Goal: Task Accomplishment & Management: Manage account settings

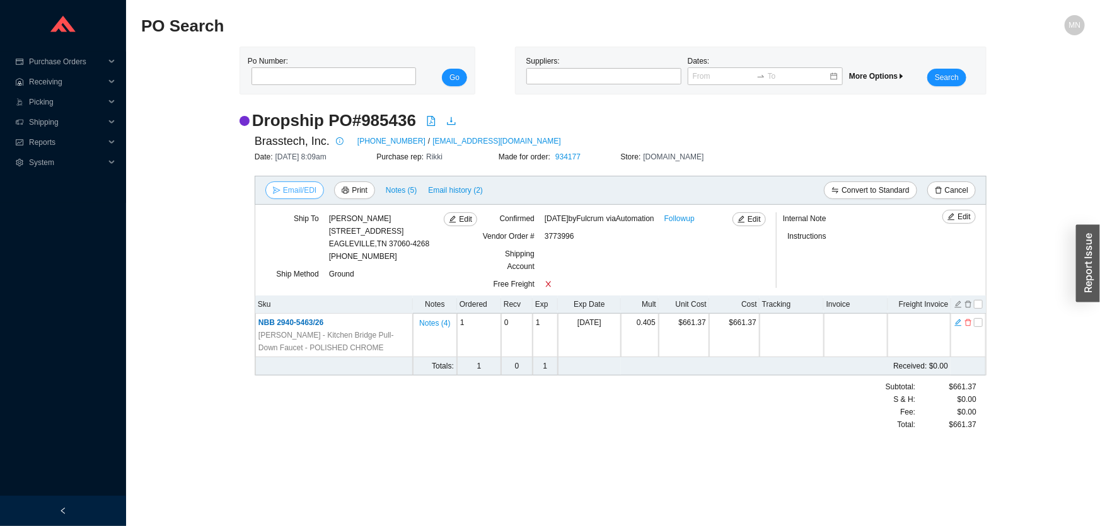
click at [296, 189] on span "Email/EDI" at bounding box center [299, 190] width 33 height 13
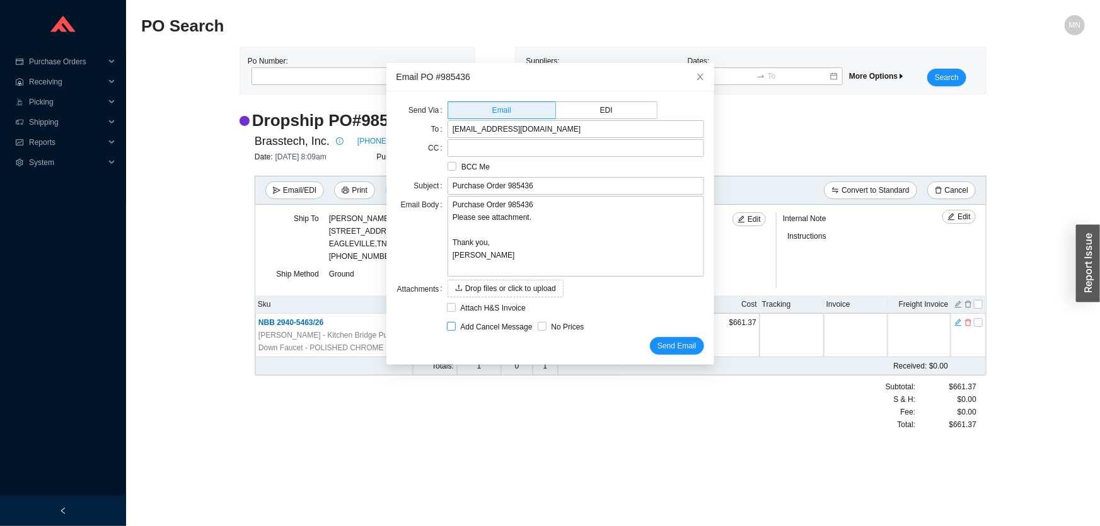
click at [493, 326] on span "Add Cancel Message" at bounding box center [497, 327] width 82 height 13
click at [456, 326] on input "Add Cancel Message" at bounding box center [451, 326] width 9 height 9
checkbox input "true"
type input "Purchase Order 985436 - PLEASE CANCEL"
type textarea "Please cancel and confirm via email. Thank you, Miri"
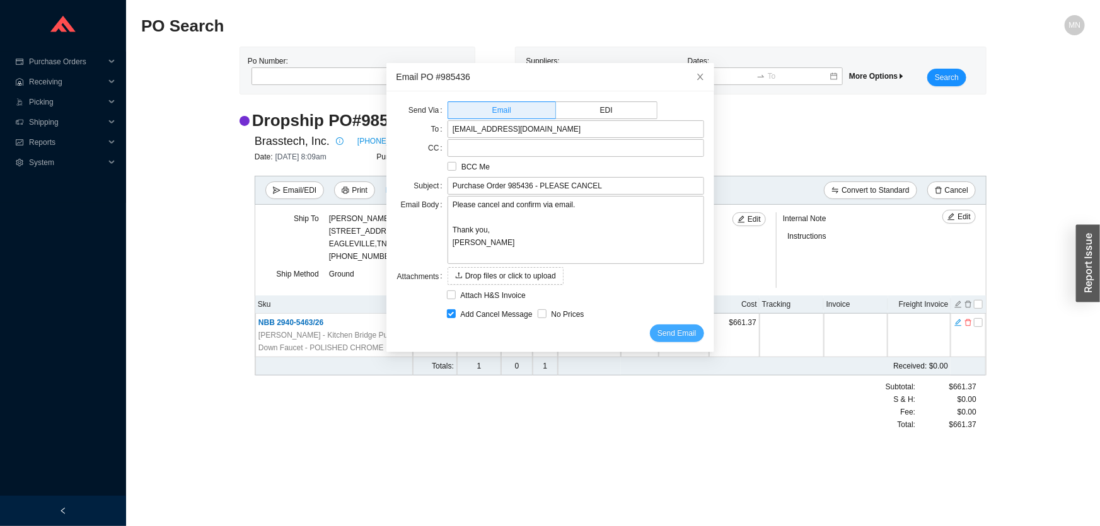
click at [658, 332] on span "Send Email" at bounding box center [676, 333] width 38 height 13
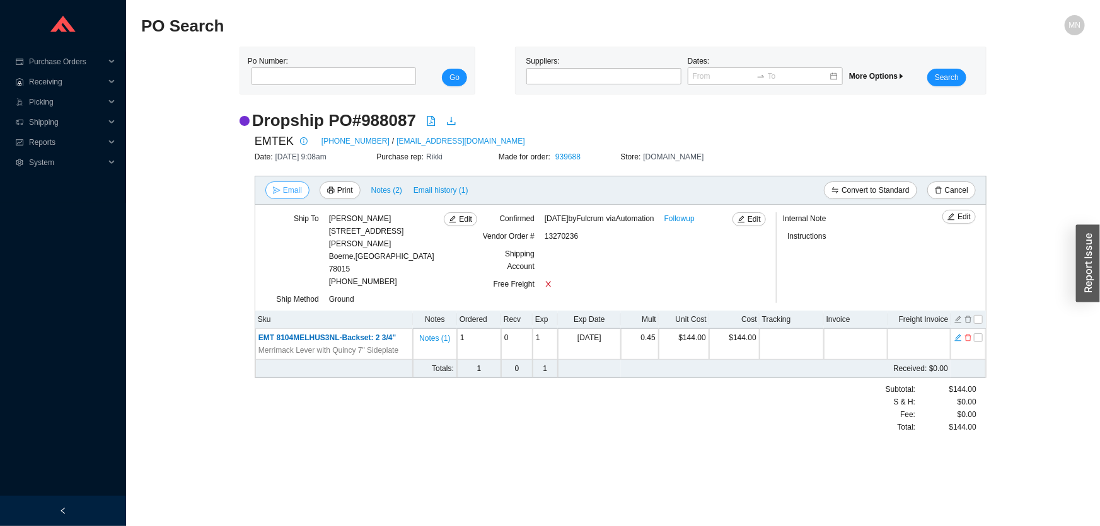
click at [293, 187] on span "Email" at bounding box center [292, 190] width 19 height 13
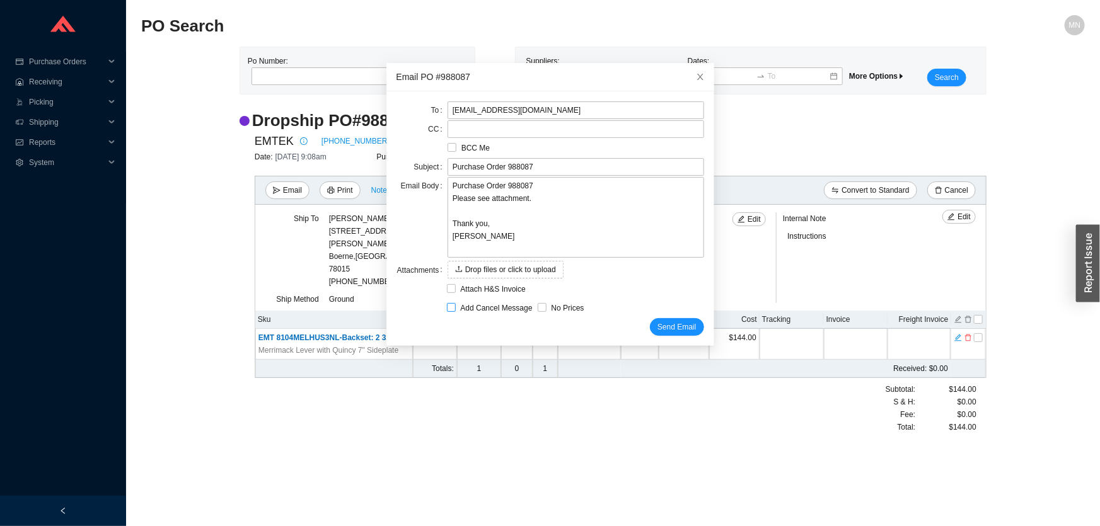
click at [483, 313] on span "Add Cancel Message" at bounding box center [497, 308] width 82 height 13
click at [456, 312] on input "Add Cancel Message" at bounding box center [451, 307] width 9 height 9
checkbox input "true"
type input "Purchase Order 988087 - PLEASE CANCEL"
type textarea "Please cancel and confirm via email. Thank you, Miri"
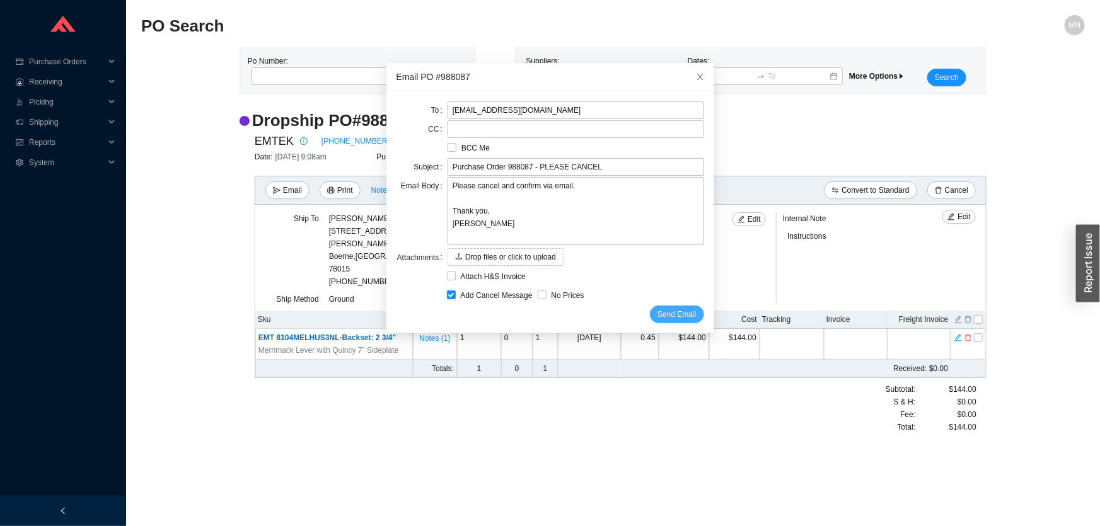
click at [657, 308] on span "Send Email" at bounding box center [676, 314] width 38 height 13
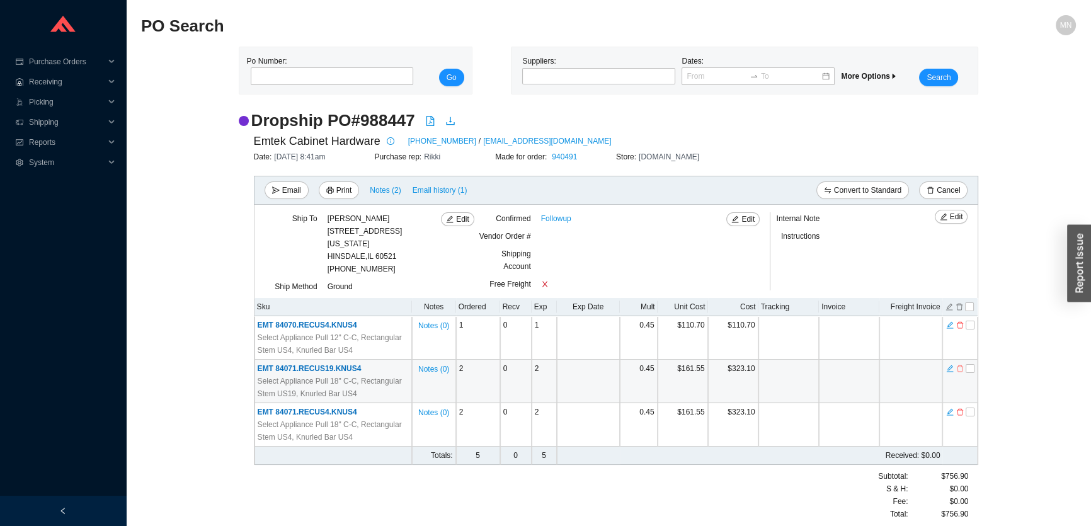
click at [962, 368] on icon "delete" at bounding box center [960, 369] width 6 height 7
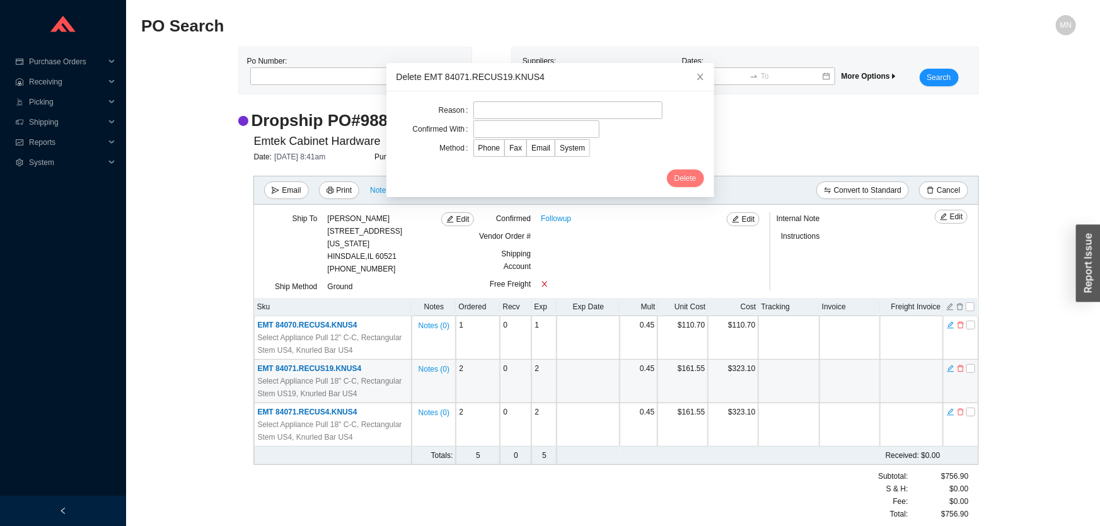
click at [674, 180] on span "Delete" at bounding box center [685, 178] width 22 height 13
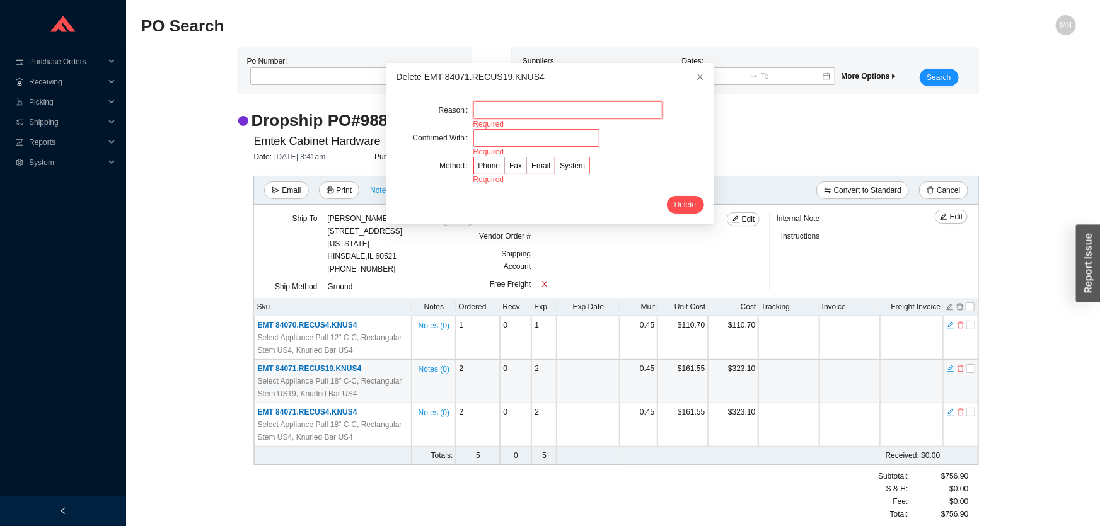
click at [556, 107] on input "text" at bounding box center [567, 110] width 189 height 18
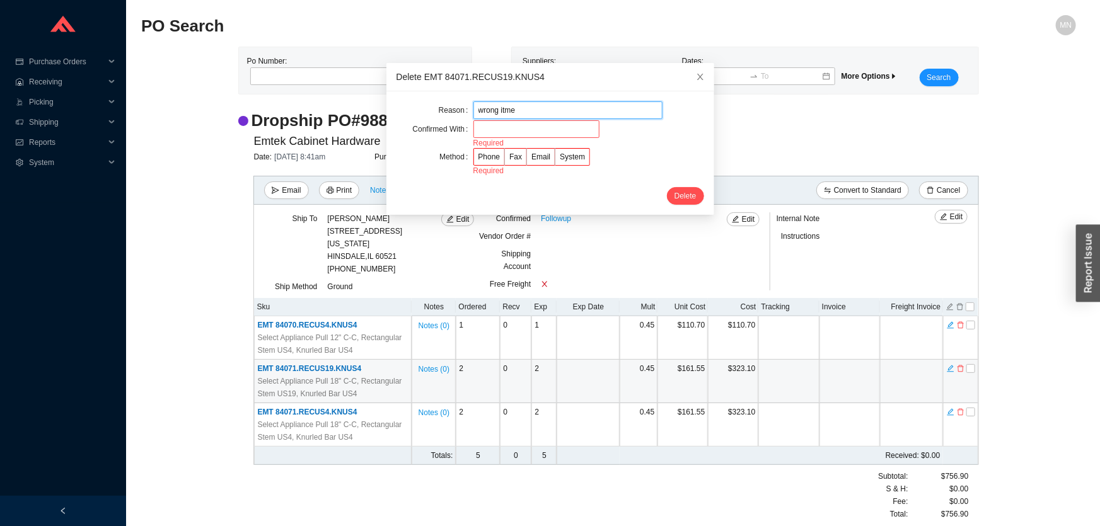
type input "wrong itme"
click at [516, 136] on input "text" at bounding box center [536, 129] width 126 height 18
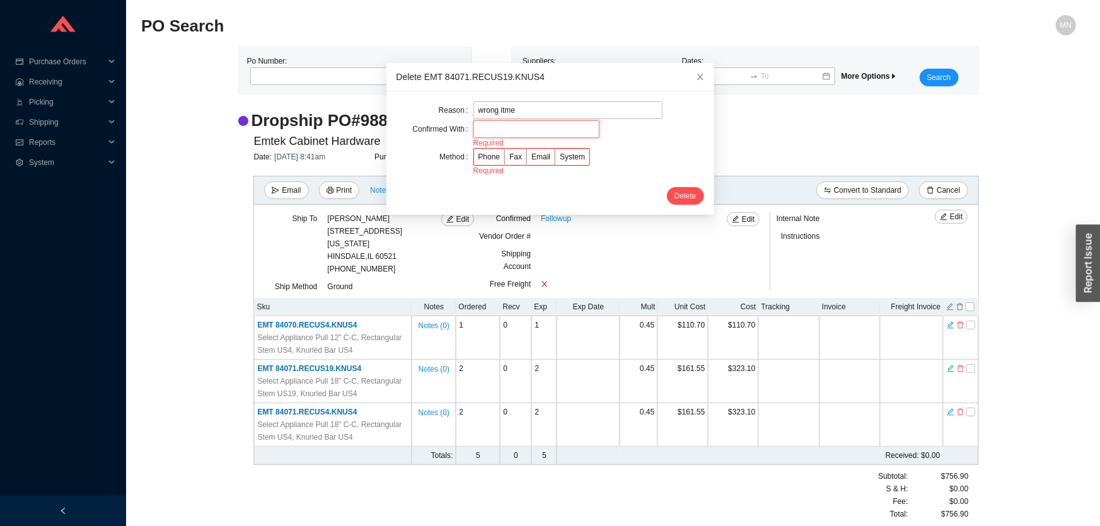
type input "Orders"
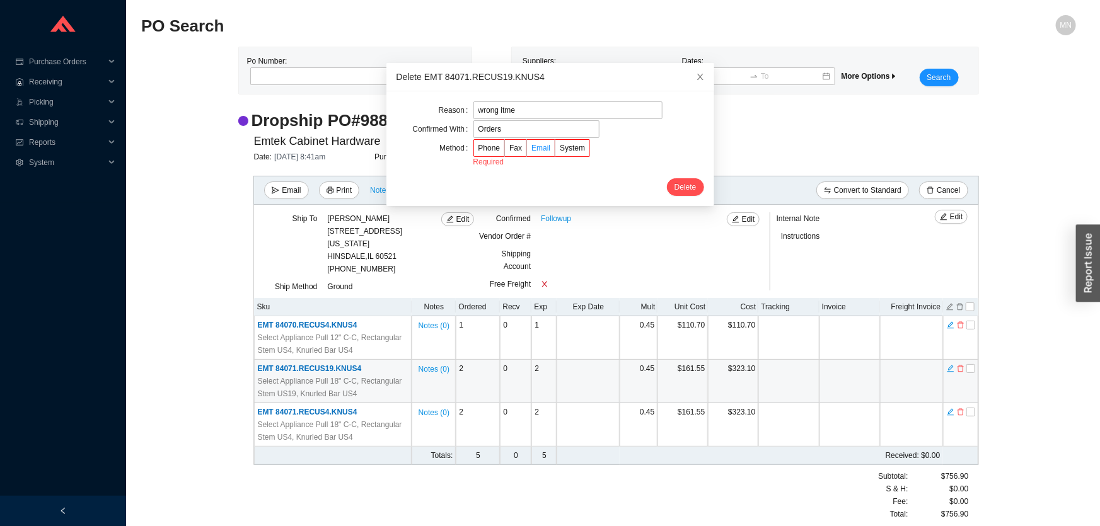
click at [533, 151] on span "Email" at bounding box center [540, 148] width 19 height 9
click at [527, 151] on input "Email" at bounding box center [527, 151] width 0 height 0
click at [674, 176] on span "Delete" at bounding box center [685, 178] width 22 height 13
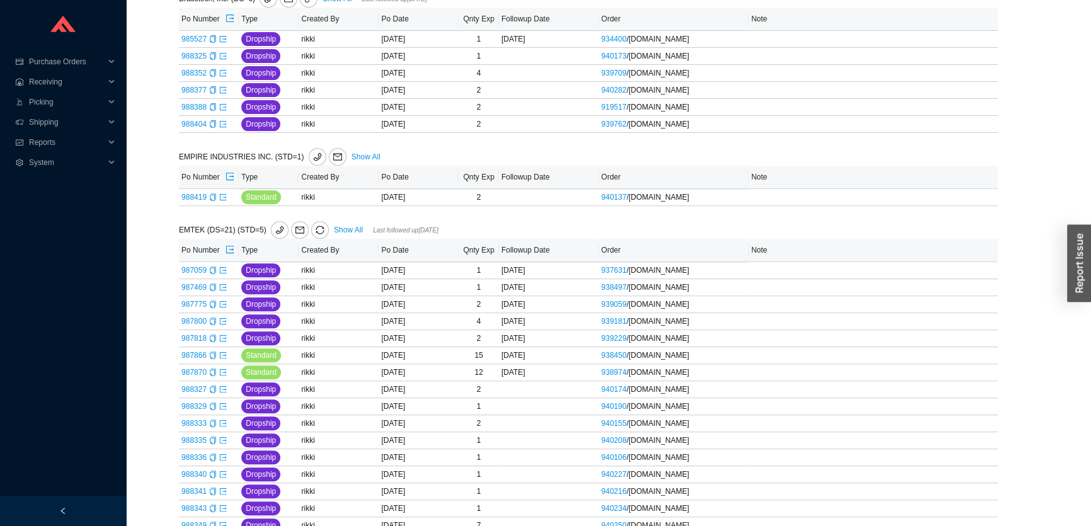
scroll to position [1579, 0]
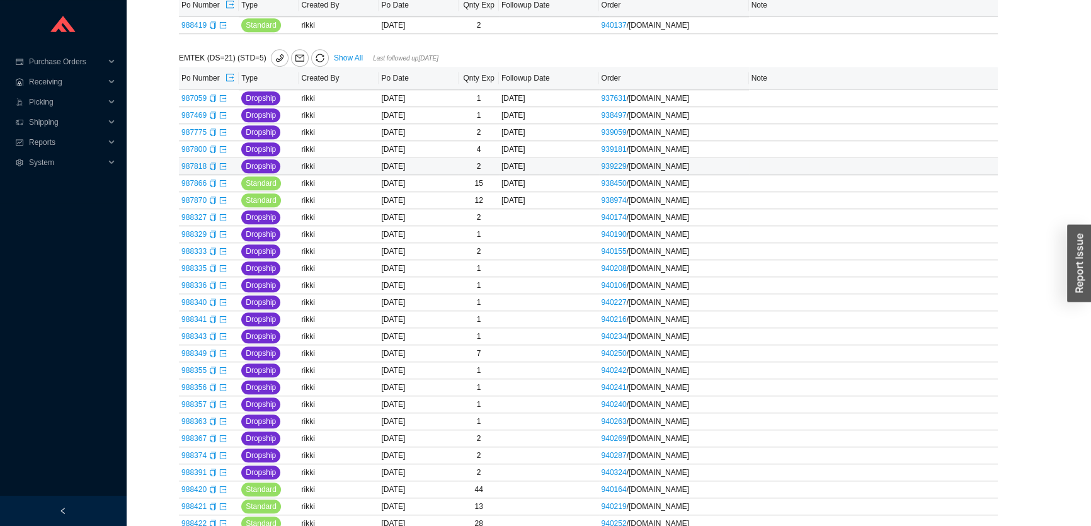
scroll to position [744, 0]
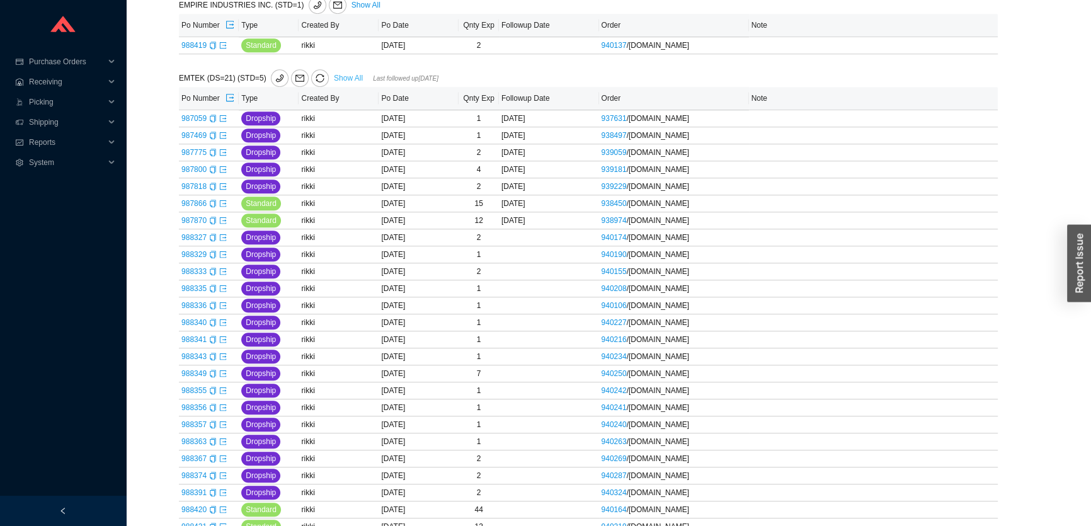
click at [347, 75] on link "Show All" at bounding box center [348, 78] width 29 height 9
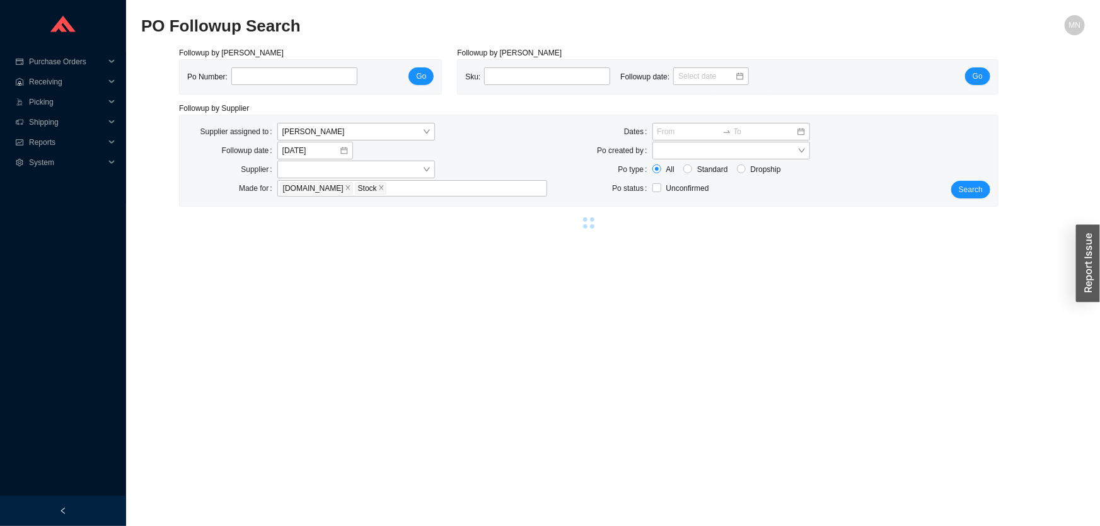
select select "2"
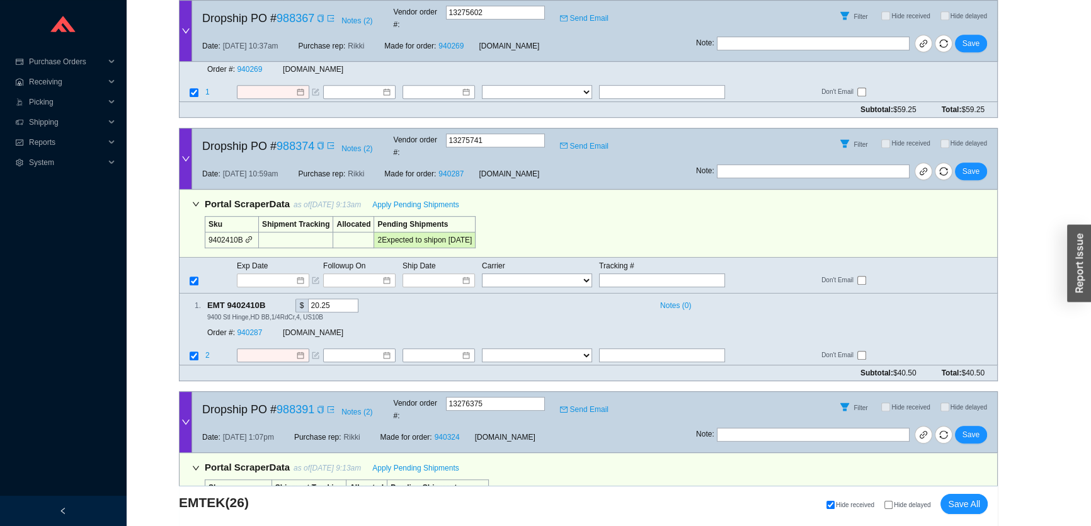
scroll to position [6768, 0]
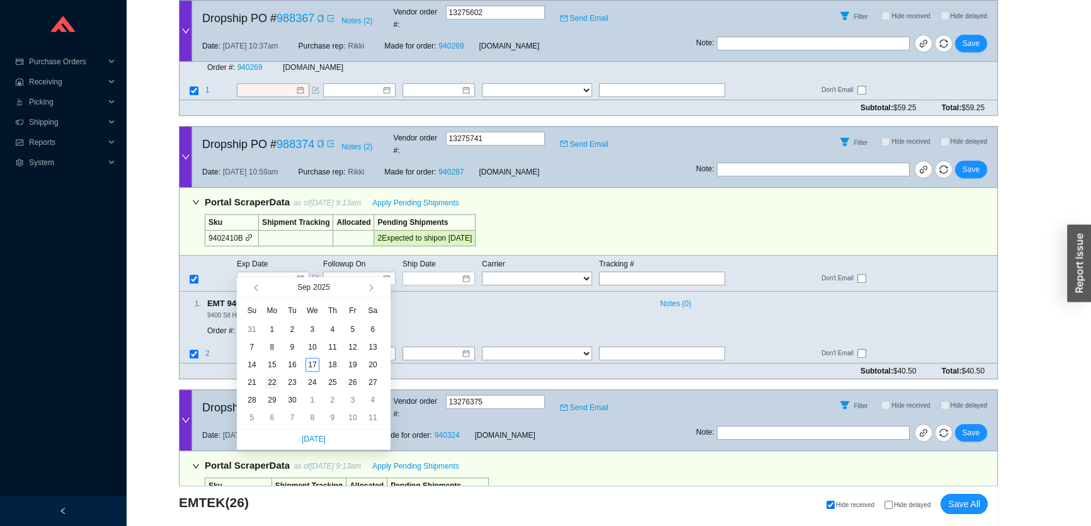
type input "[DATE]"
click at [274, 378] on div "22" at bounding box center [272, 383] width 14 height 14
type input "[DATE]"
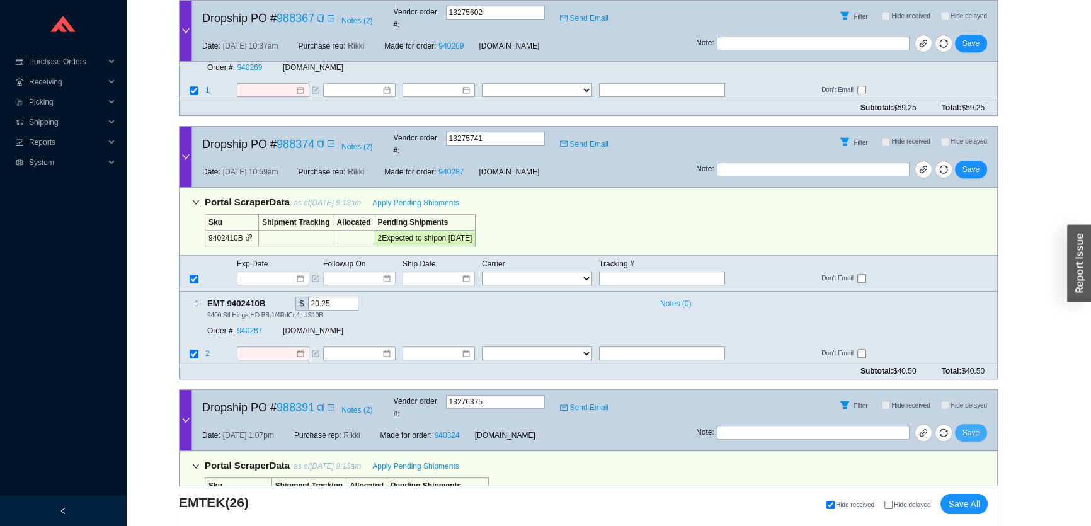
click at [971, 424] on button "Save" at bounding box center [971, 433] width 32 height 18
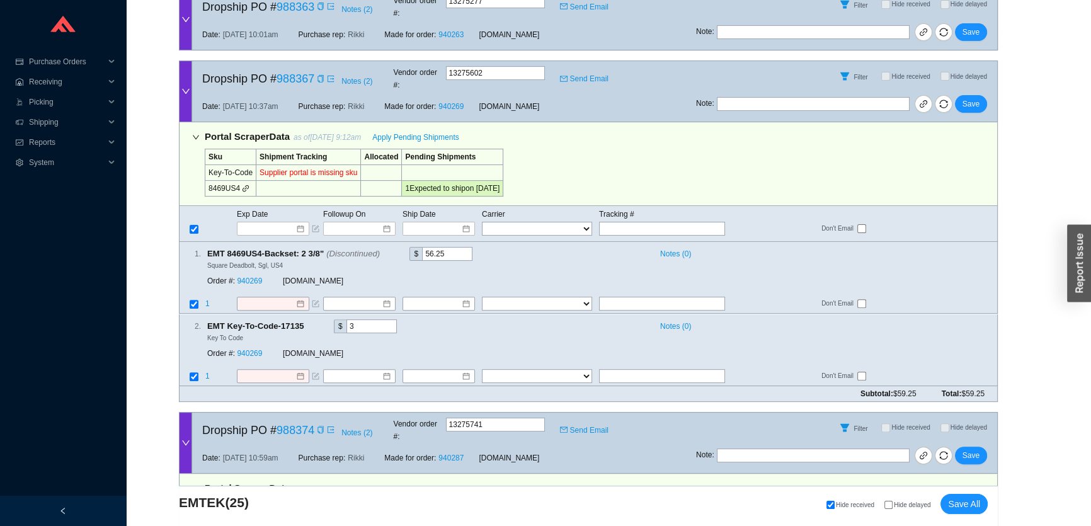
scroll to position [6539, 0]
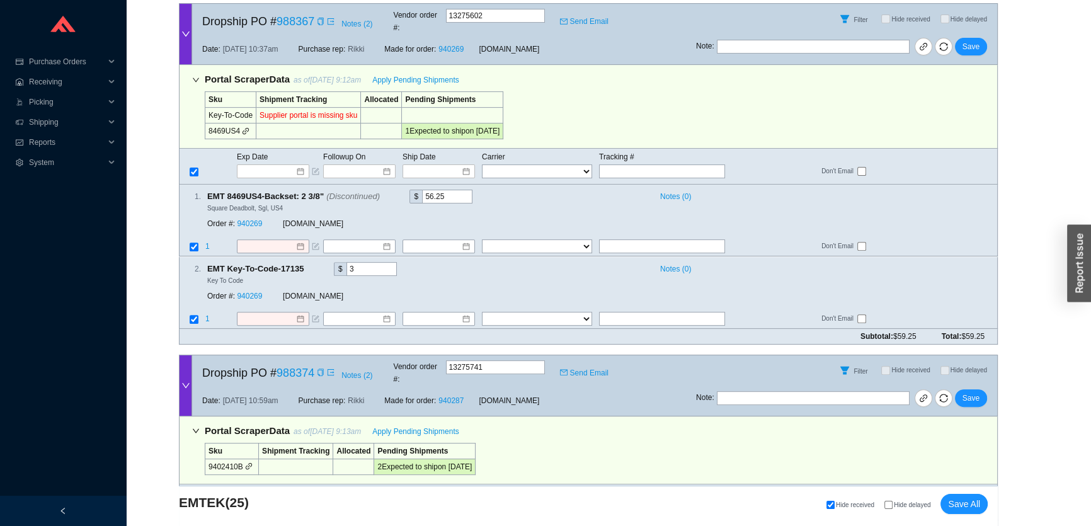
click at [261, 501] on input at bounding box center [269, 507] width 54 height 13
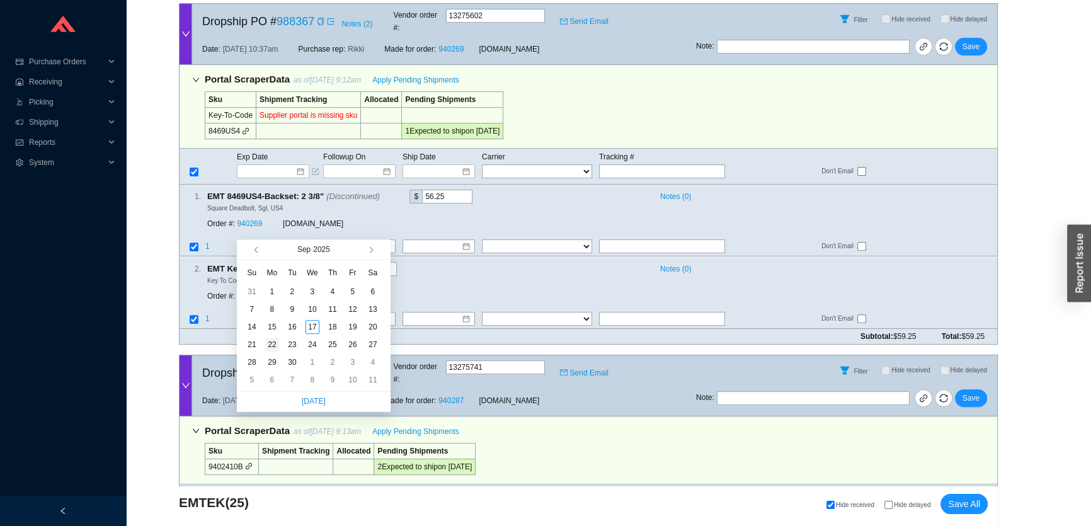
type input "[DATE]"
click at [271, 345] on div "22" at bounding box center [272, 345] width 14 height 14
type input "9/22/2025"
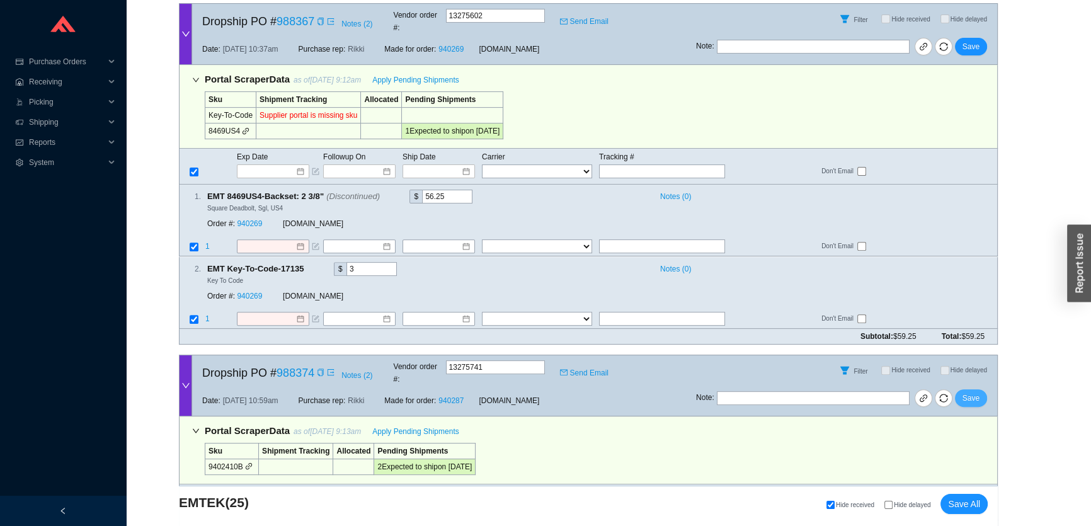
click at [967, 392] on span "Save" at bounding box center [971, 398] width 17 height 13
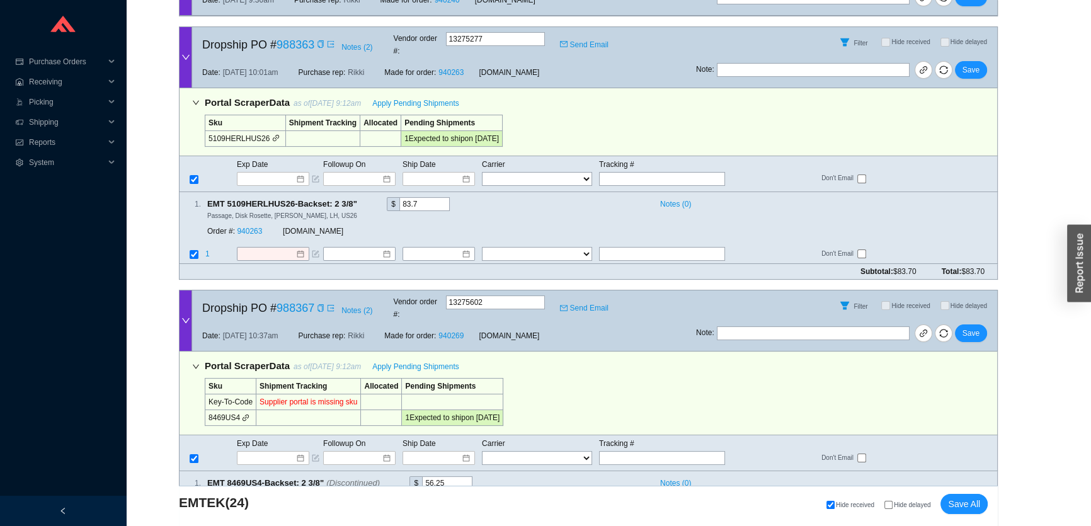
scroll to position [6195, 0]
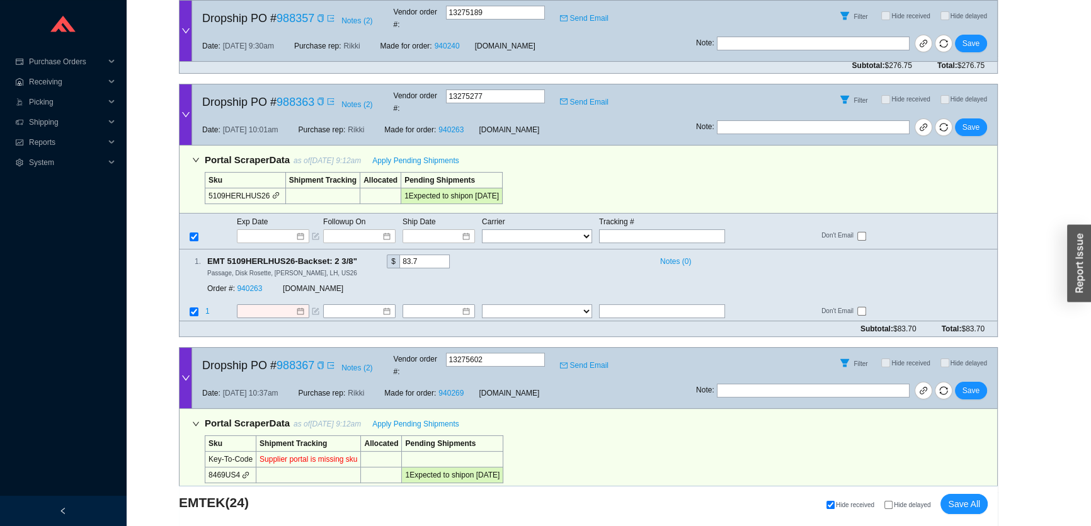
click at [257, 509] on input at bounding box center [269, 515] width 54 height 13
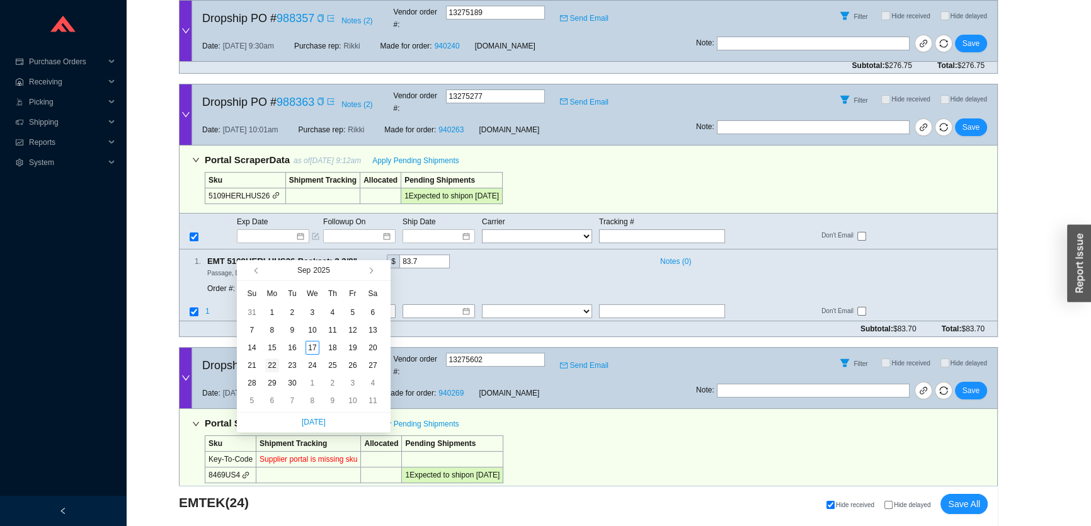
type input "9/22/2025"
click at [275, 362] on div "22" at bounding box center [272, 366] width 14 height 14
type input "9/22/2025"
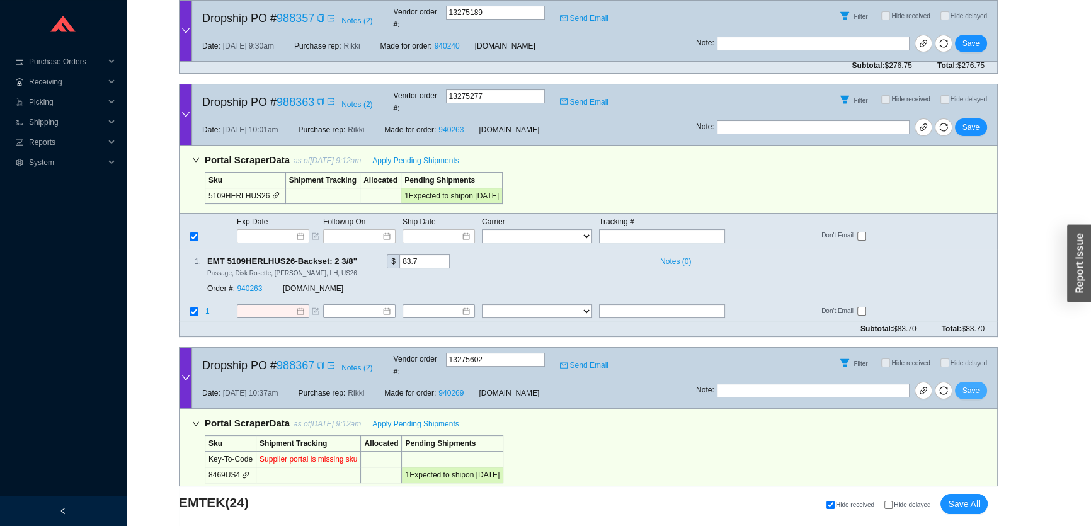
click at [979, 384] on span "Save" at bounding box center [971, 390] width 17 height 13
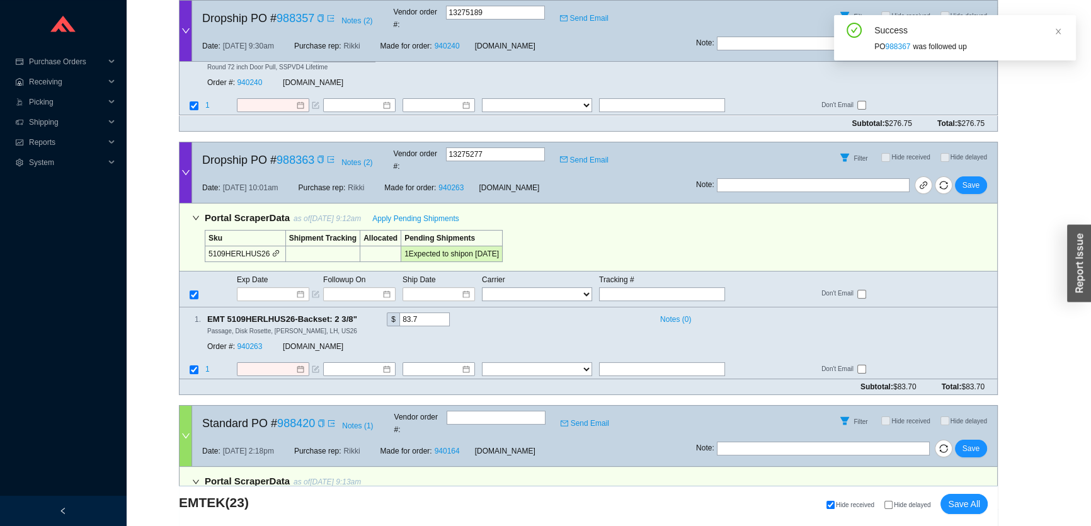
scroll to position [5967, 0]
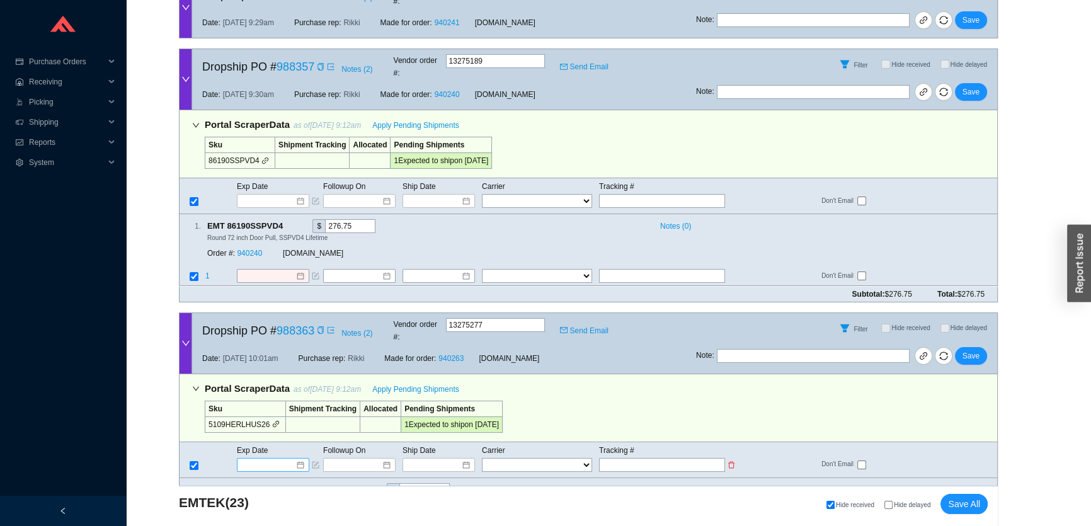
click at [268, 459] on input at bounding box center [269, 465] width 54 height 13
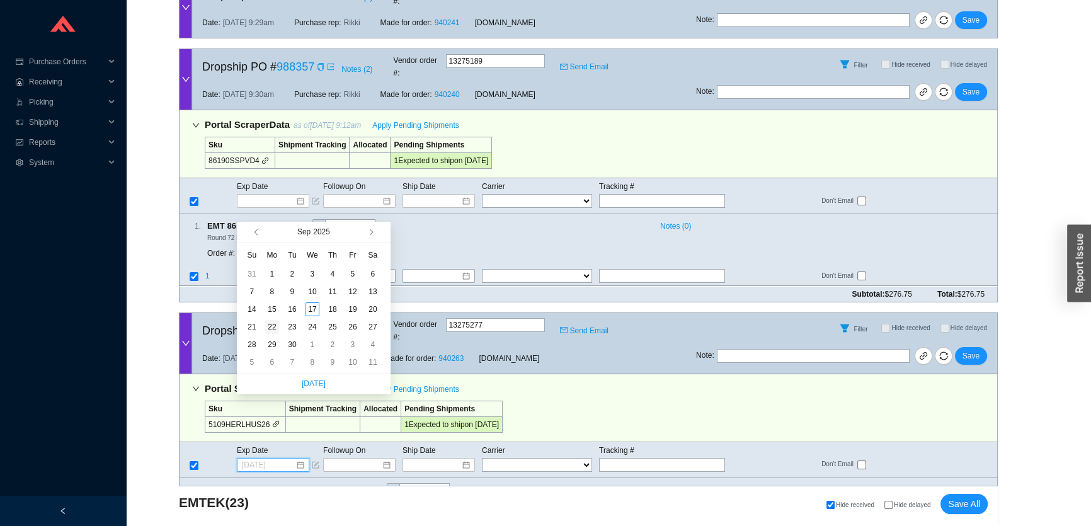
type input "9/22/2025"
click at [271, 325] on div "22" at bounding box center [272, 327] width 14 height 14
type input "9/22/2025"
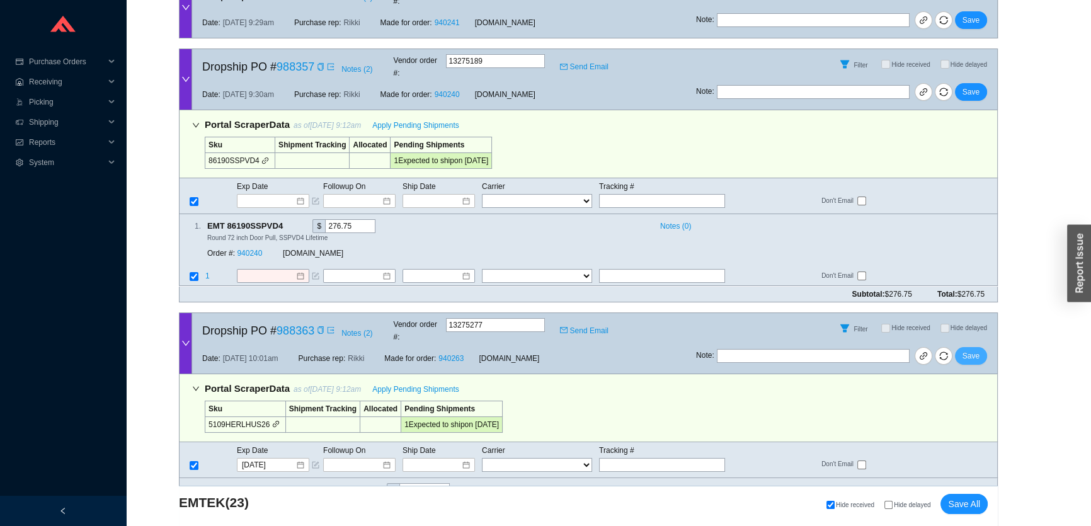
click at [973, 347] on button "Save" at bounding box center [971, 356] width 32 height 18
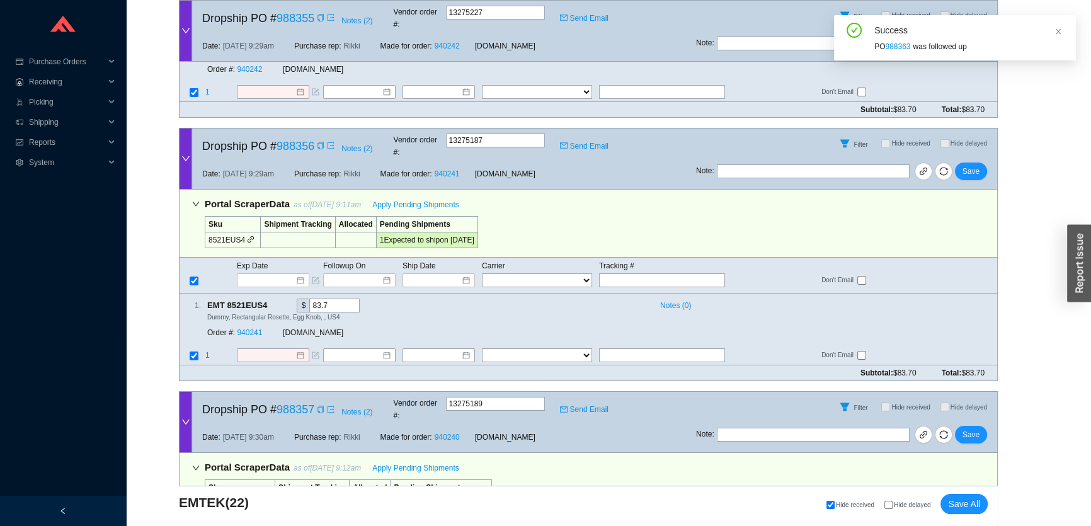
scroll to position [5622, 0]
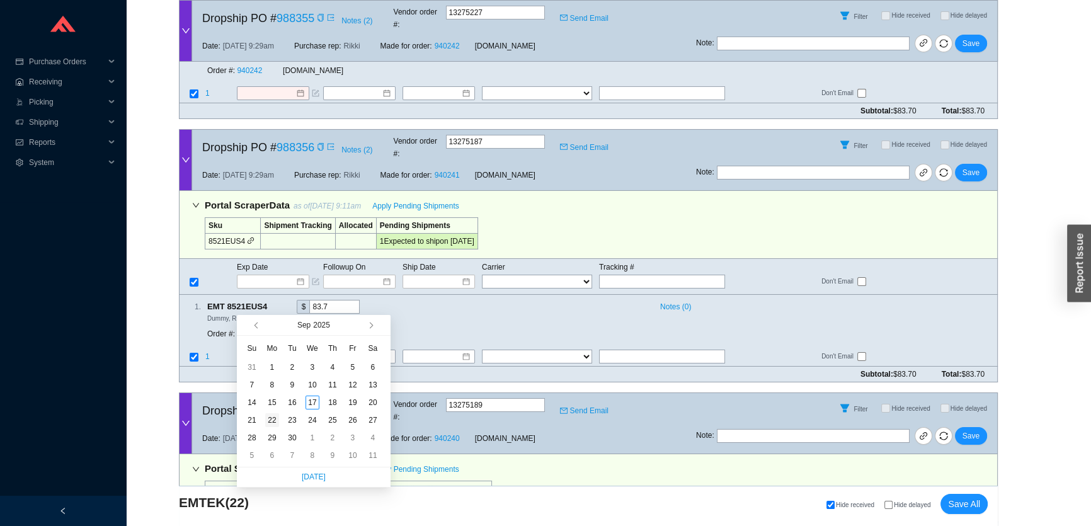
type input "[DATE]"
click at [271, 420] on div "22" at bounding box center [272, 420] width 14 height 14
type input "9/22/2025"
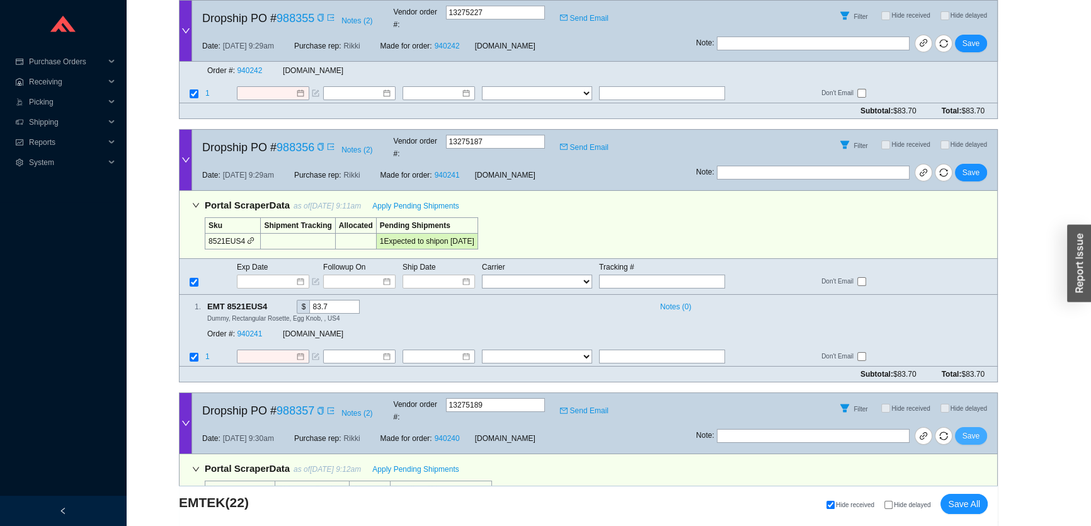
click at [975, 430] on span "Save" at bounding box center [971, 436] width 17 height 13
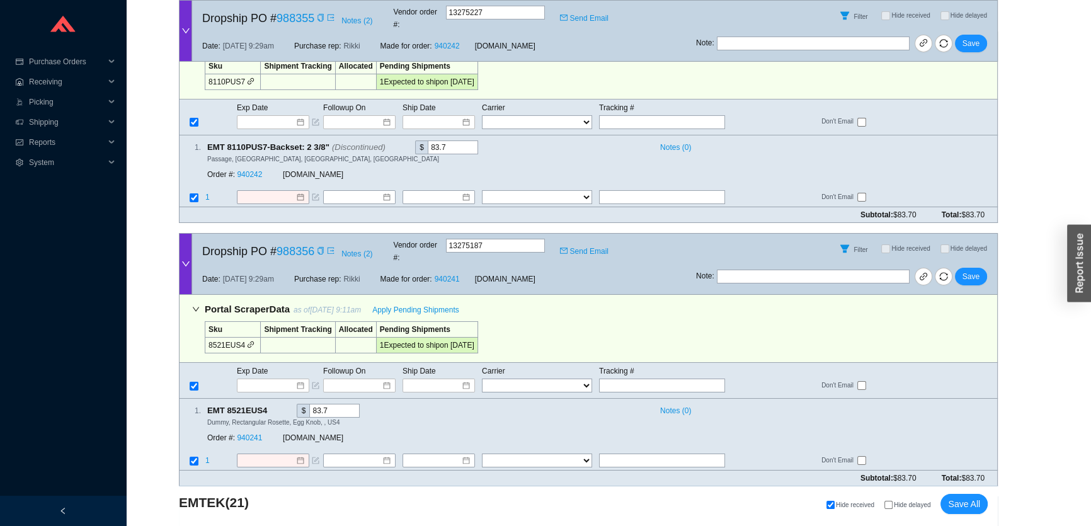
scroll to position [5394, 0]
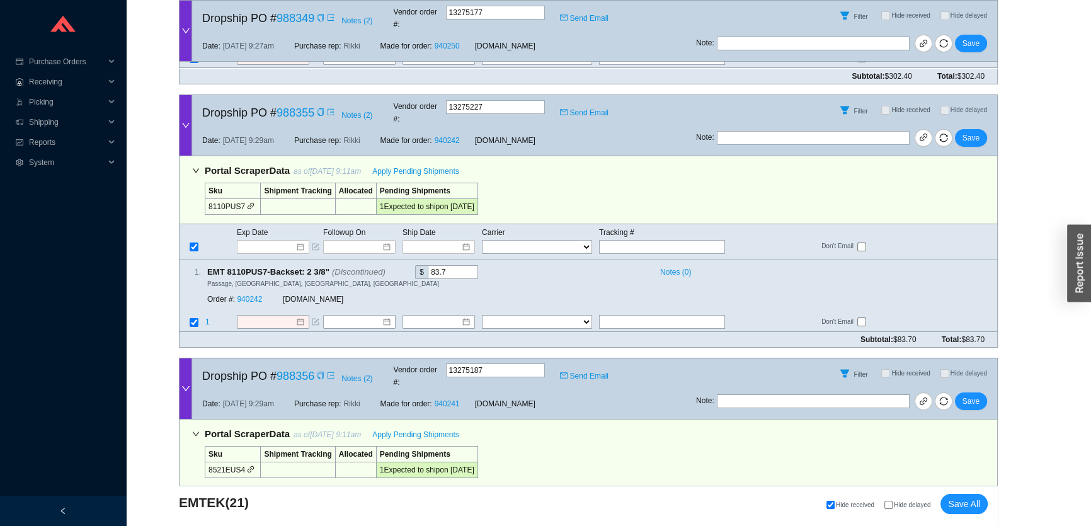
click at [277, 504] on input at bounding box center [269, 510] width 54 height 13
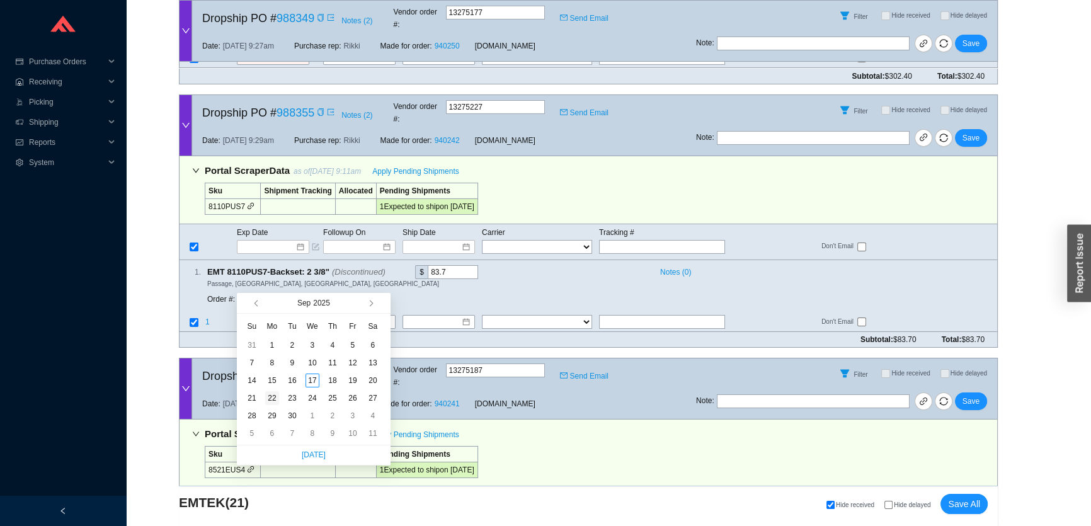
type input "9/22/2025"
click at [275, 397] on div "22" at bounding box center [272, 398] width 14 height 14
type input "9/22/2025"
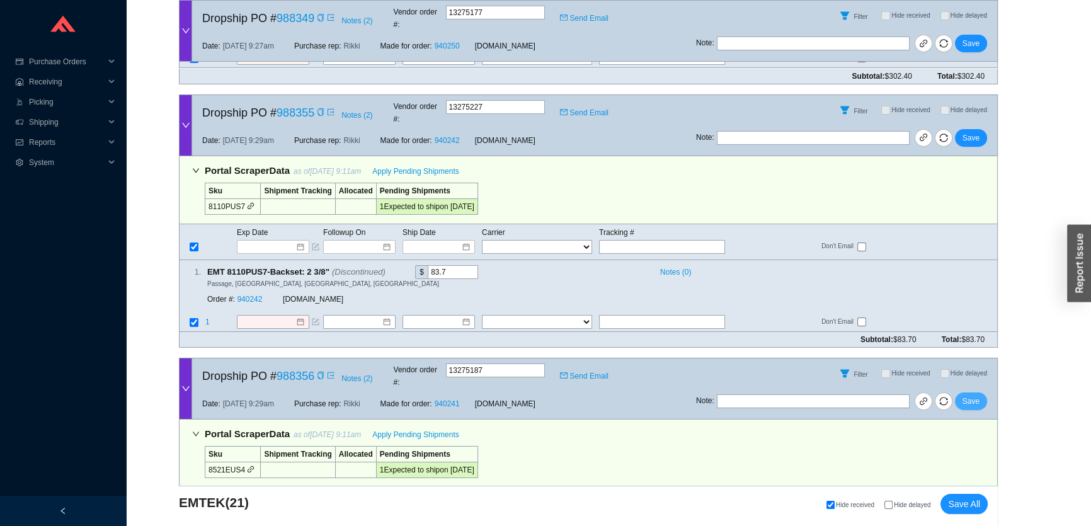
drag, startPoint x: 977, startPoint y: 175, endPoint x: 965, endPoint y: 183, distance: 14.5
click at [977, 395] on span "Save" at bounding box center [971, 401] width 17 height 13
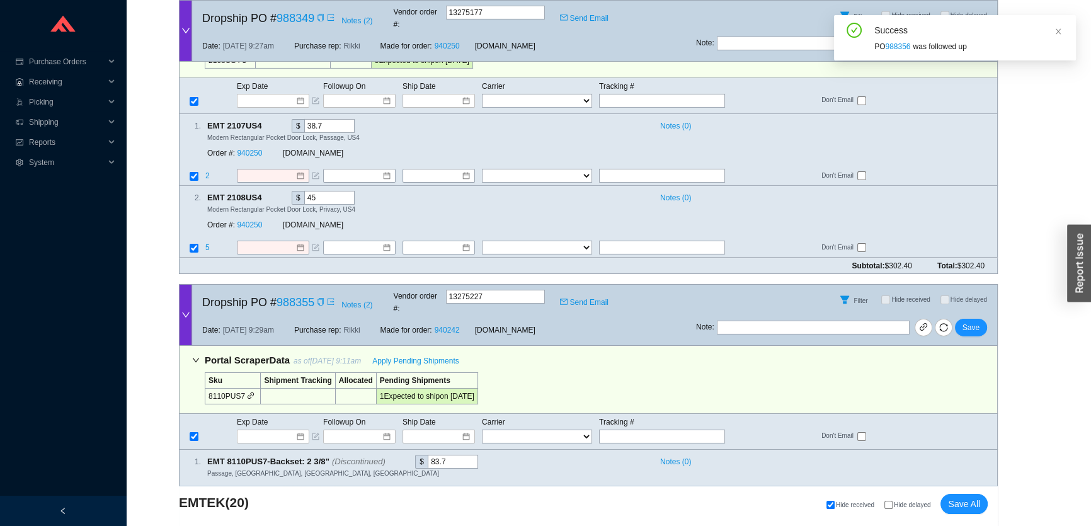
scroll to position [5164, 0]
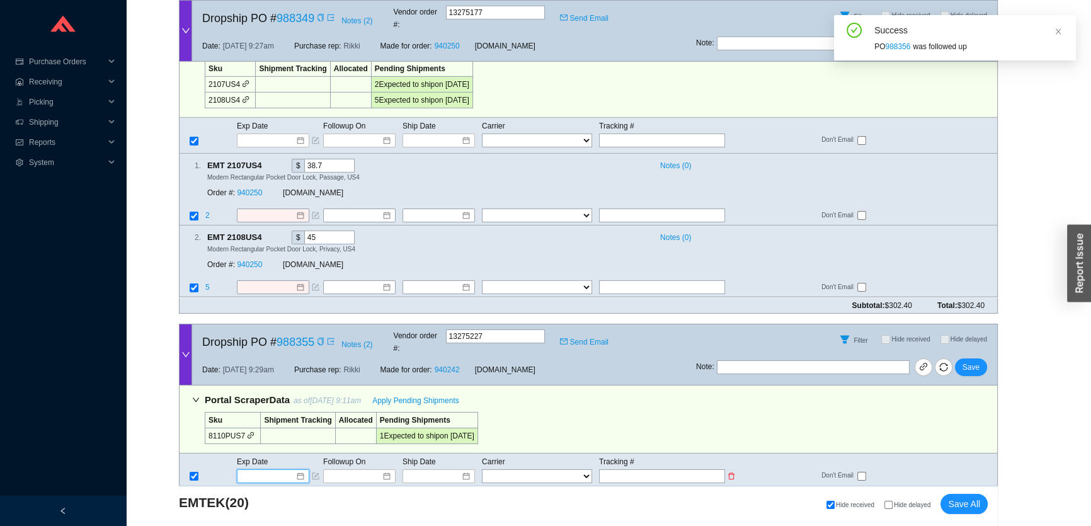
click at [256, 470] on input at bounding box center [269, 476] width 54 height 13
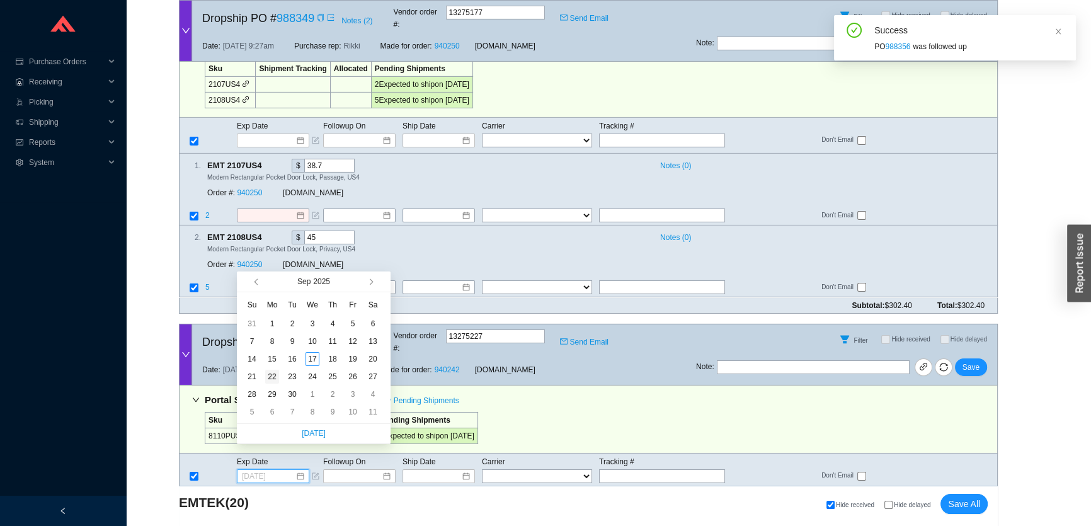
type input "9/22/2025"
click at [273, 377] on div "22" at bounding box center [272, 377] width 14 height 14
type input "9/22/2025"
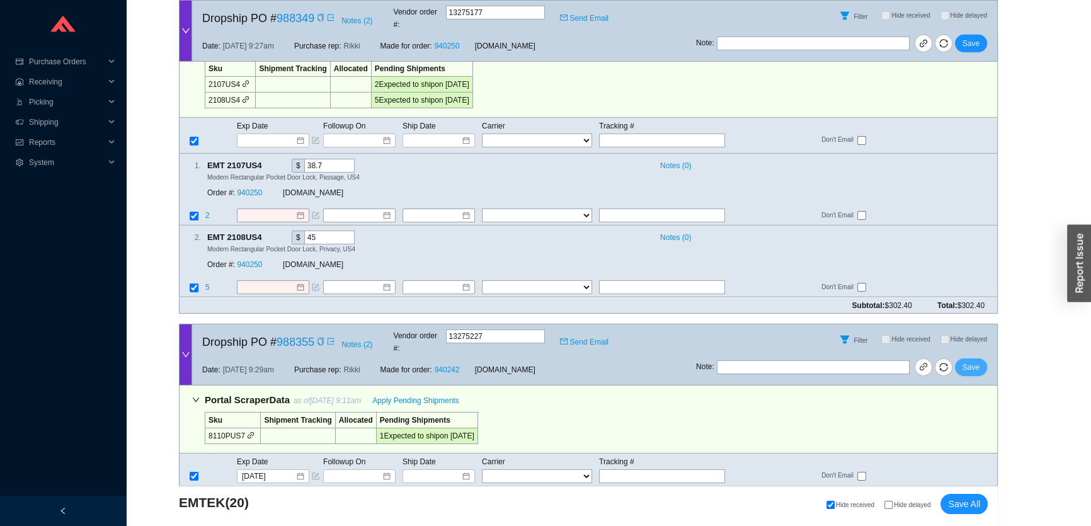
click at [970, 361] on span "Save" at bounding box center [971, 367] width 17 height 13
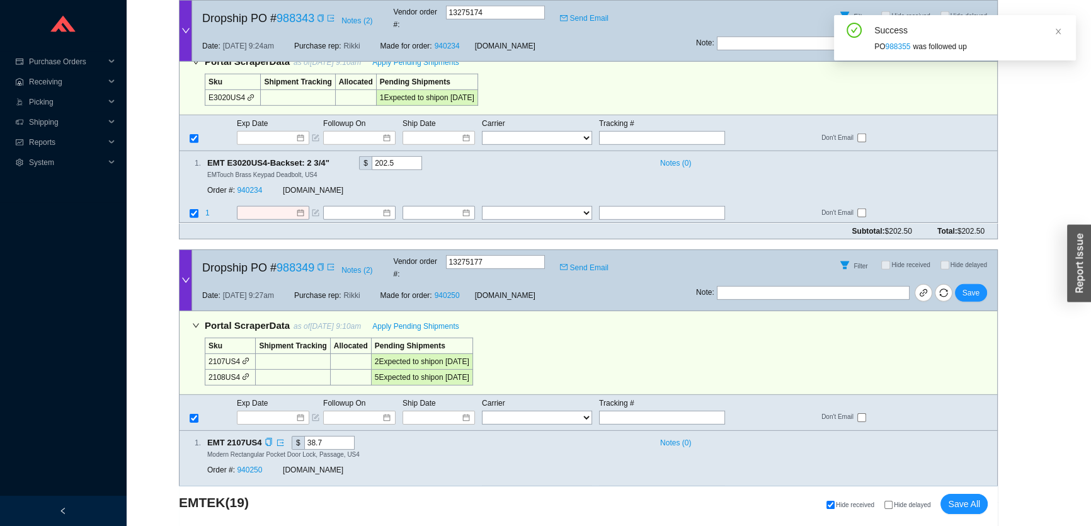
scroll to position [4878, 0]
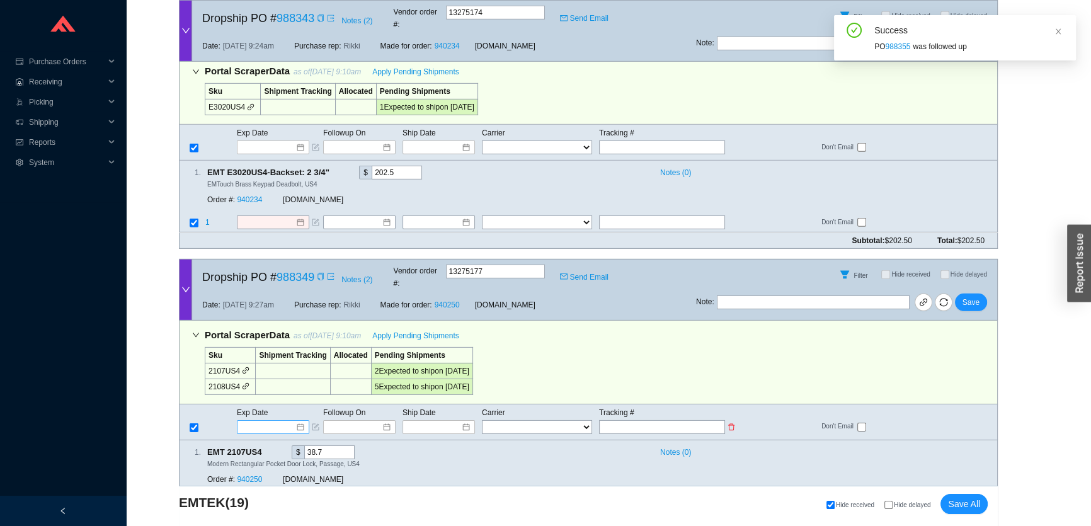
click at [265, 421] on input at bounding box center [269, 427] width 54 height 13
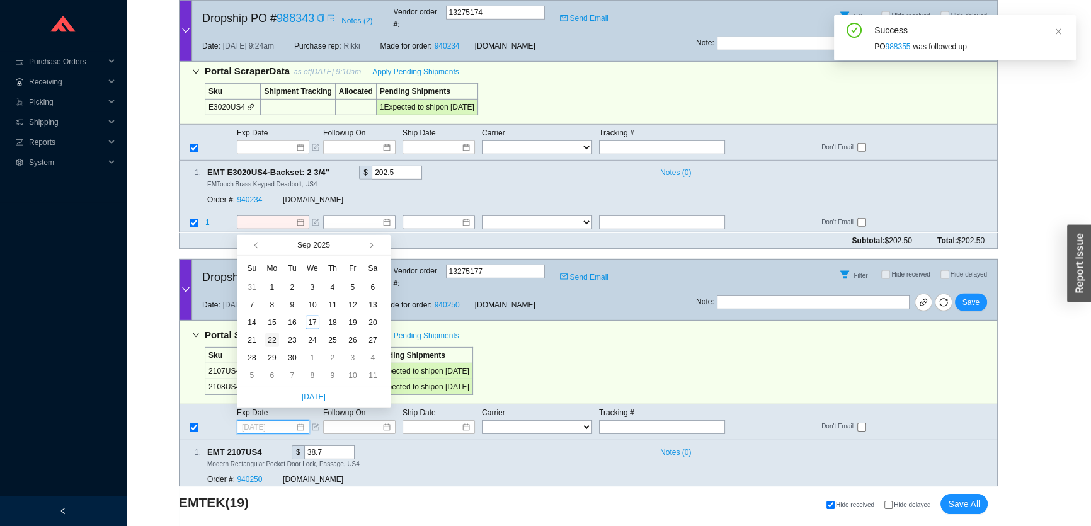
type input "9/22/2025"
click at [272, 335] on div "22" at bounding box center [272, 340] width 14 height 14
type input "9/22/2025"
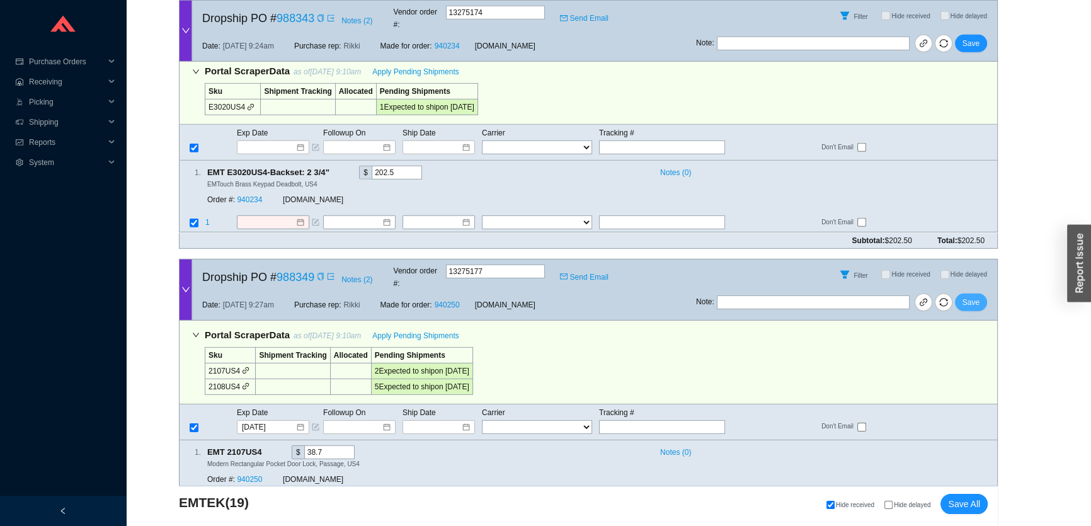
click at [977, 296] on span "Save" at bounding box center [971, 302] width 17 height 13
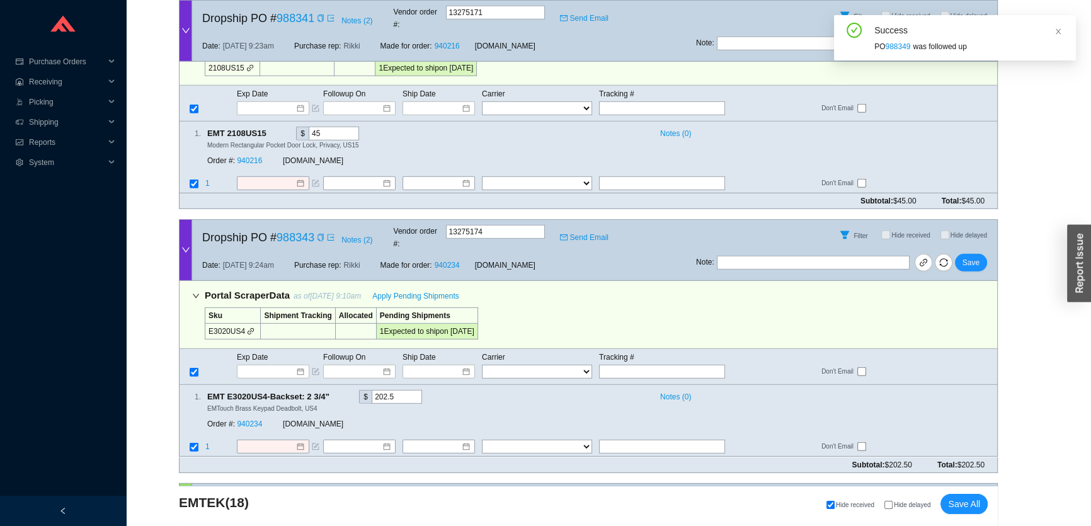
scroll to position [4649, 0]
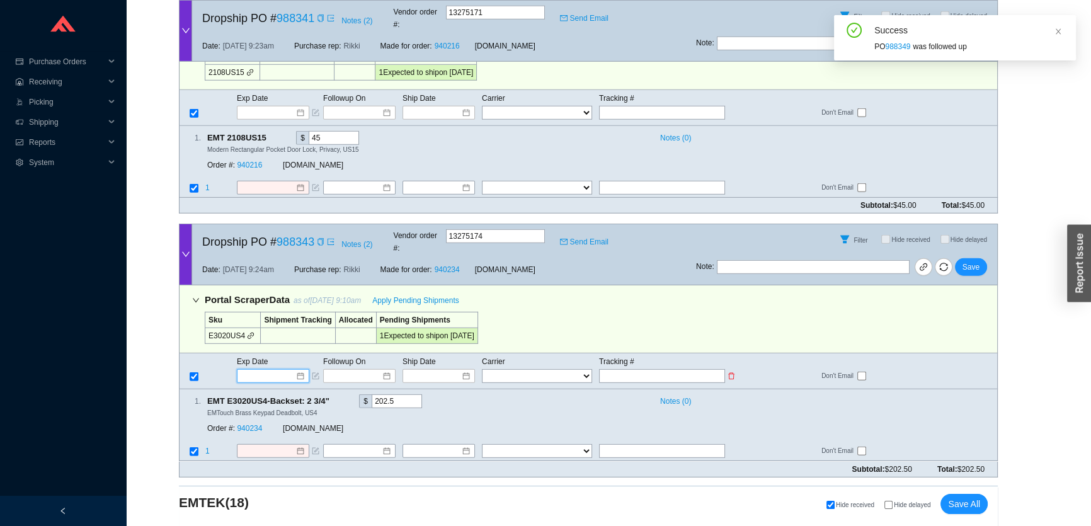
click at [263, 370] on input at bounding box center [269, 376] width 54 height 13
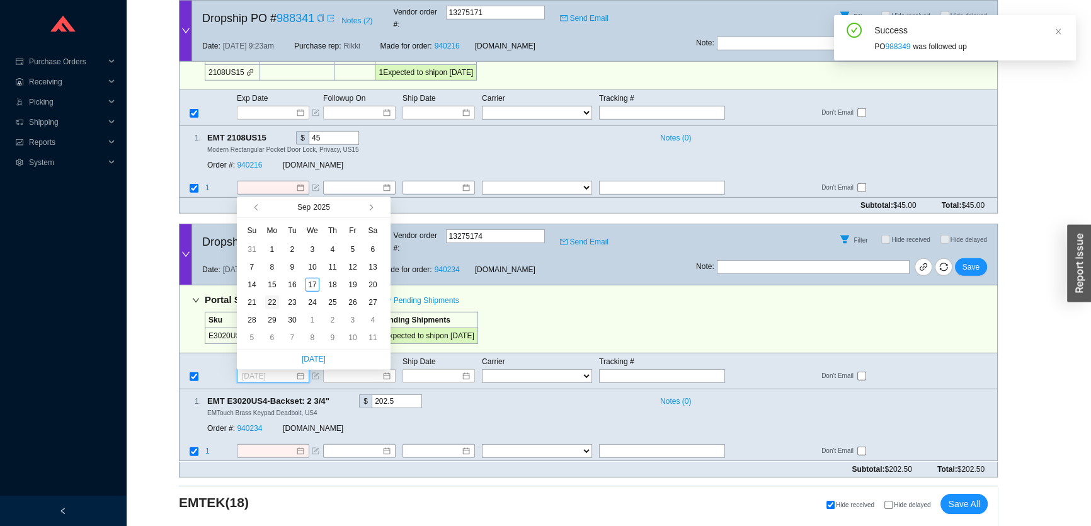
type input "9/22/2025"
click at [275, 294] on td "22" at bounding box center [272, 303] width 20 height 18
type input "9/22/2025"
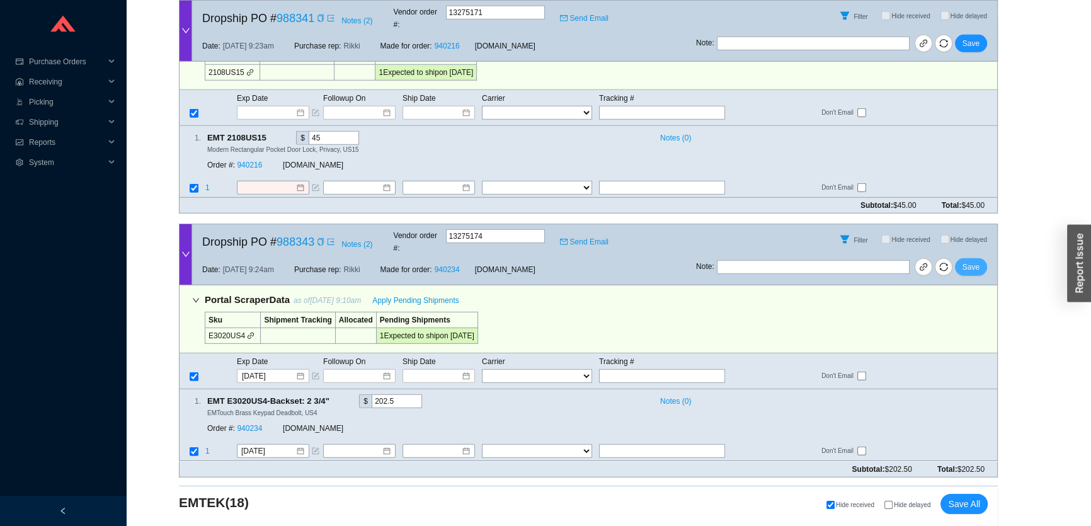
click at [976, 261] on span "Save" at bounding box center [971, 267] width 17 height 13
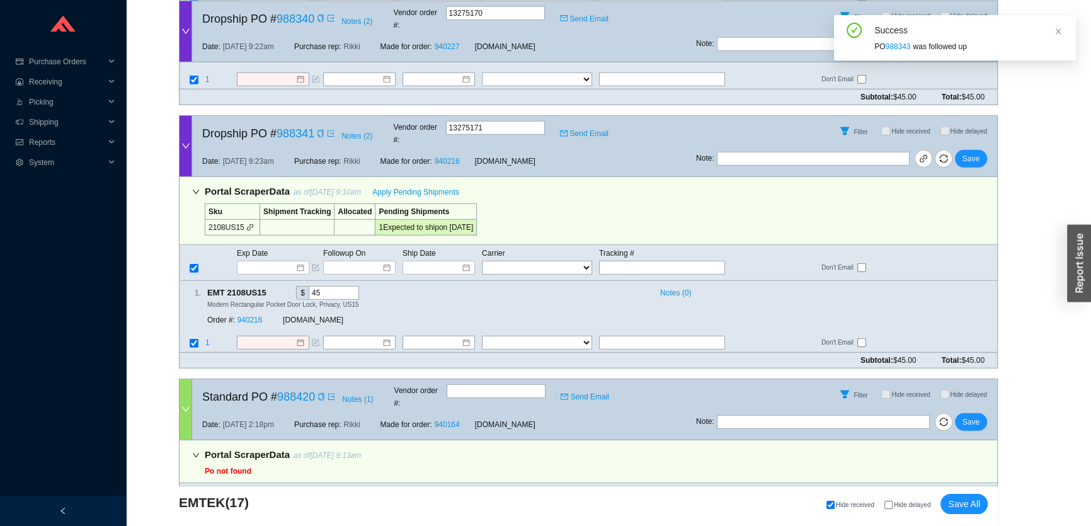
scroll to position [4362, 0]
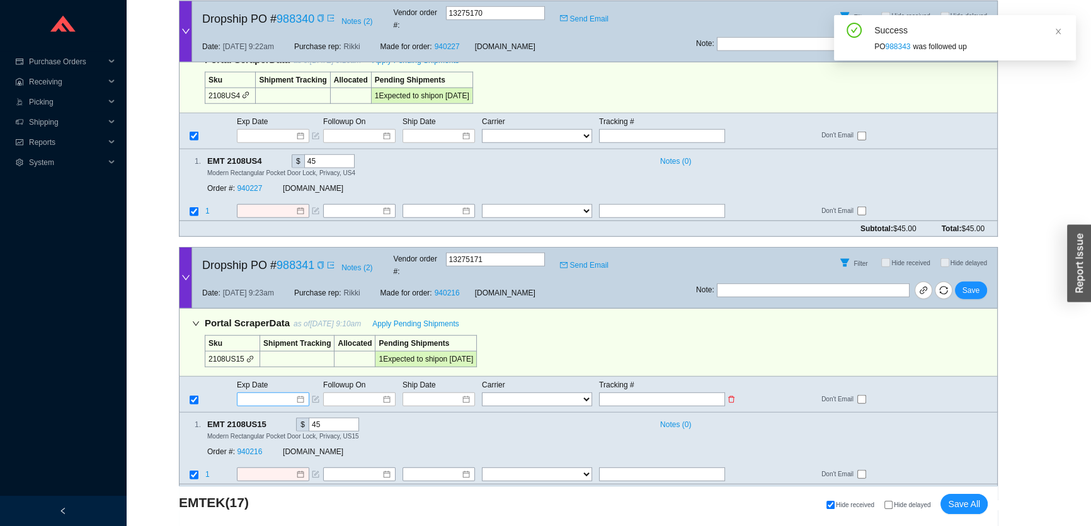
click at [275, 393] on input at bounding box center [269, 399] width 54 height 13
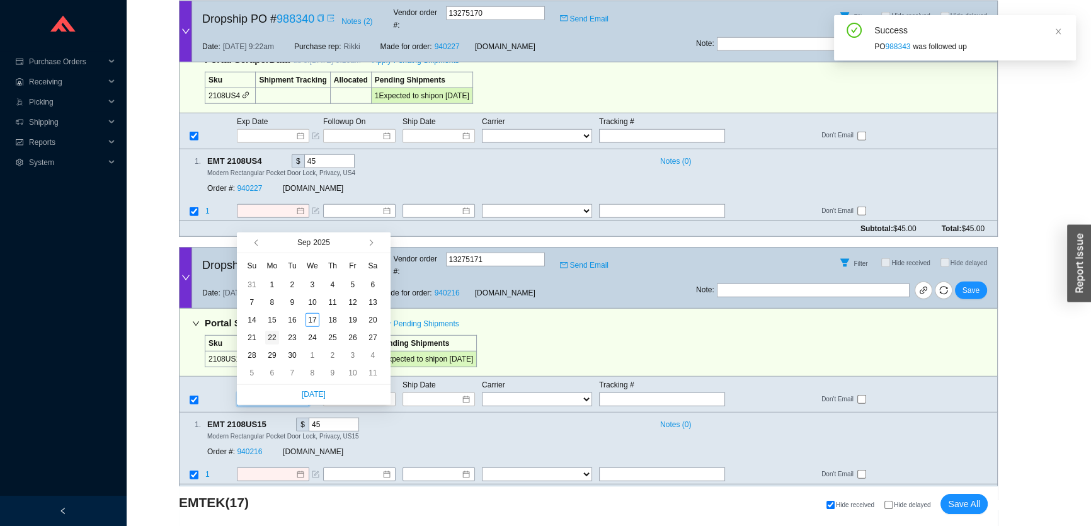
type input "9/22/2025"
click at [271, 335] on div "22" at bounding box center [272, 338] width 14 height 14
type input "9/22/2025"
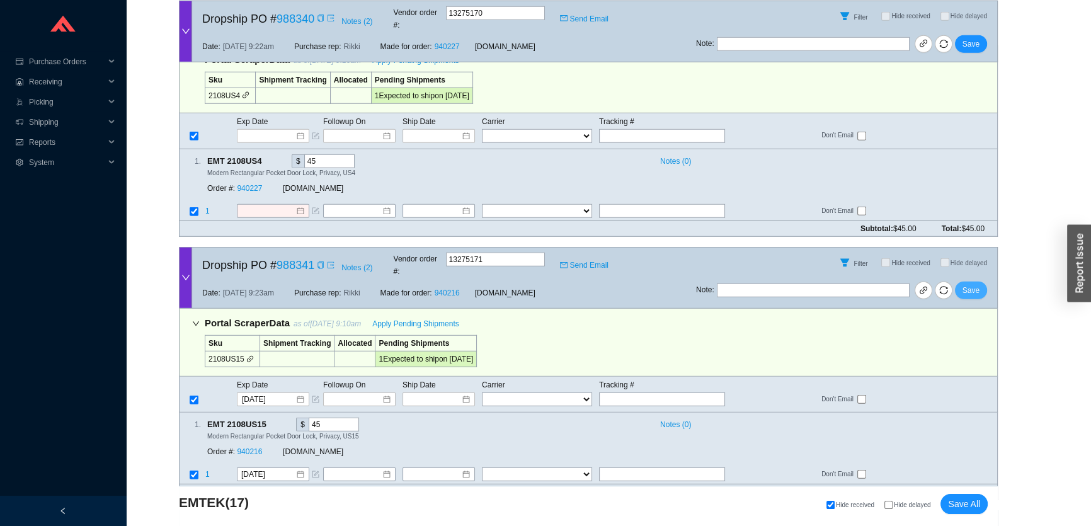
click at [976, 284] on span "Save" at bounding box center [971, 290] width 17 height 13
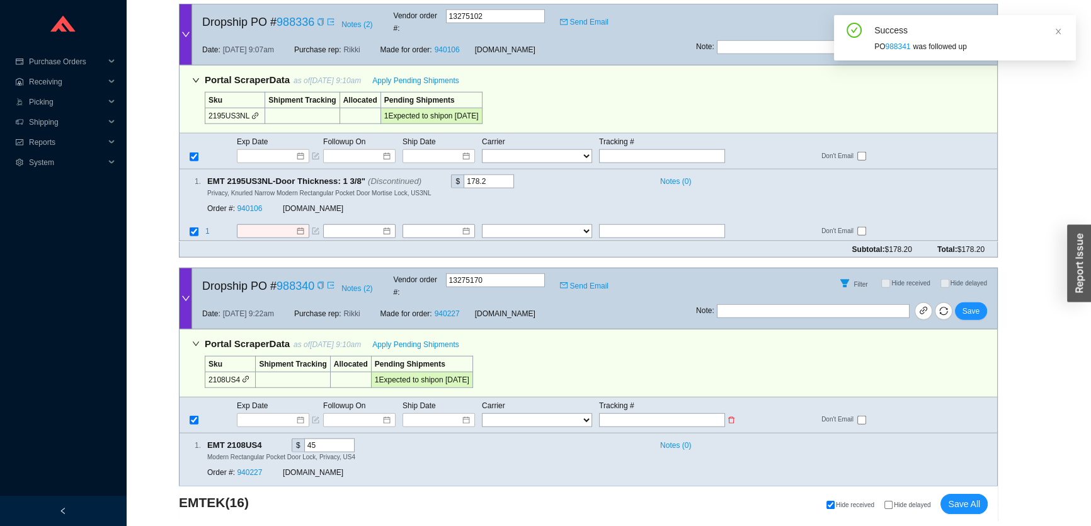
scroll to position [4076, 0]
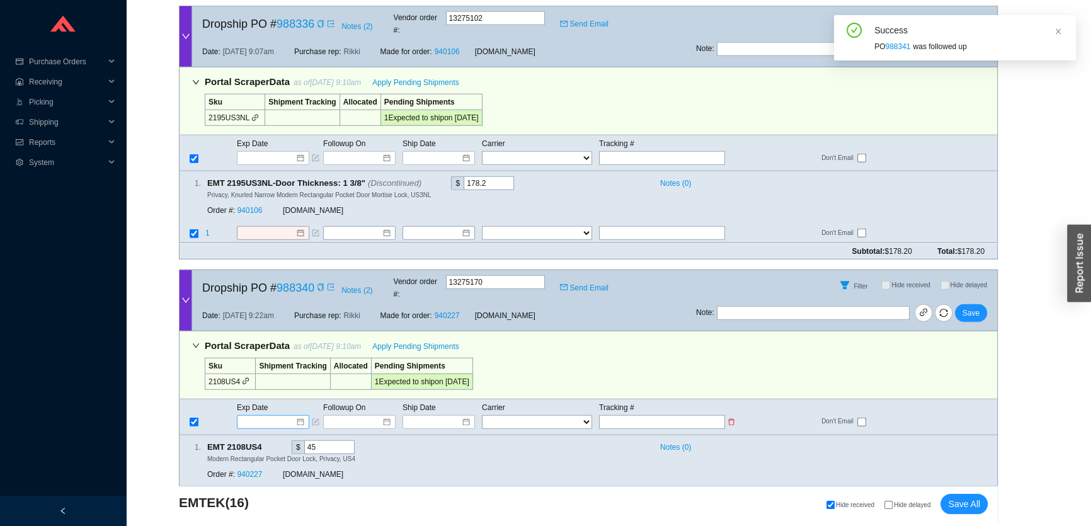
click at [270, 416] on input at bounding box center [269, 422] width 54 height 13
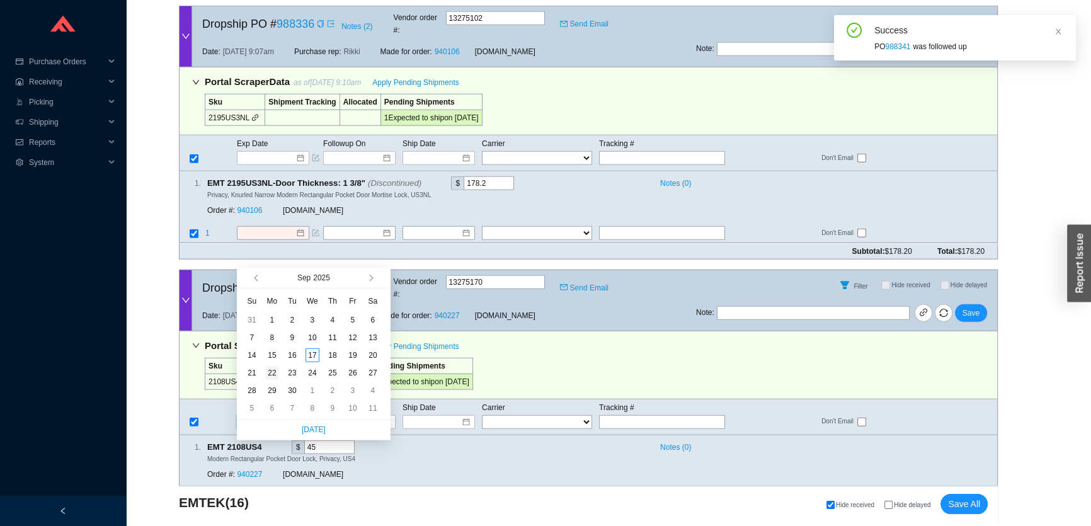
type input "9/22/2025"
click at [275, 374] on div "22" at bounding box center [272, 373] width 14 height 14
type input "9/22/2025"
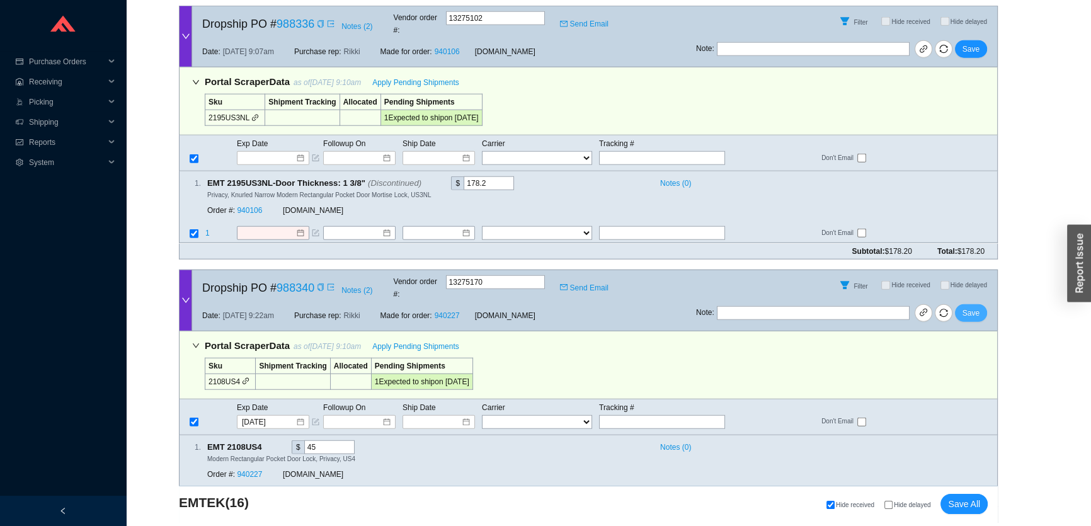
click at [969, 307] on span "Save" at bounding box center [971, 313] width 17 height 13
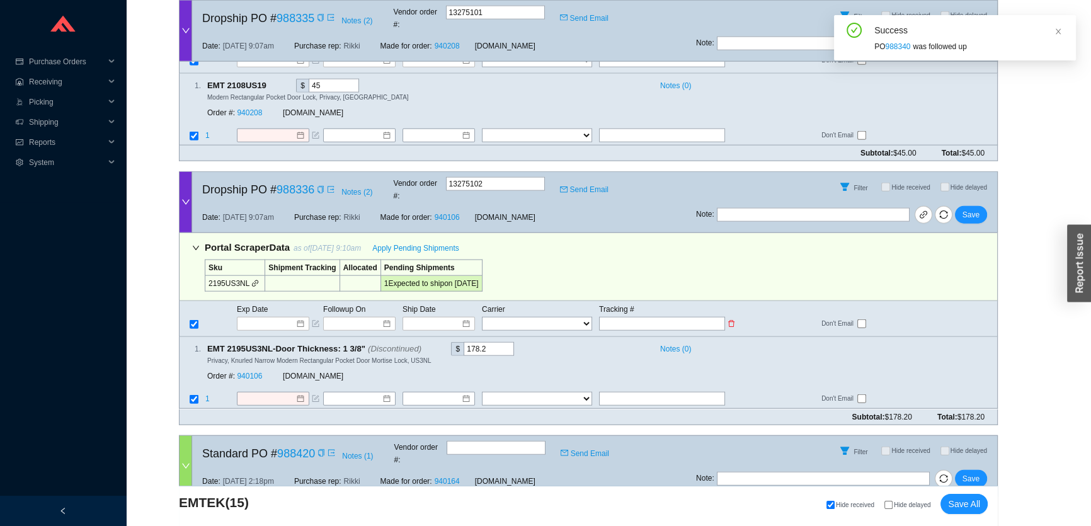
scroll to position [3904, 0]
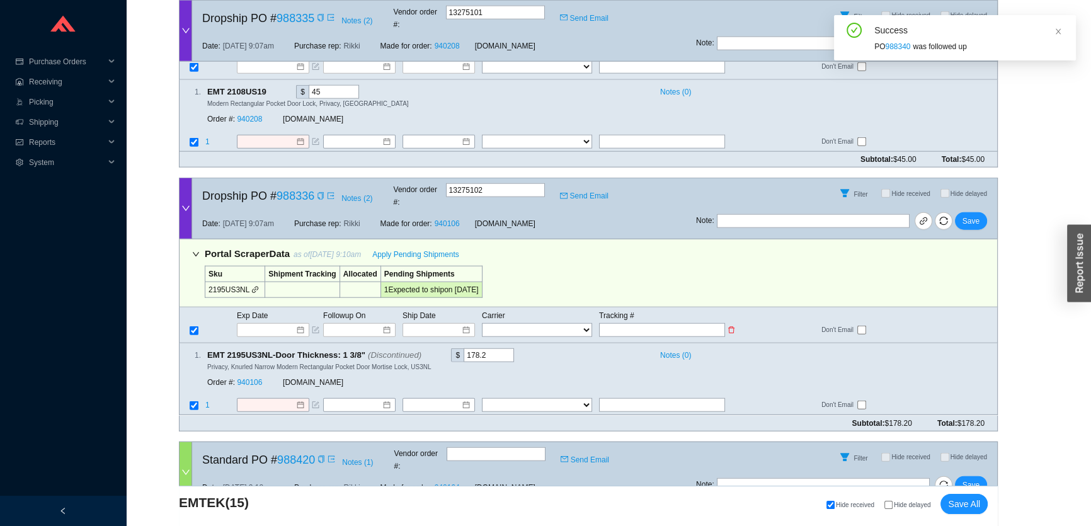
click at [267, 309] on td "Exp Date" at bounding box center [279, 316] width 86 height 14
click at [265, 324] on input at bounding box center [269, 330] width 54 height 13
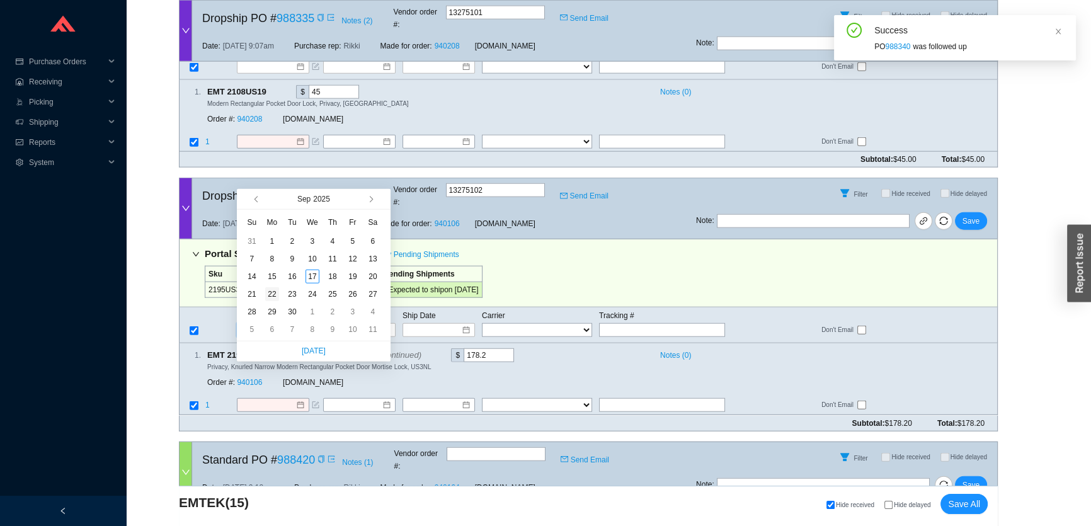
type input "9/22/2025"
click at [272, 294] on div "22" at bounding box center [272, 294] width 14 height 14
type input "9/22/2025"
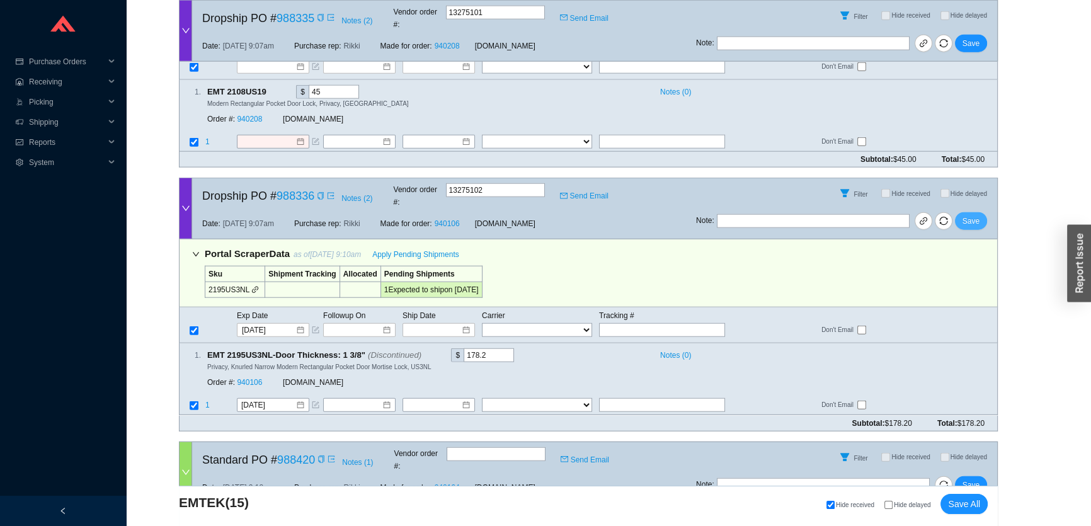
click at [974, 212] on button "Save" at bounding box center [971, 221] width 32 height 18
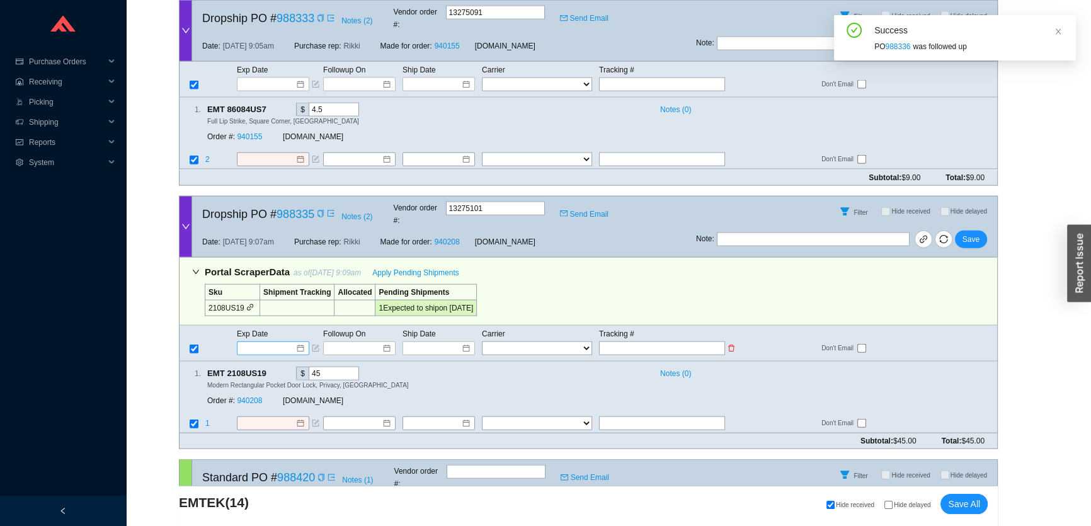
scroll to position [3617, 0]
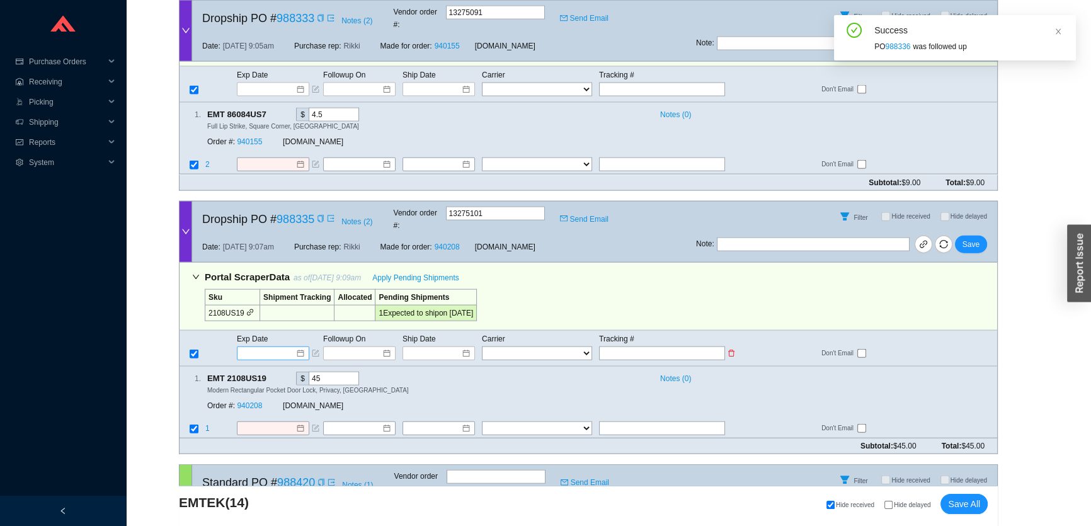
click at [273, 347] on input at bounding box center [269, 353] width 54 height 13
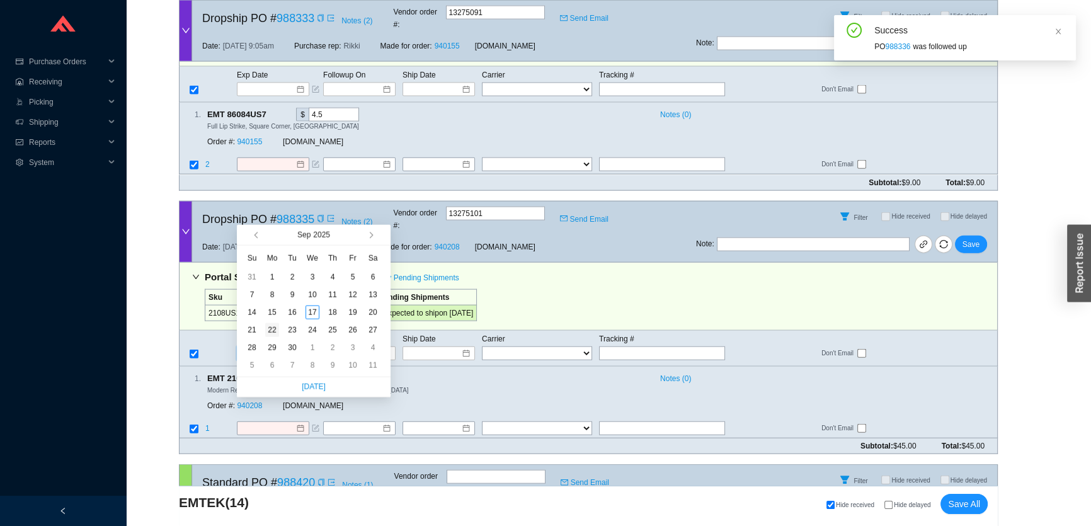
type input "9/22/2025"
click at [273, 328] on div "22" at bounding box center [272, 330] width 14 height 14
type input "9/22/2025"
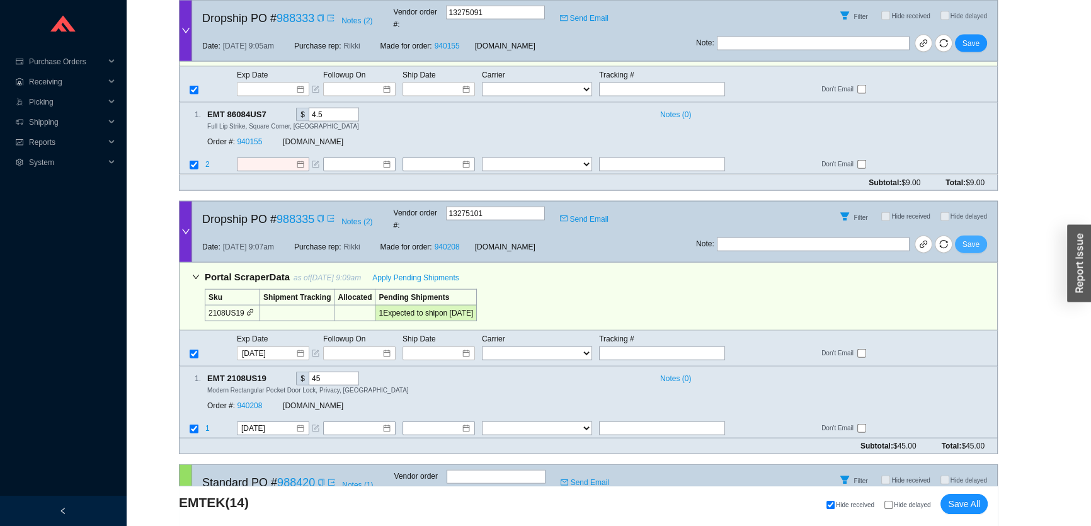
click at [977, 238] on span "Save" at bounding box center [971, 244] width 17 height 13
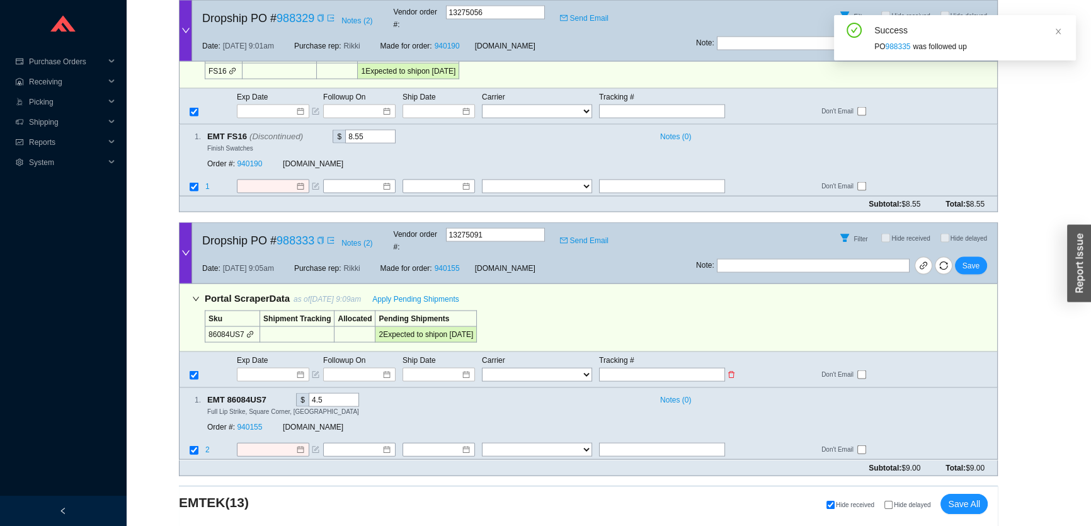
scroll to position [3331, 0]
click at [269, 369] on input at bounding box center [269, 375] width 54 height 13
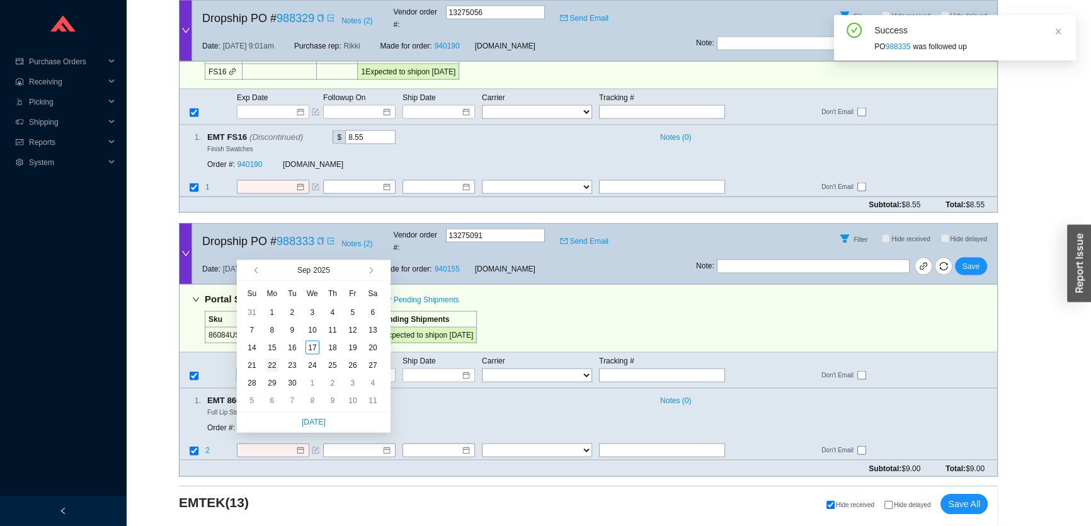
type input "9/22/2025"
click at [267, 366] on div "22" at bounding box center [272, 366] width 14 height 14
type input "9/22/2025"
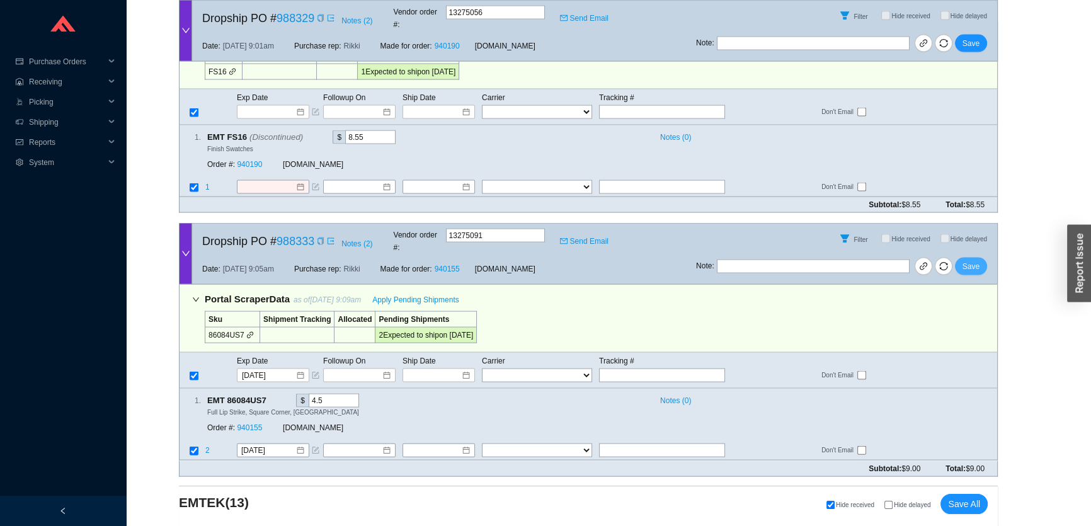
click at [971, 260] on span "Save" at bounding box center [971, 266] width 17 height 13
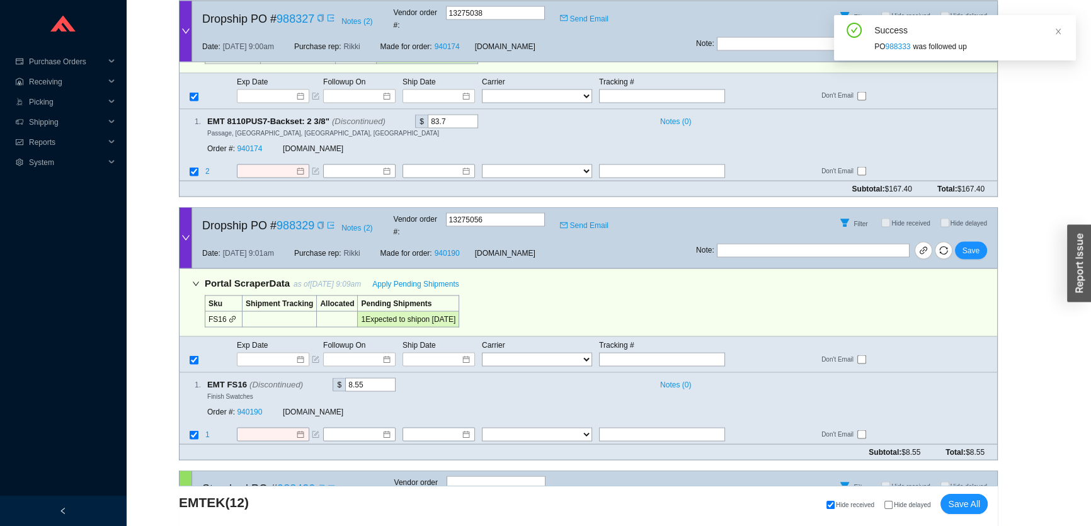
scroll to position [3044, 0]
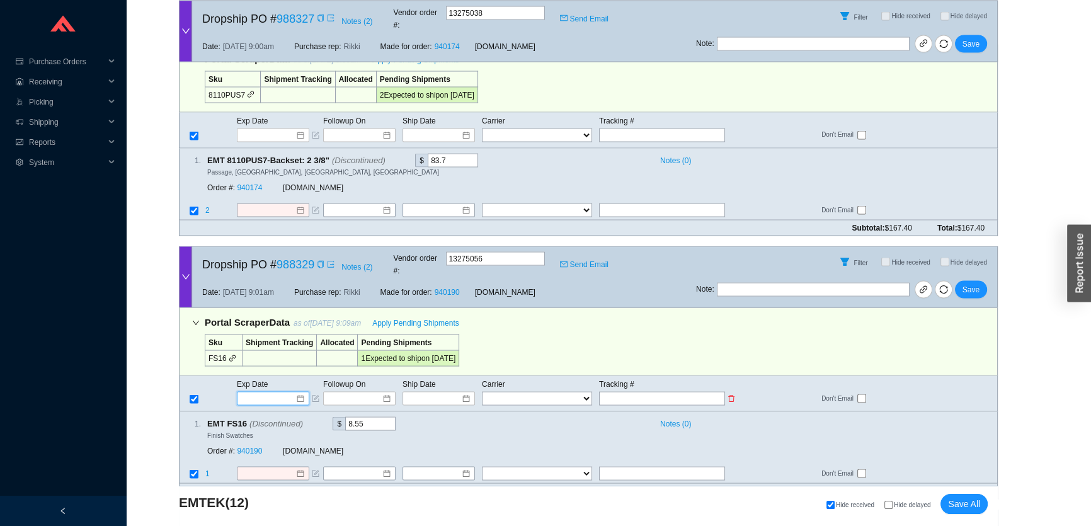
click at [271, 393] on input at bounding box center [269, 399] width 54 height 13
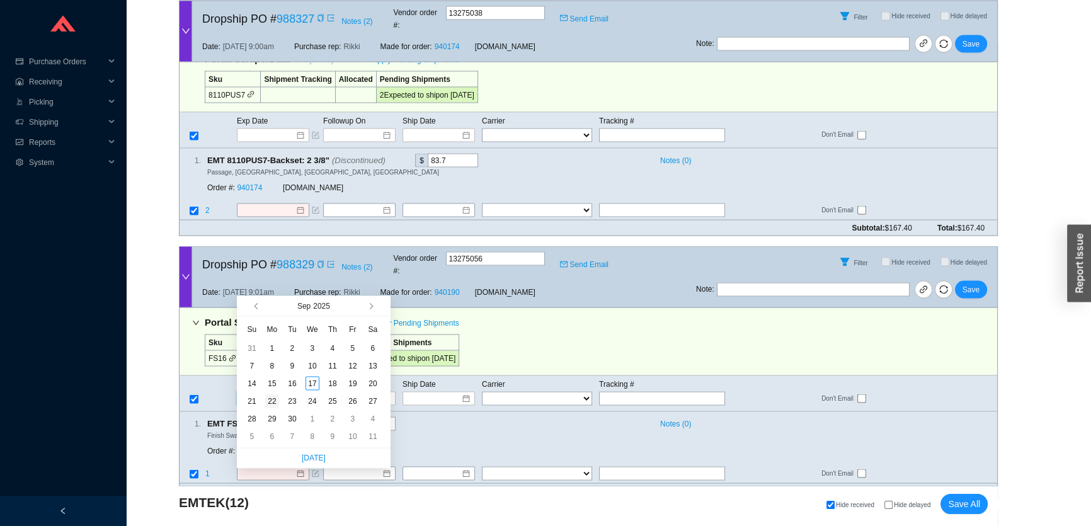
type input "9/22/2025"
drag, startPoint x: 273, startPoint y: 397, endPoint x: 279, endPoint y: 392, distance: 7.1
click at [274, 397] on div "22" at bounding box center [272, 401] width 14 height 14
type input "9/22/2025"
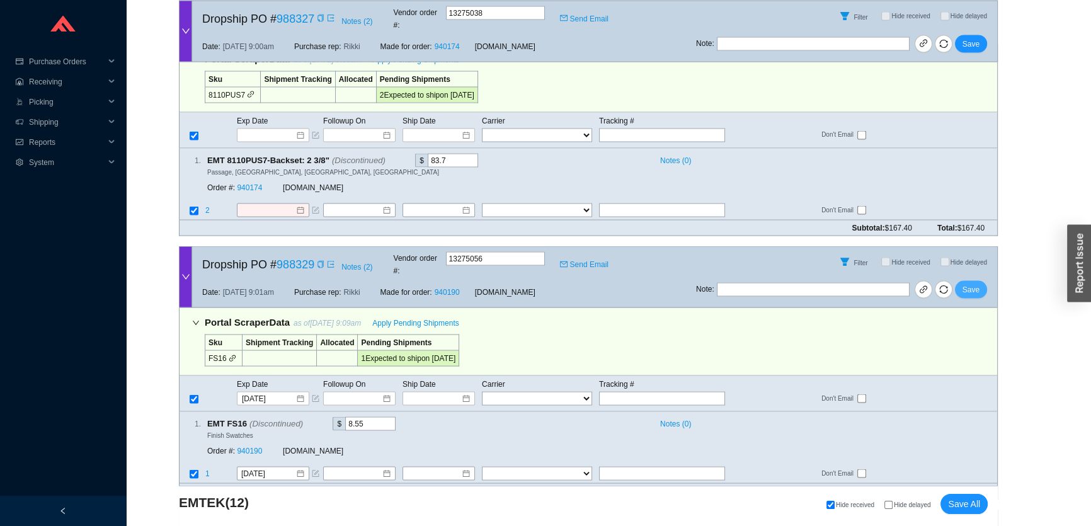
click at [967, 284] on span "Save" at bounding box center [971, 290] width 17 height 13
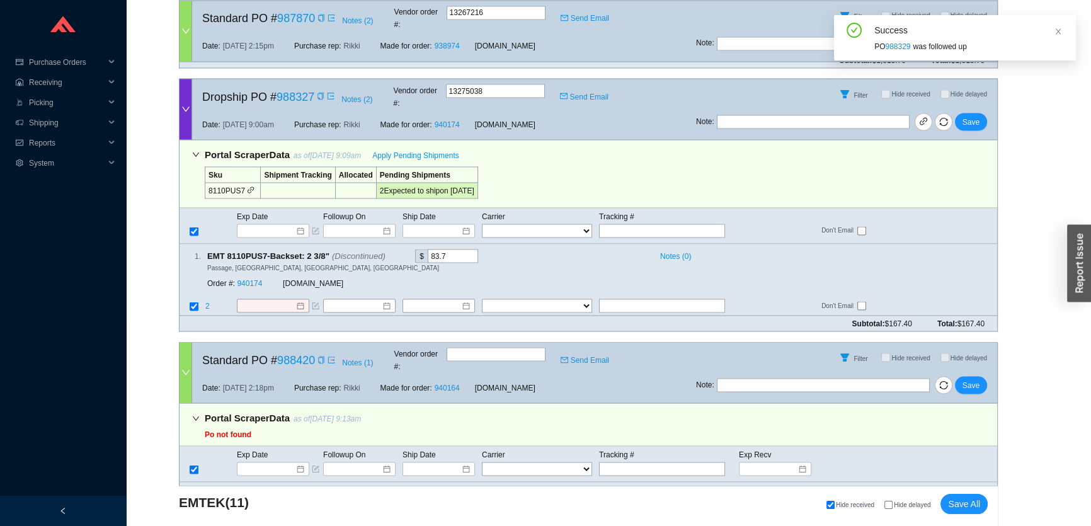
scroll to position [2930, 0]
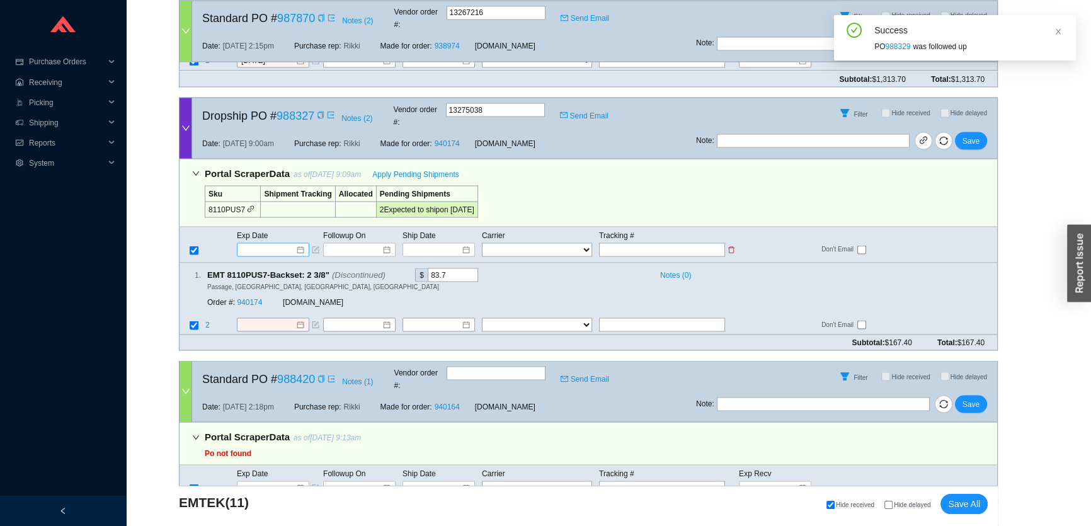
drag, startPoint x: 273, startPoint y: 135, endPoint x: 273, endPoint y: 144, distance: 8.2
click at [273, 228] on td "Exp Date" at bounding box center [279, 235] width 86 height 14
click at [273, 243] on input at bounding box center [269, 249] width 54 height 13
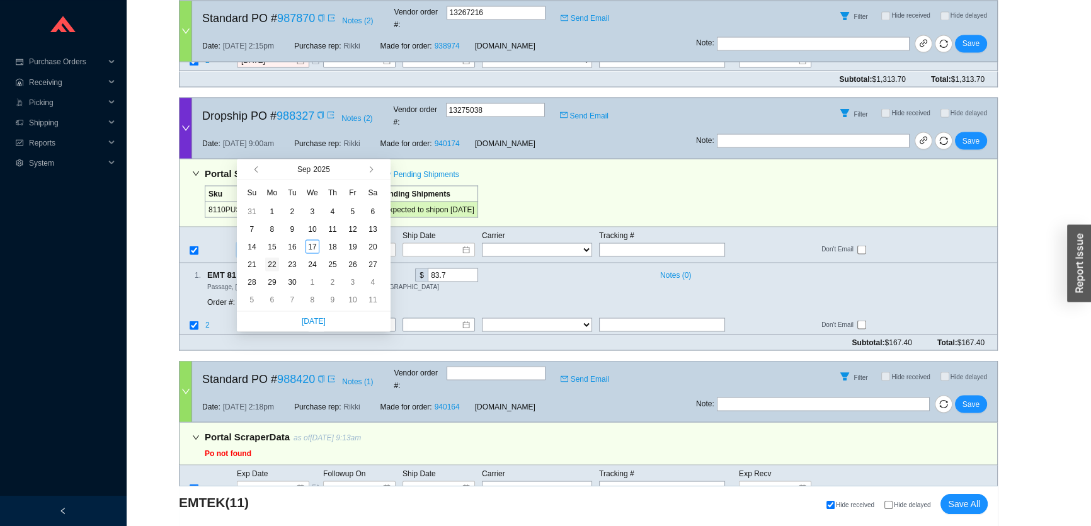
type input "9/22/2025"
click at [275, 261] on div "22" at bounding box center [272, 264] width 14 height 14
type input "9/22/2025"
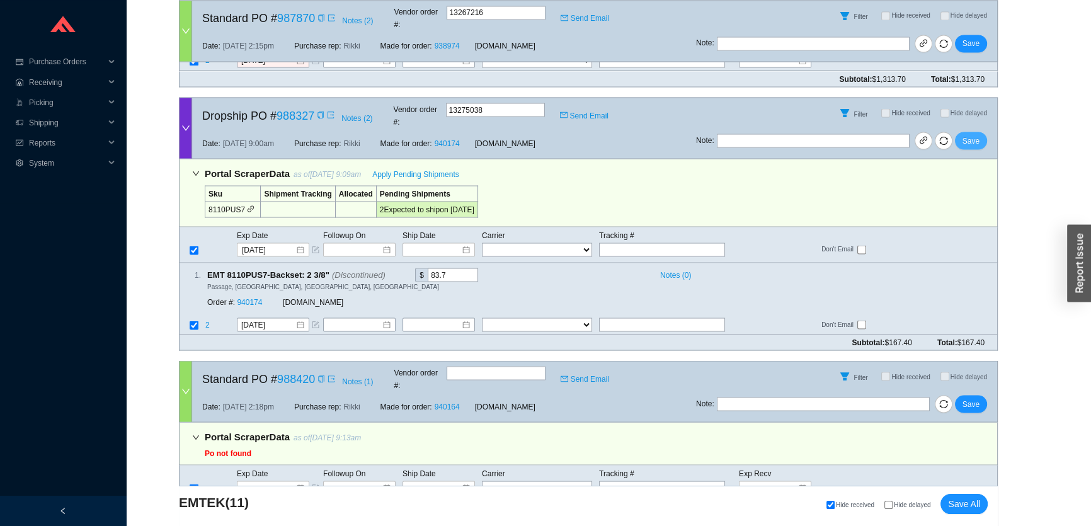
drag, startPoint x: 974, startPoint y: 40, endPoint x: 824, endPoint y: 75, distance: 154.5
click at [974, 134] on span "Save" at bounding box center [971, 140] width 17 height 13
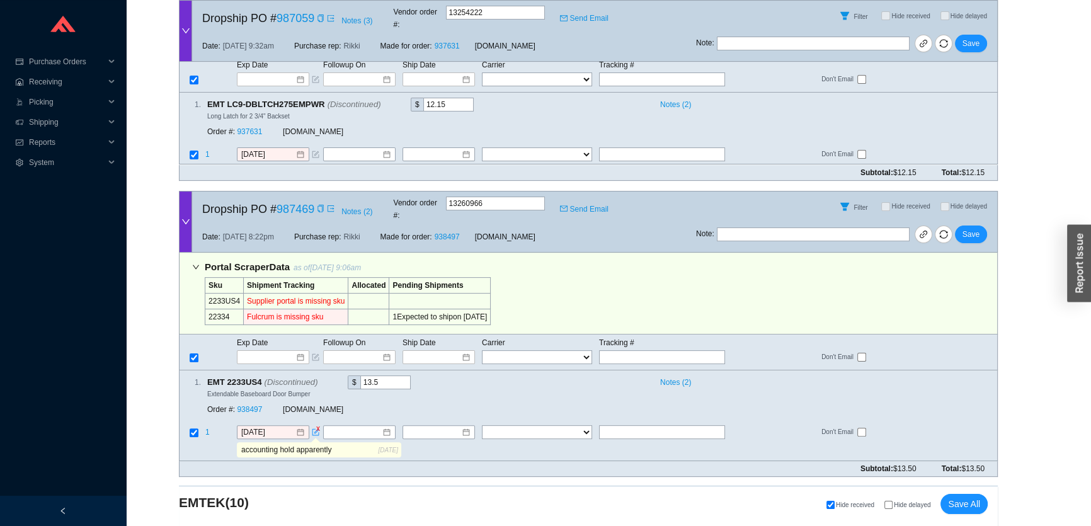
scroll to position [0, 0]
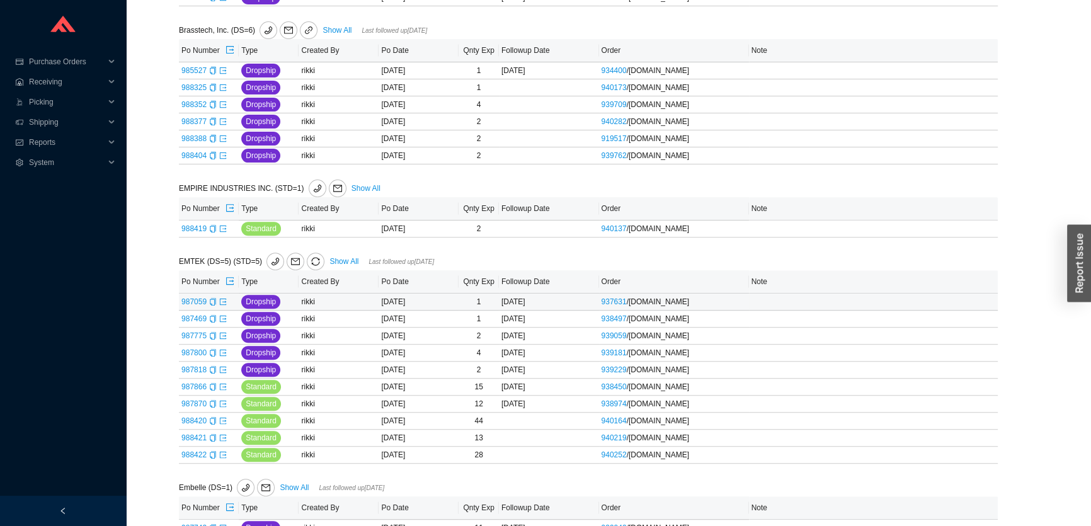
scroll to position [458, 0]
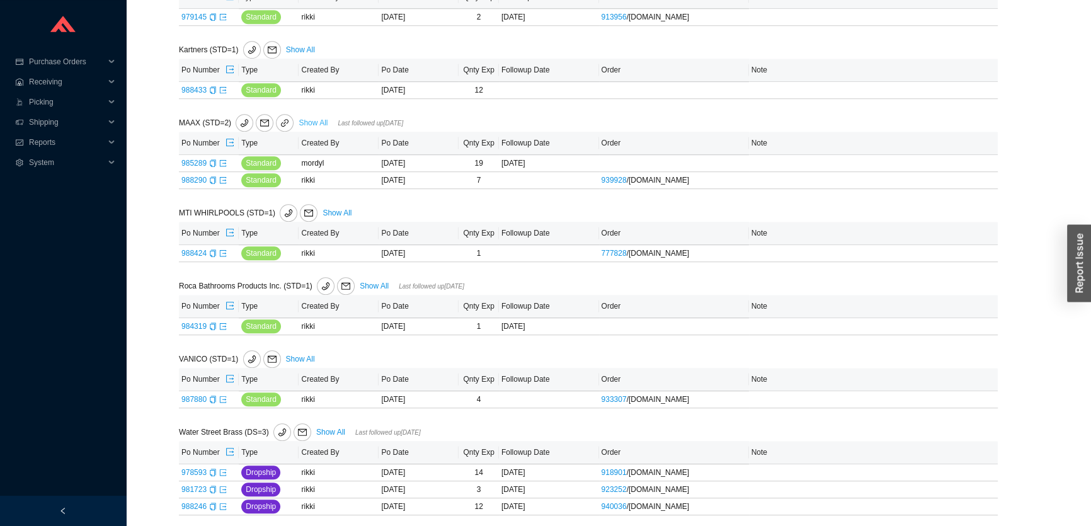
click at [309, 118] on link "Show All" at bounding box center [313, 122] width 29 height 9
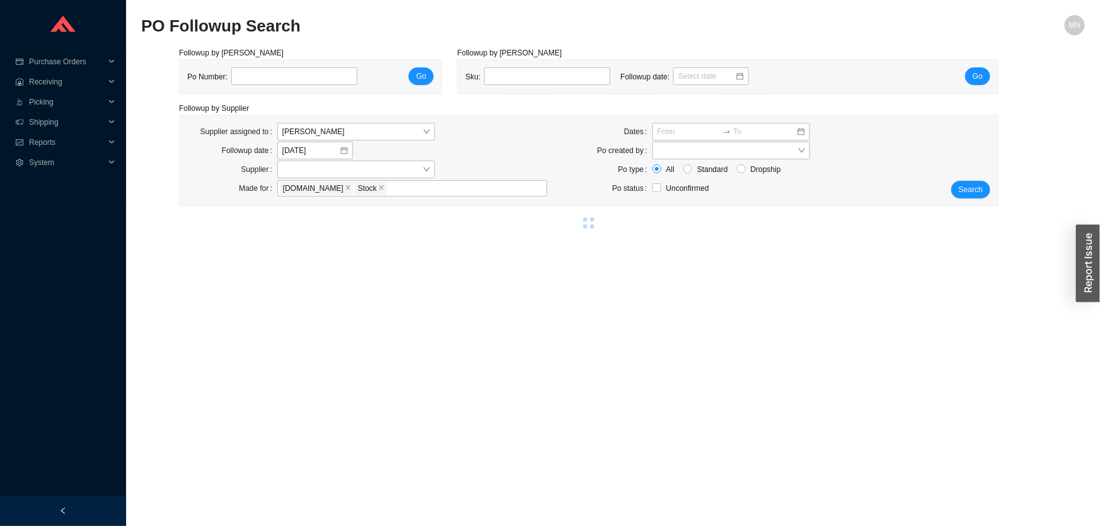
select select "15"
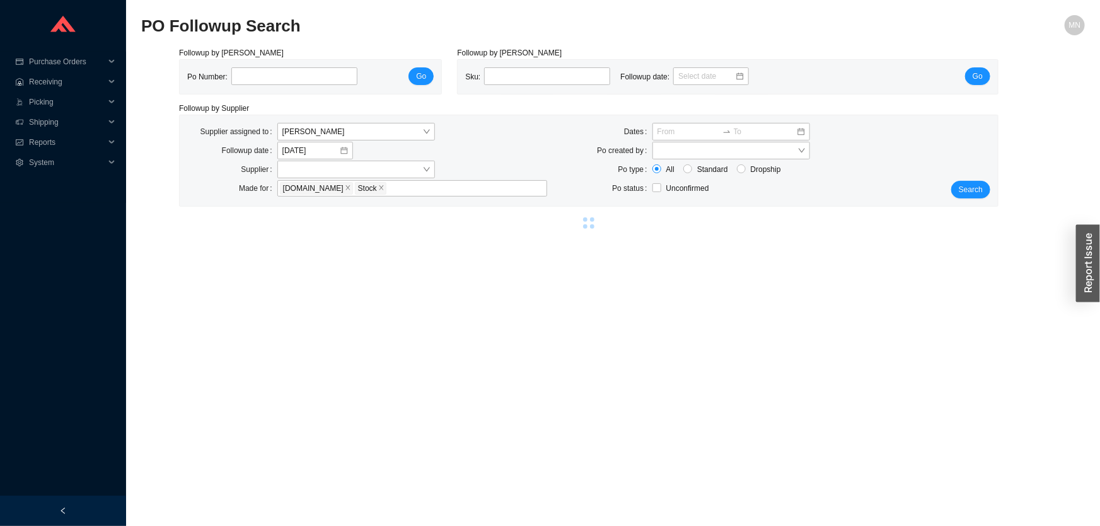
select select "15"
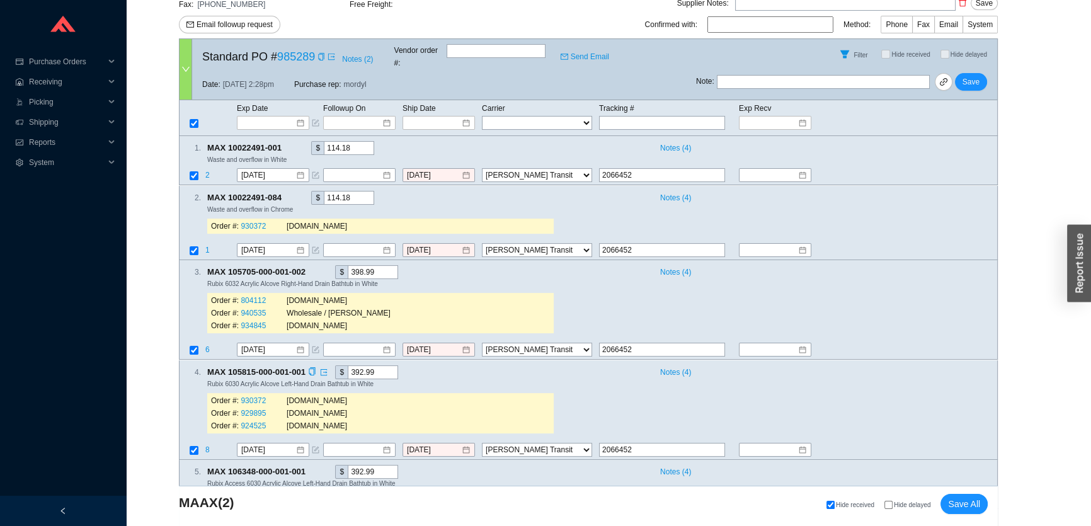
scroll to position [229, 0]
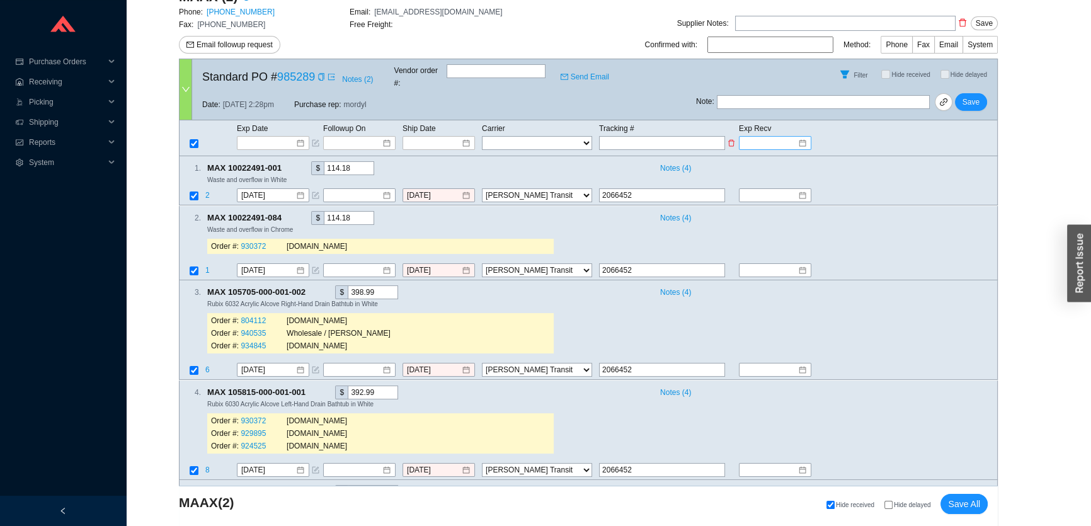
click at [775, 137] on input at bounding box center [771, 143] width 54 height 13
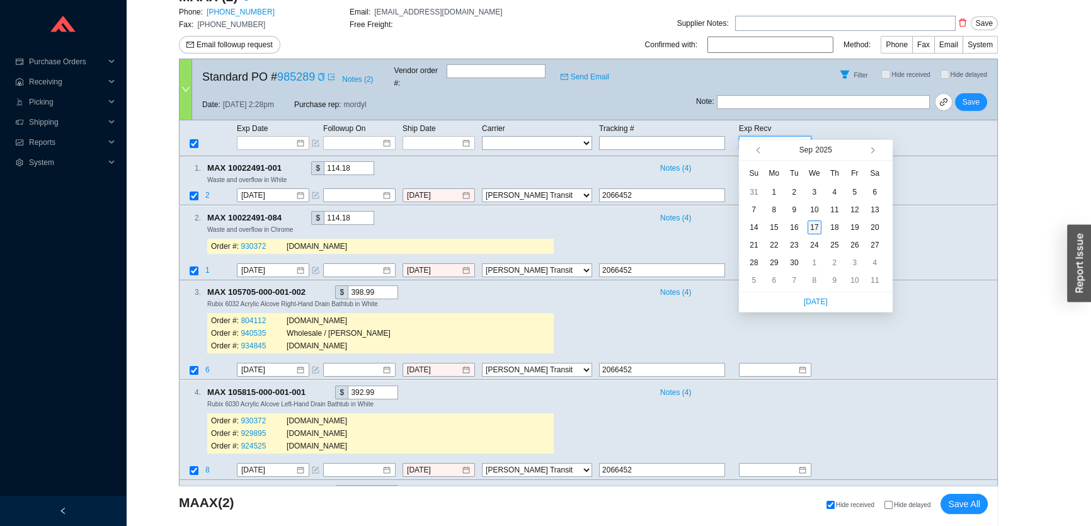
type input "[DATE]"
click at [815, 227] on div "17" at bounding box center [815, 228] width 14 height 14
type input "[DATE]"
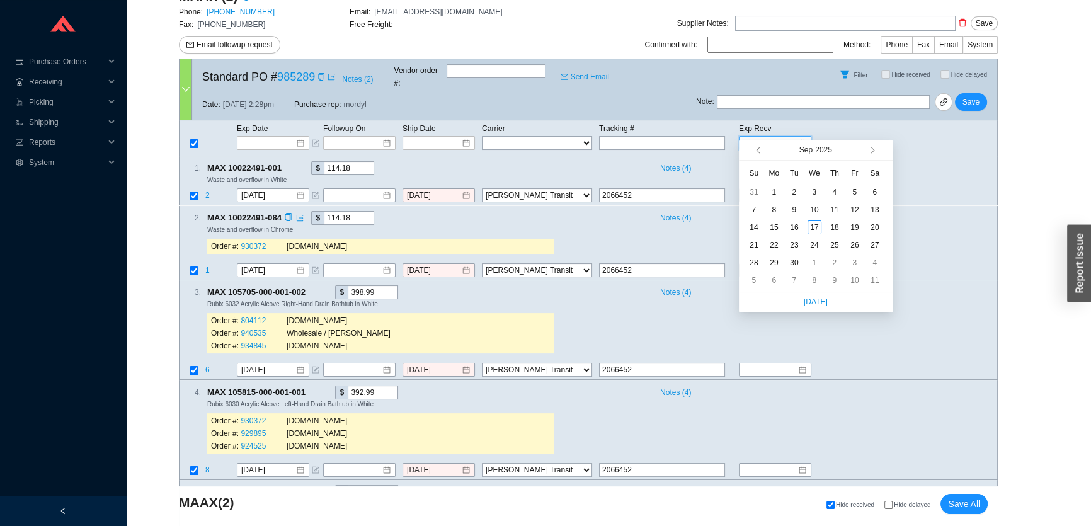
type input "[DATE]"
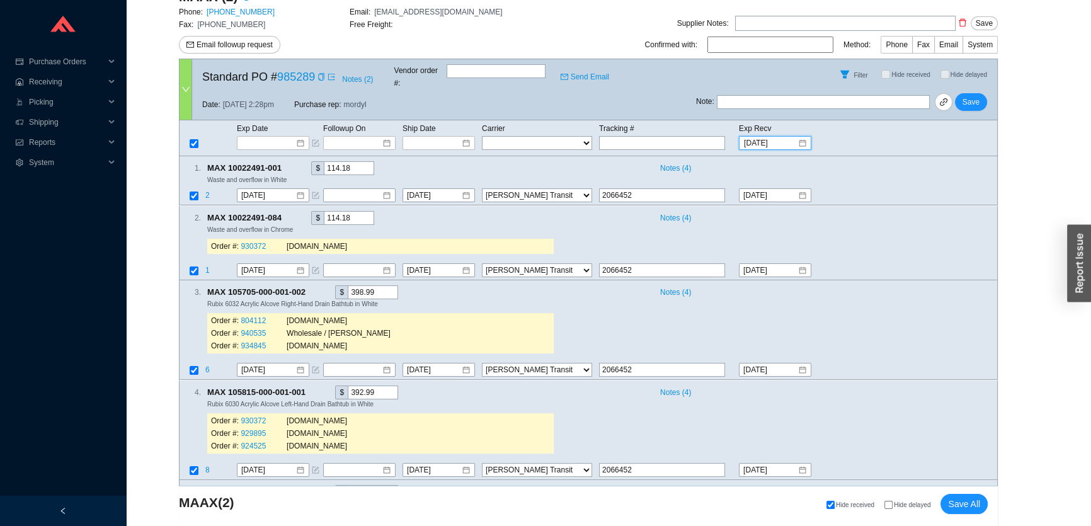
drag, startPoint x: 766, startPoint y: 129, endPoint x: 803, endPoint y: 154, distance: 44.9
click at [767, 137] on input "[DATE]" at bounding box center [771, 143] width 54 height 13
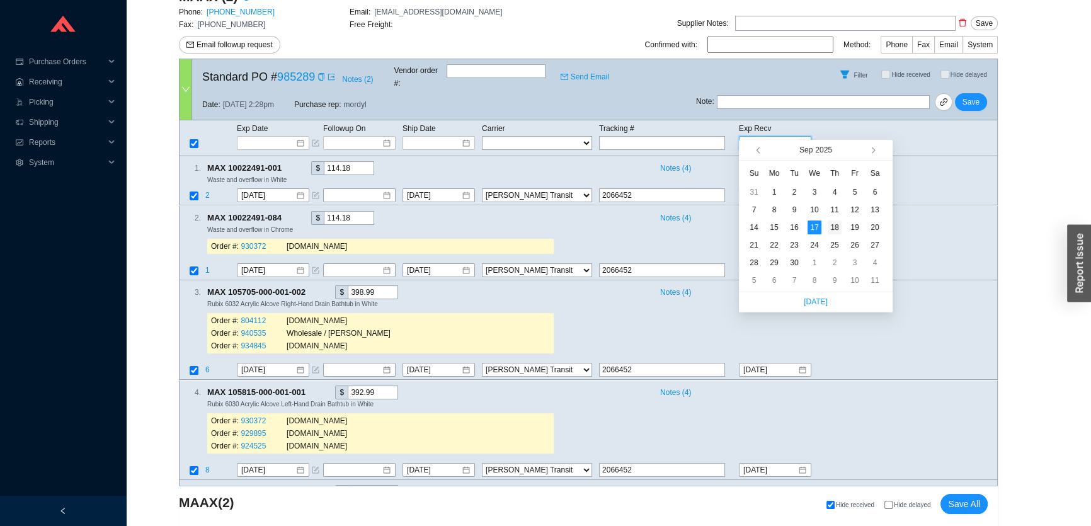
type input "9/18/2025"
click at [836, 227] on div "18" at bounding box center [835, 228] width 14 height 14
type input "9/18/2025"
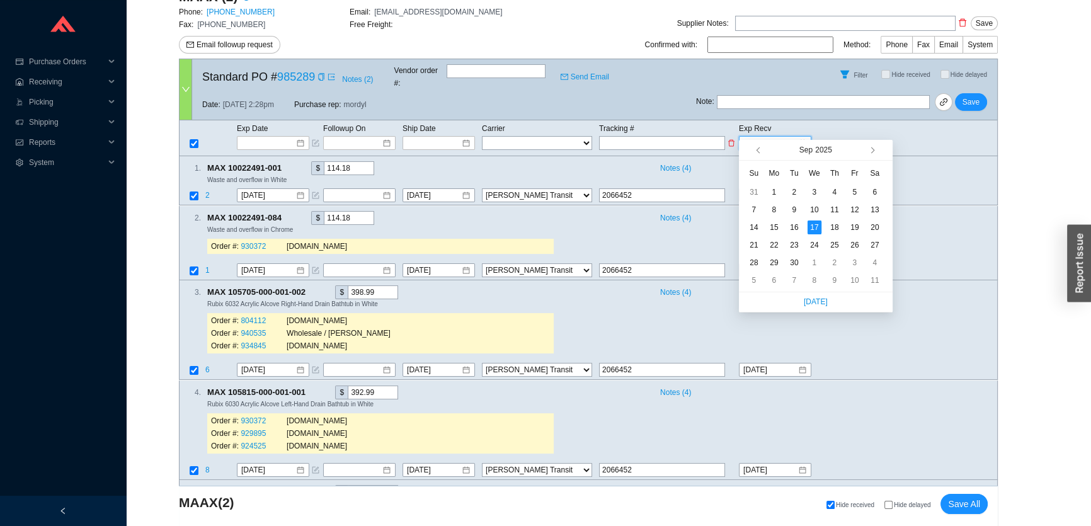
type input "9/18/2025"
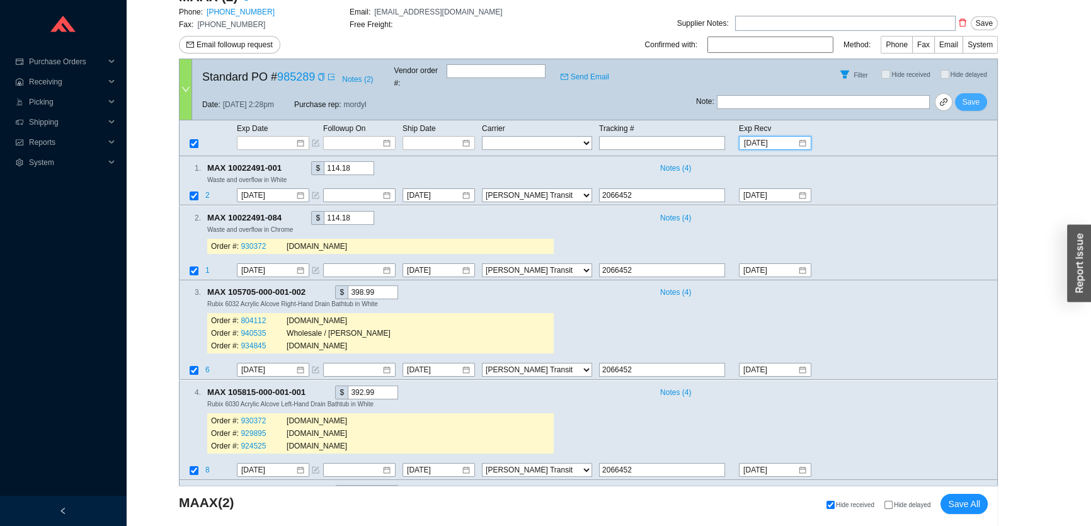
click at [968, 96] on span "Save" at bounding box center [971, 102] width 17 height 13
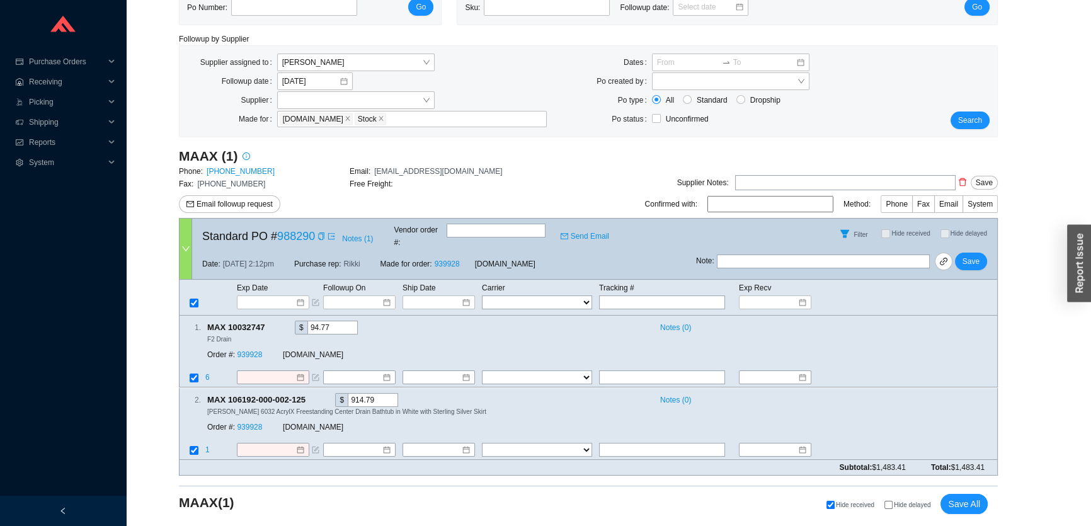
scroll to position [57, 0]
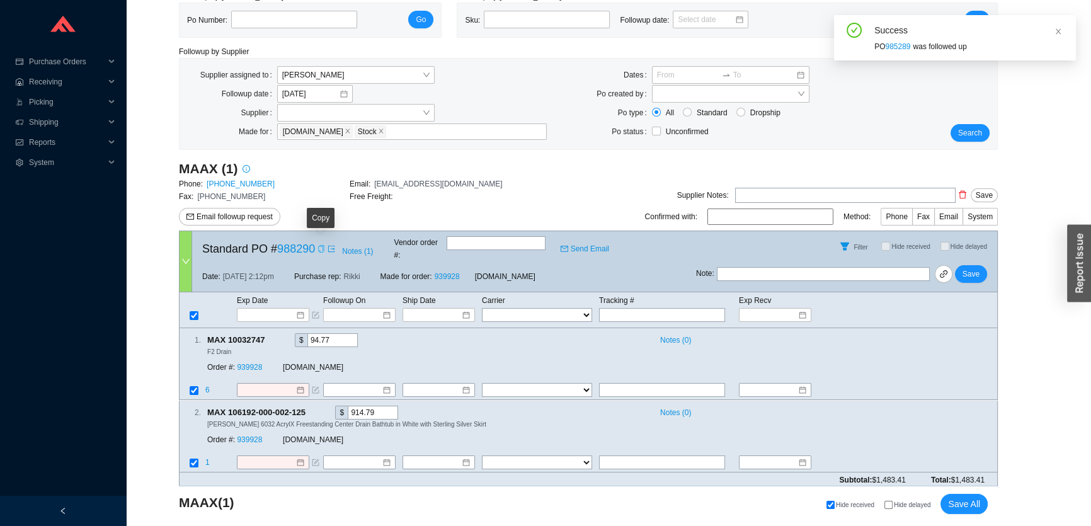
click at [318, 248] on icon "copy" at bounding box center [321, 249] width 6 height 8
click at [320, 245] on icon "copy" at bounding box center [321, 249] width 6 height 8
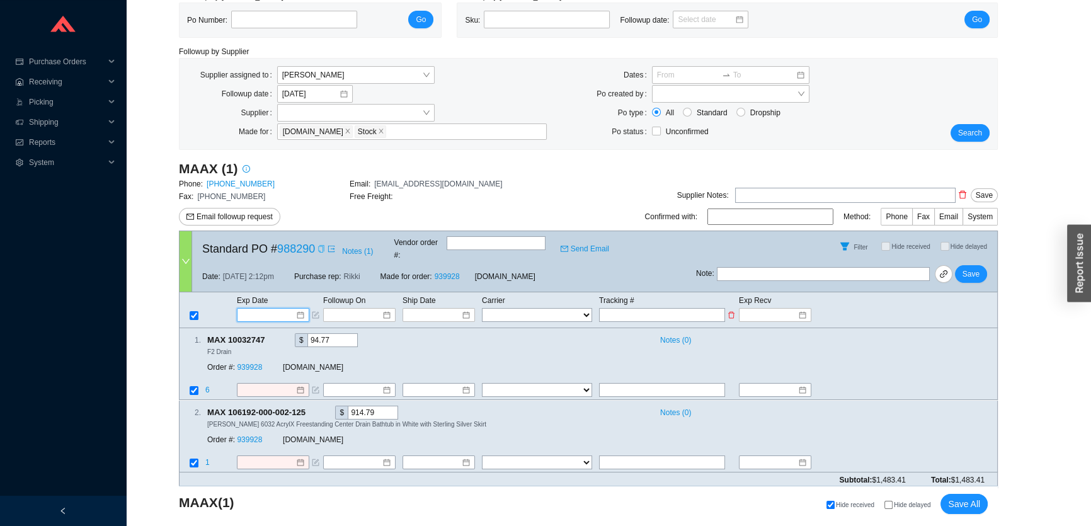
click at [285, 309] on input at bounding box center [269, 315] width 54 height 13
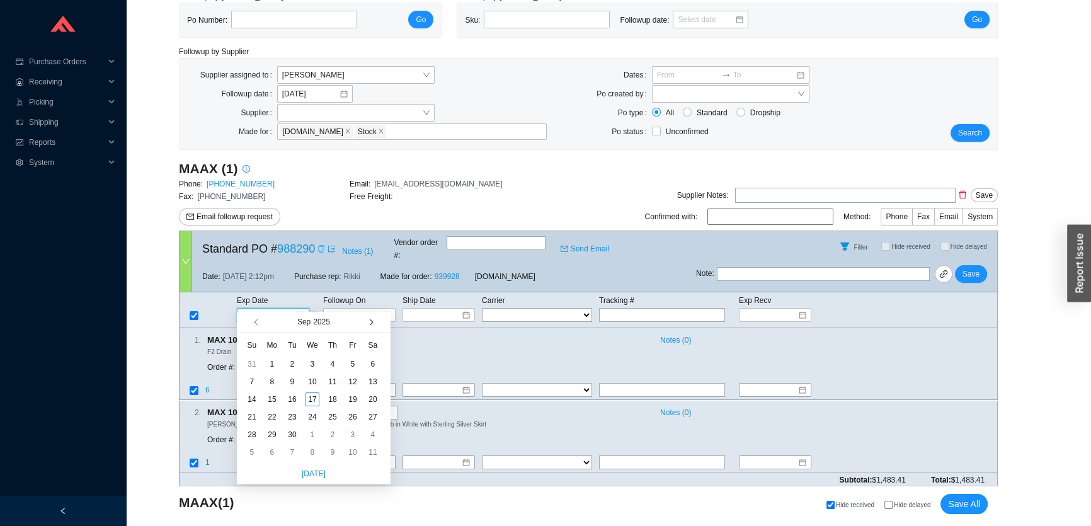
drag, startPoint x: 371, startPoint y: 322, endPoint x: 357, endPoint y: 345, distance: 26.9
click at [372, 322] on span "button" at bounding box center [370, 322] width 6 height 6
type input "10/7/2025"
click at [289, 381] on div "7" at bounding box center [292, 382] width 14 height 14
type input "10/7/2025"
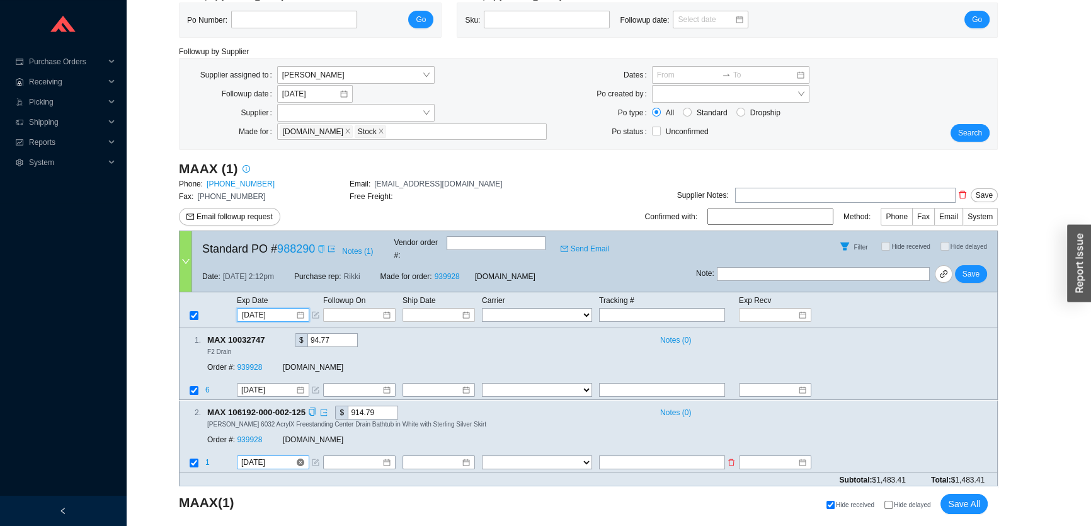
click at [279, 456] on input "10/7/2025" at bounding box center [268, 462] width 54 height 13
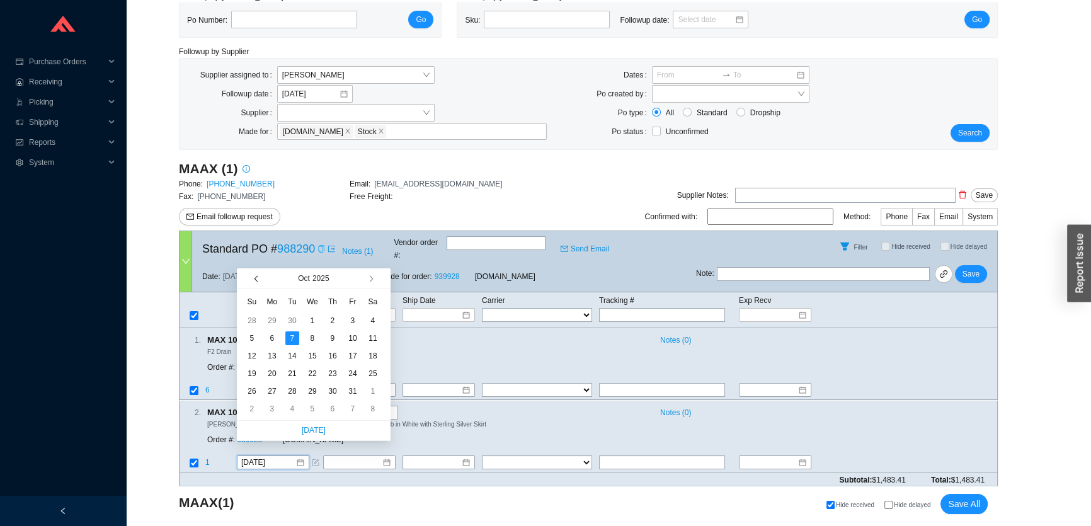
click at [259, 280] on span "button" at bounding box center [258, 279] width 6 height 6
type input "9/30/2025"
click at [292, 392] on div "30" at bounding box center [292, 391] width 14 height 14
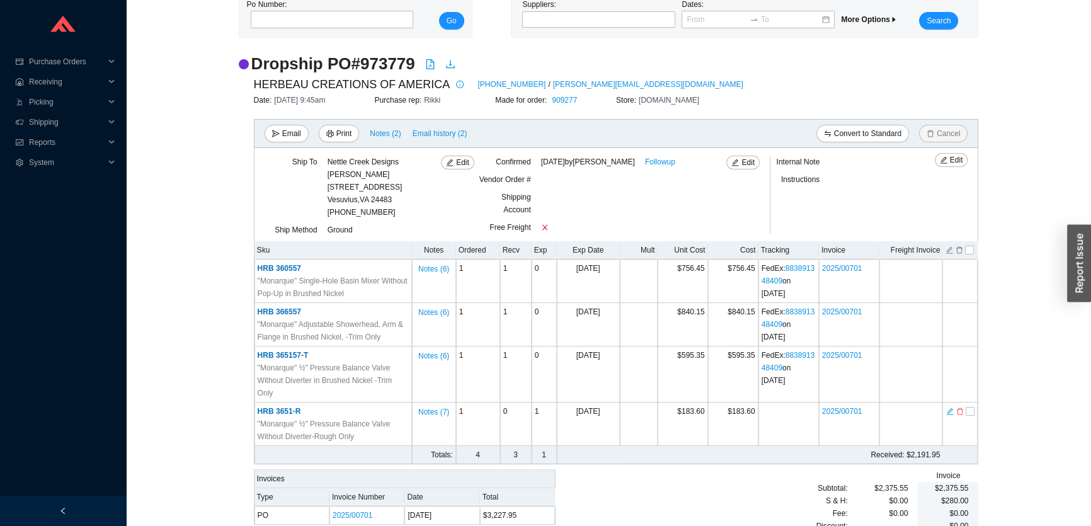
scroll to position [57, 0]
click at [383, 78] on span "HERBEAU CREATIONS OF AMERICA" at bounding box center [352, 84] width 197 height 19
click at [386, 60] on h2 "Dropship PO # 973779" at bounding box center [333, 64] width 164 height 22
copy h2 "973779"
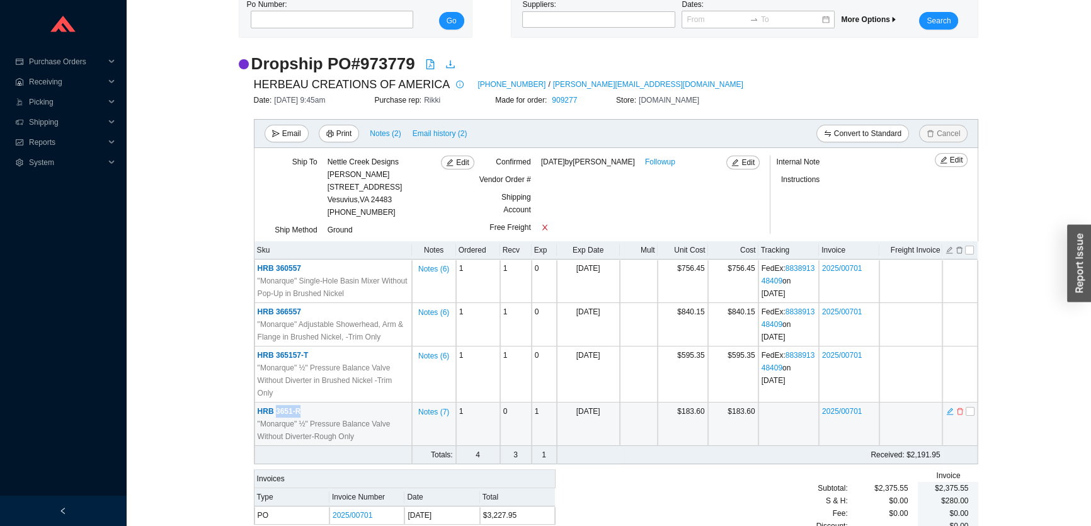
drag, startPoint x: 313, startPoint y: 410, endPoint x: 275, endPoint y: 412, distance: 37.2
click at [275, 411] on td "HRB 3651-R "Monarque" ½" Pressure Balance Valve Without Diverter-Rough Only" at bounding box center [334, 424] width 158 height 43
copy span "3651-R"
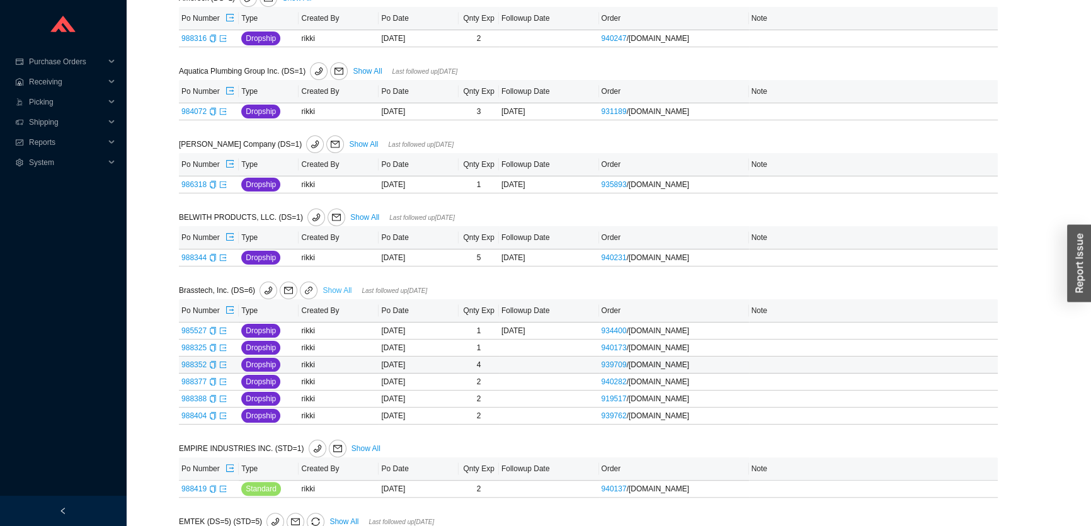
scroll to position [302, 0]
click at [330, 285] on link "Show All" at bounding box center [337, 289] width 29 height 9
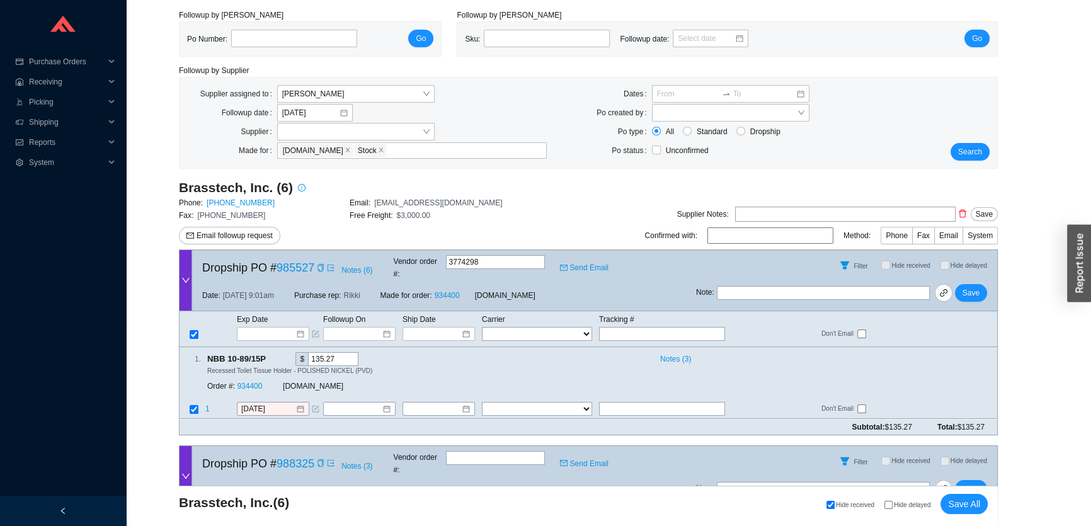
scroll to position [57, 0]
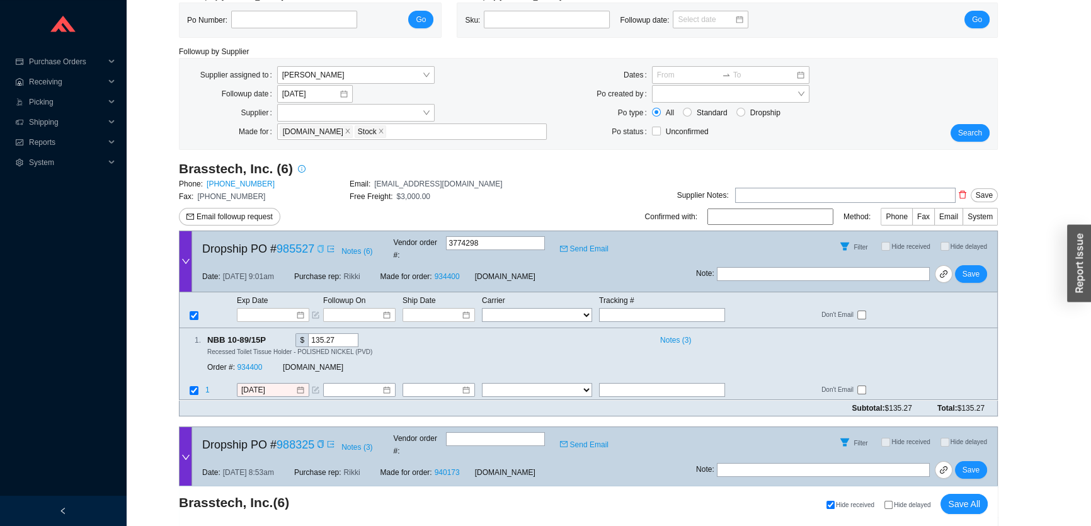
click at [321, 245] on icon "copy" at bounding box center [321, 249] width 8 height 8
click at [319, 387] on icon "form" at bounding box center [316, 391] width 8 height 8
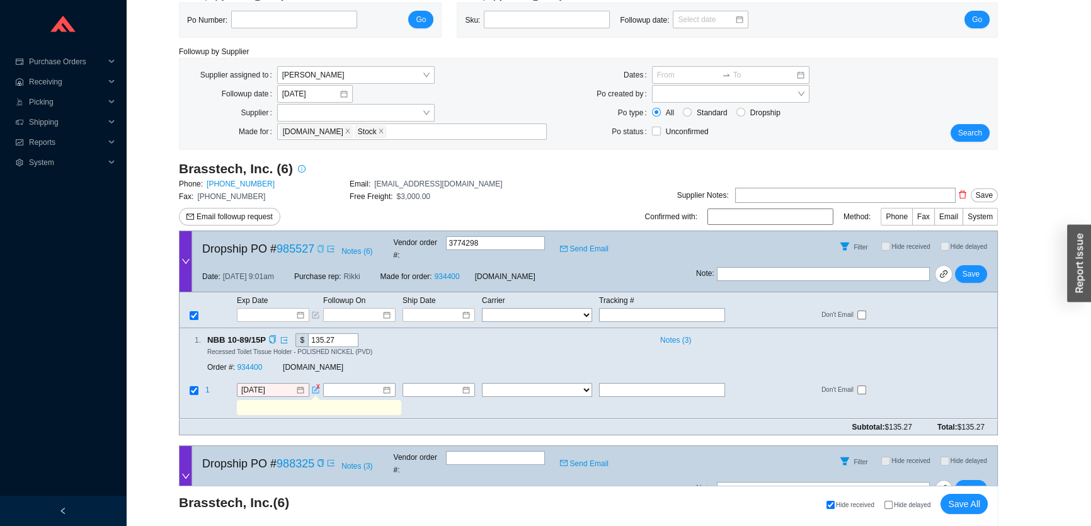
click at [313, 401] on input "text" at bounding box center [318, 408] width 159 height 14
type input "Requested"
click at [970, 268] on span "Save" at bounding box center [971, 274] width 17 height 13
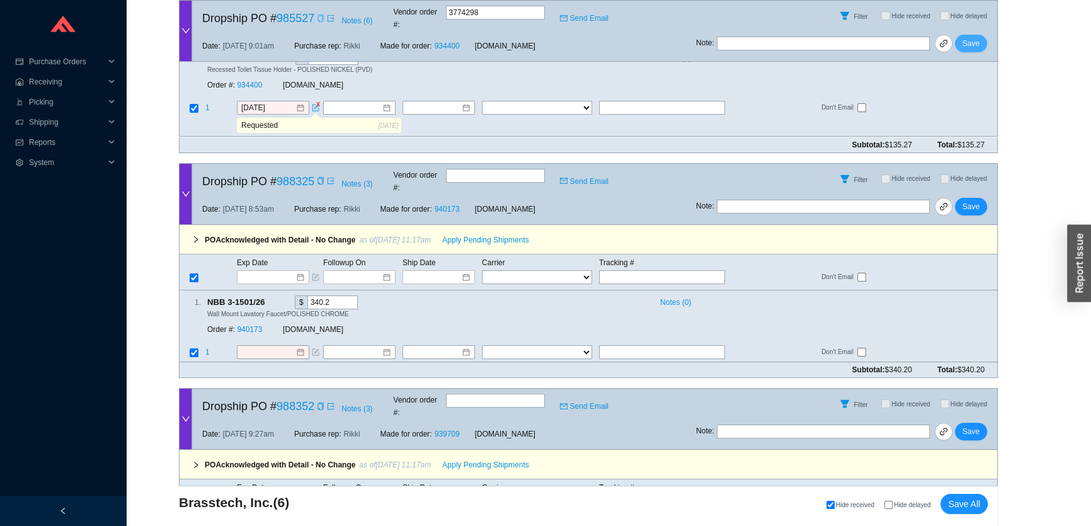
scroll to position [343, 0]
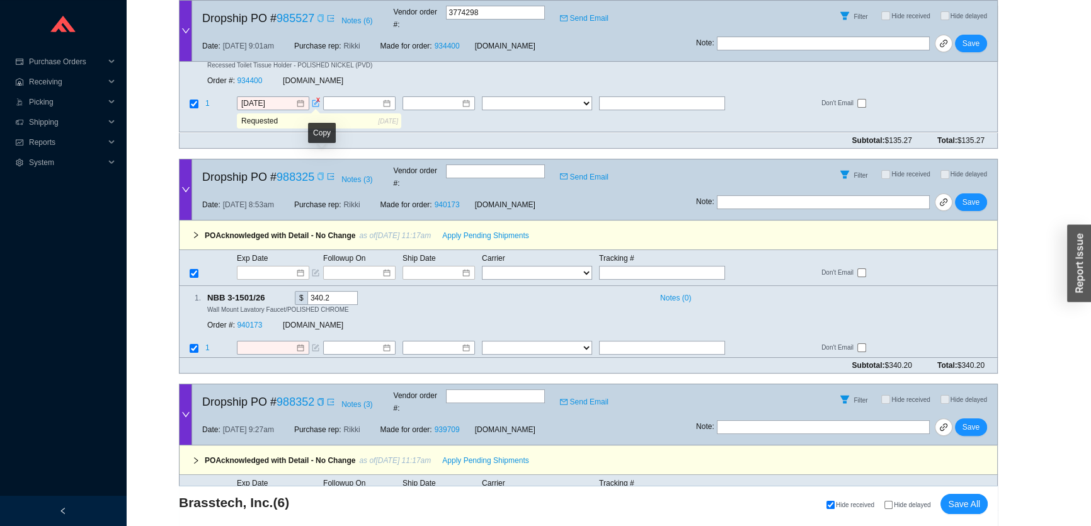
click at [320, 173] on icon "copy" at bounding box center [321, 177] width 8 height 8
click at [265, 267] on input at bounding box center [269, 273] width 54 height 13
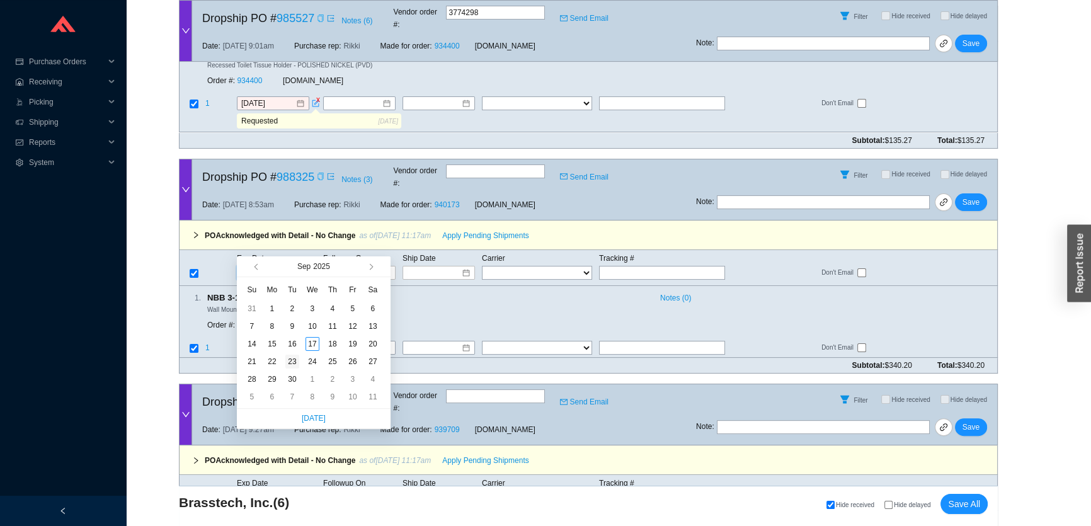
type input "[DATE]"
click at [297, 359] on div "23" at bounding box center [292, 362] width 14 height 14
type input "[DATE]"
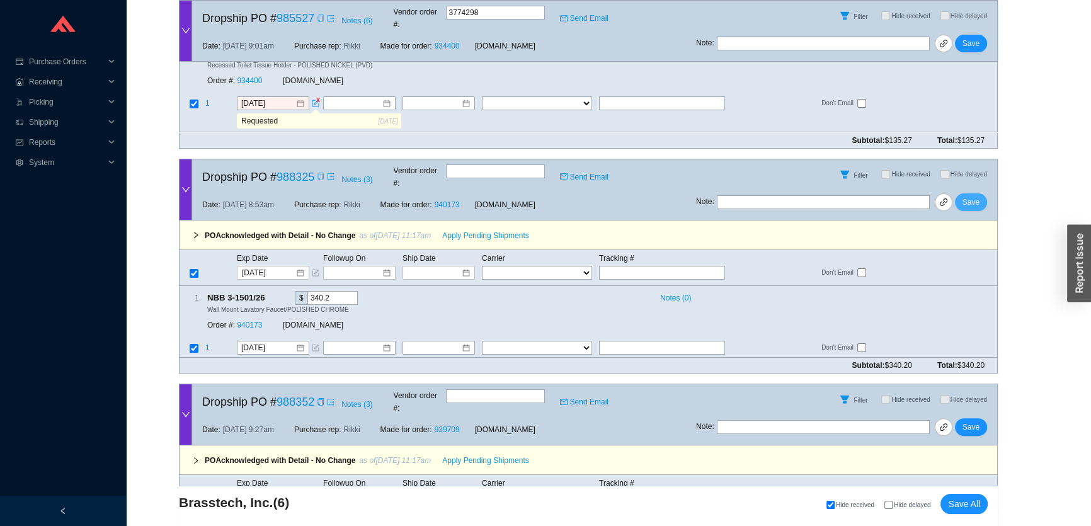
click at [976, 196] on span "Save" at bounding box center [971, 202] width 17 height 13
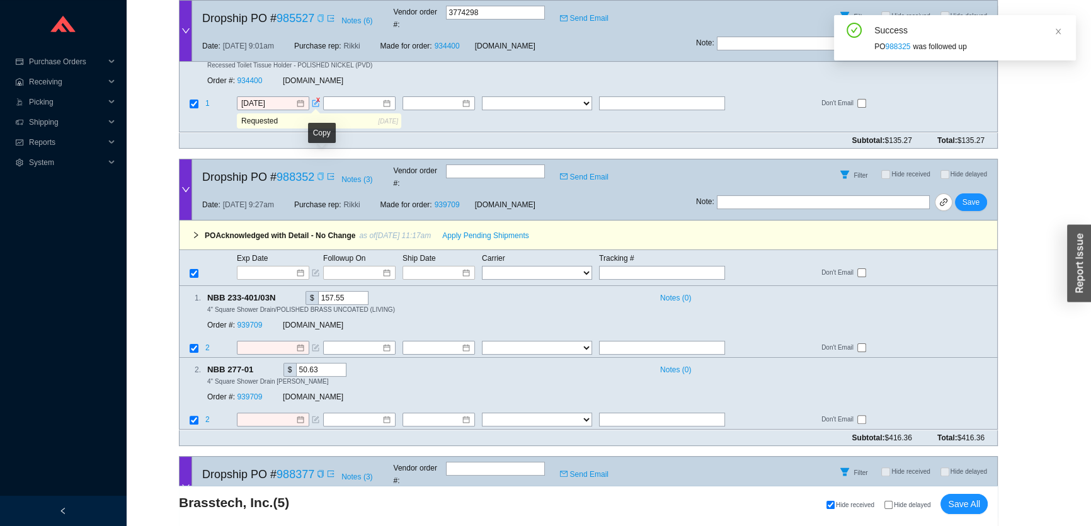
click at [319, 173] on icon "copy" at bounding box center [321, 177] width 8 height 8
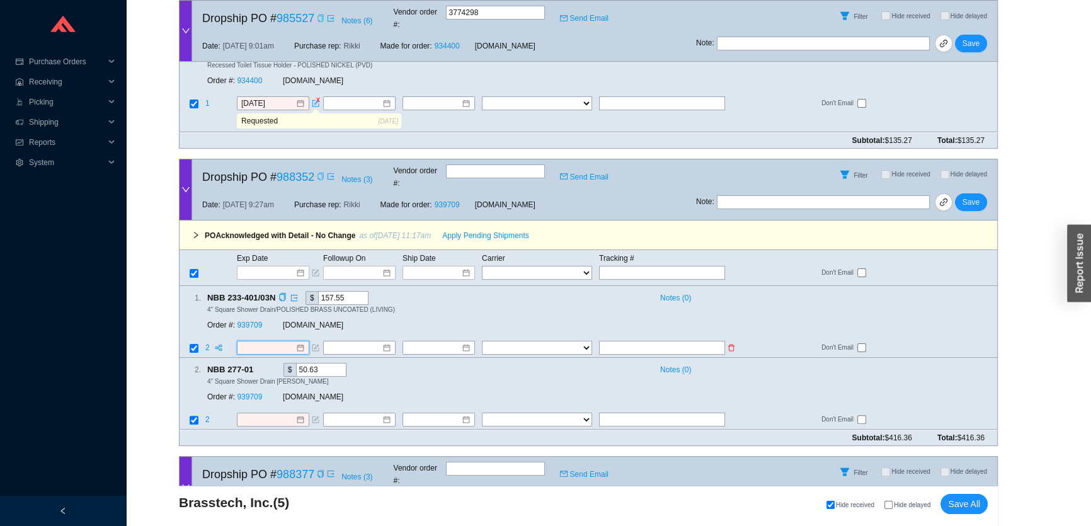
click at [260, 342] on input at bounding box center [268, 348] width 54 height 13
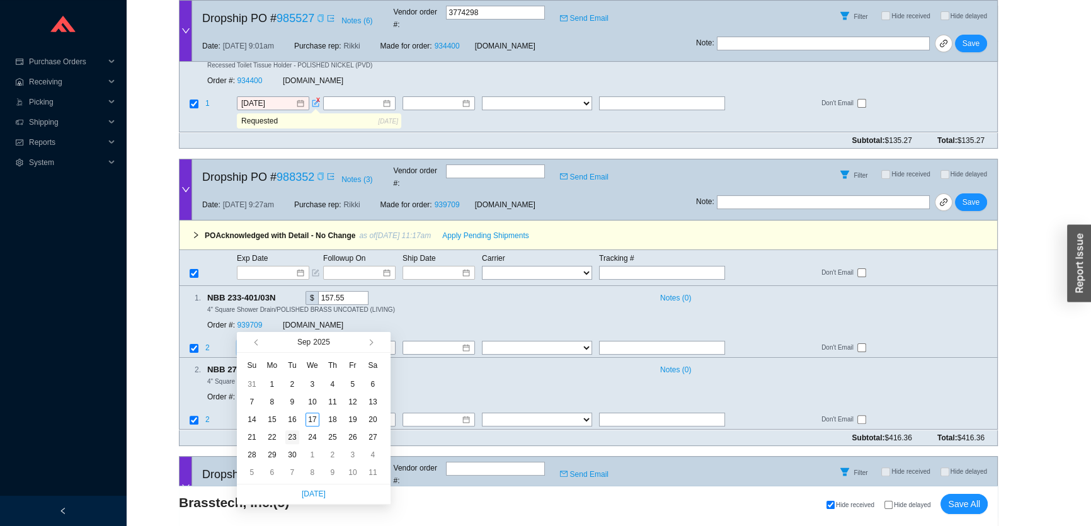
type input "[DATE]"
click at [290, 436] on div "23" at bounding box center [292, 437] width 14 height 14
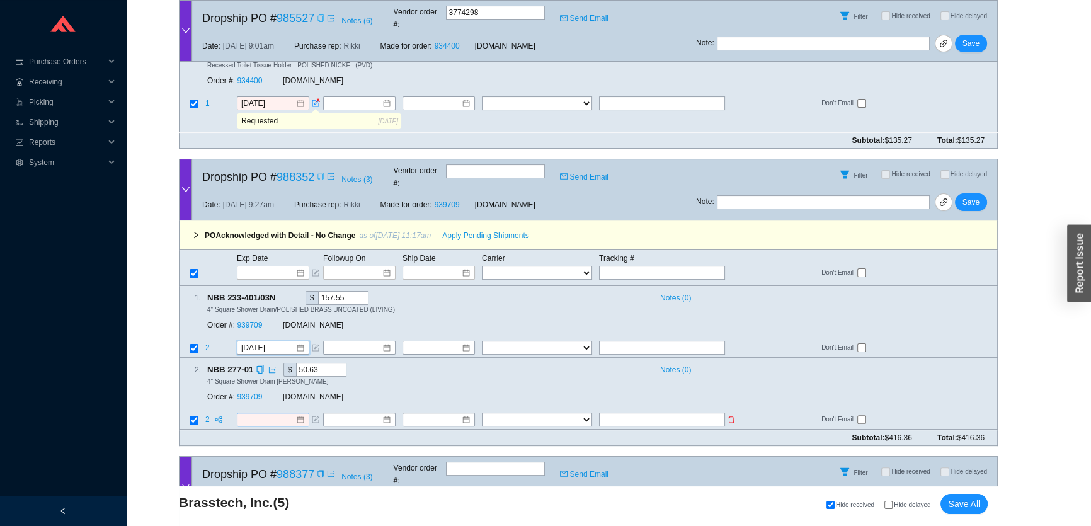
click at [256, 414] on input at bounding box center [268, 420] width 54 height 13
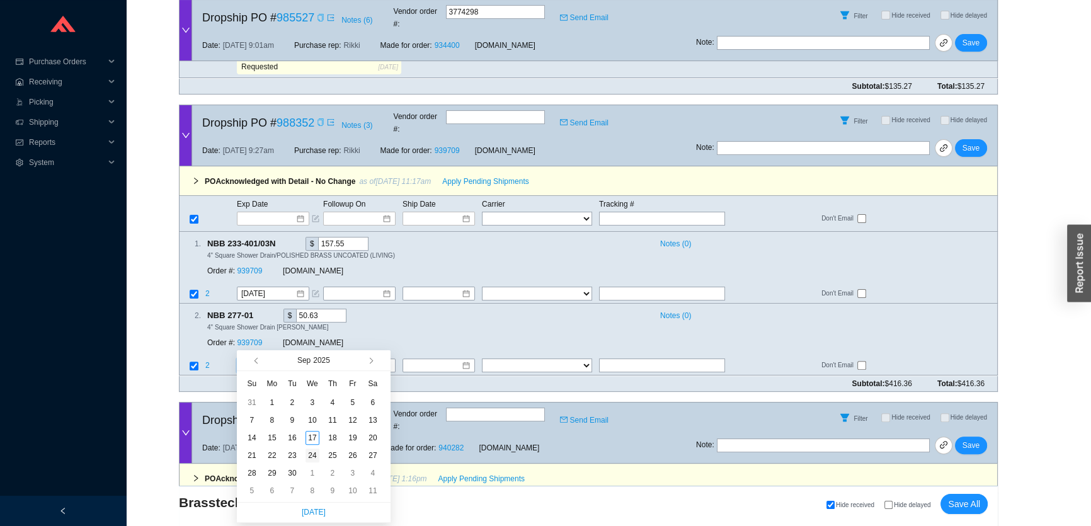
scroll to position [401, 0]
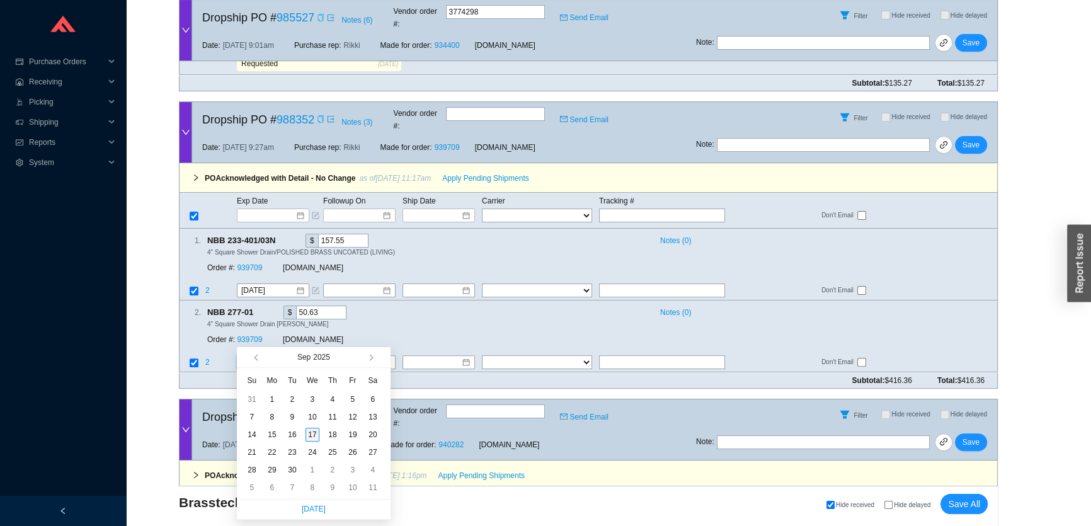
type input "[DATE]"
click at [313, 433] on div "17" at bounding box center [313, 435] width 14 height 14
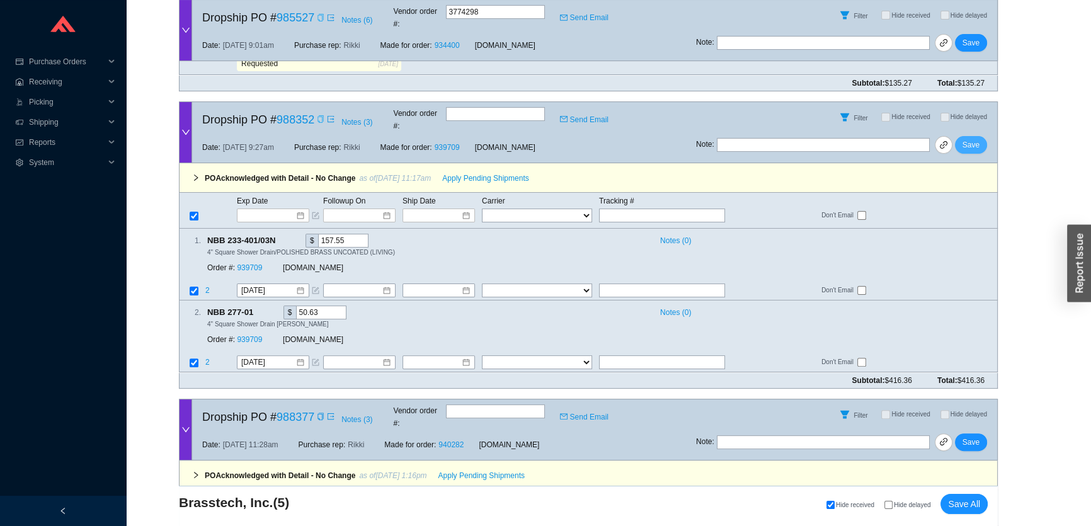
click at [969, 139] on span "Save" at bounding box center [971, 145] width 17 height 13
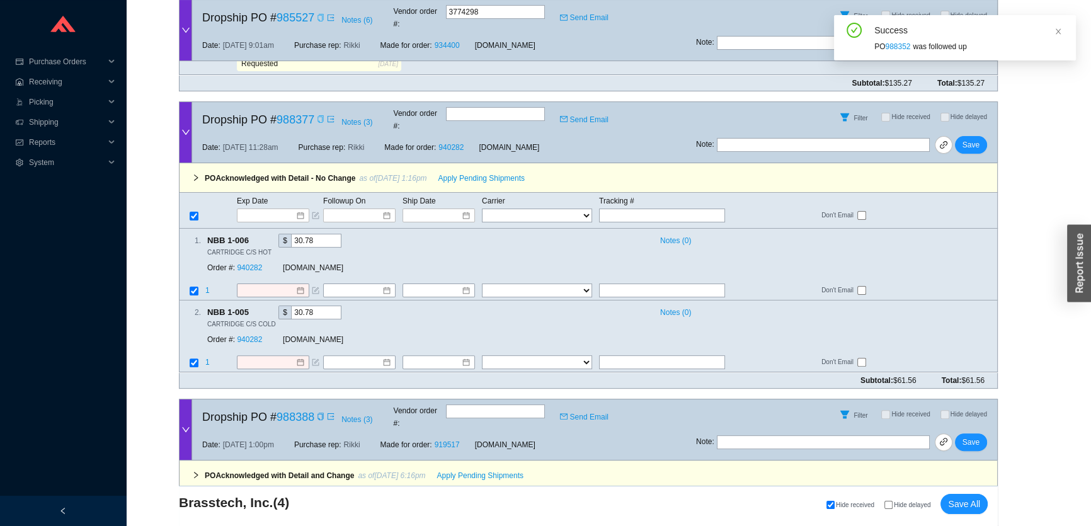
click at [320, 115] on icon "copy" at bounding box center [321, 119] width 8 height 8
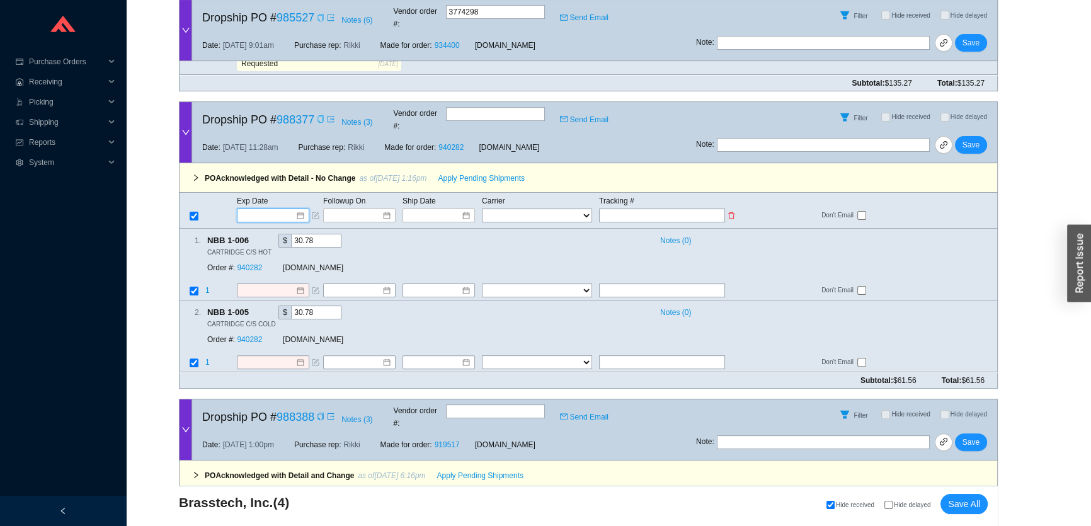
click at [246, 209] on input at bounding box center [269, 215] width 54 height 13
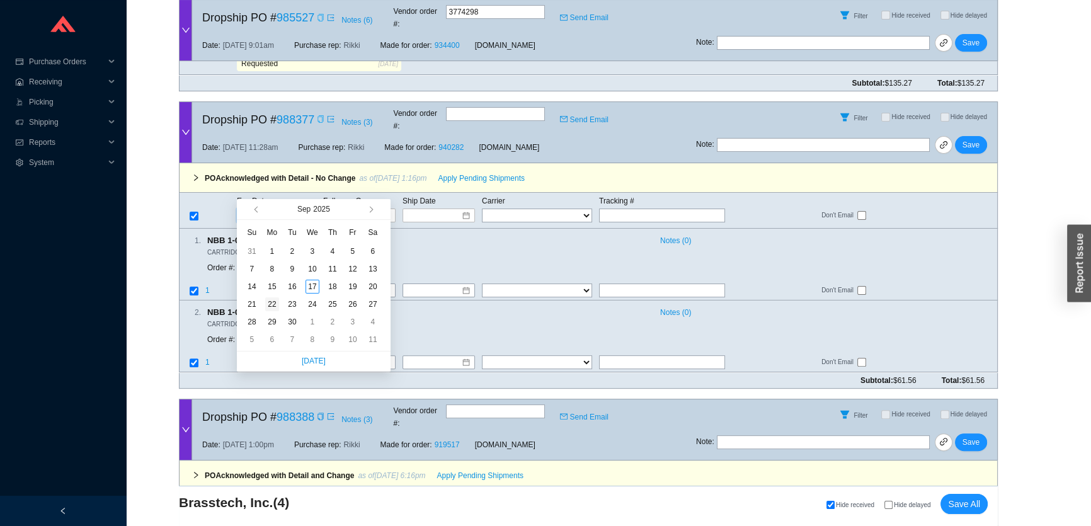
type input "[DATE]"
click at [272, 302] on div "22" at bounding box center [272, 304] width 14 height 14
type input "[DATE]"
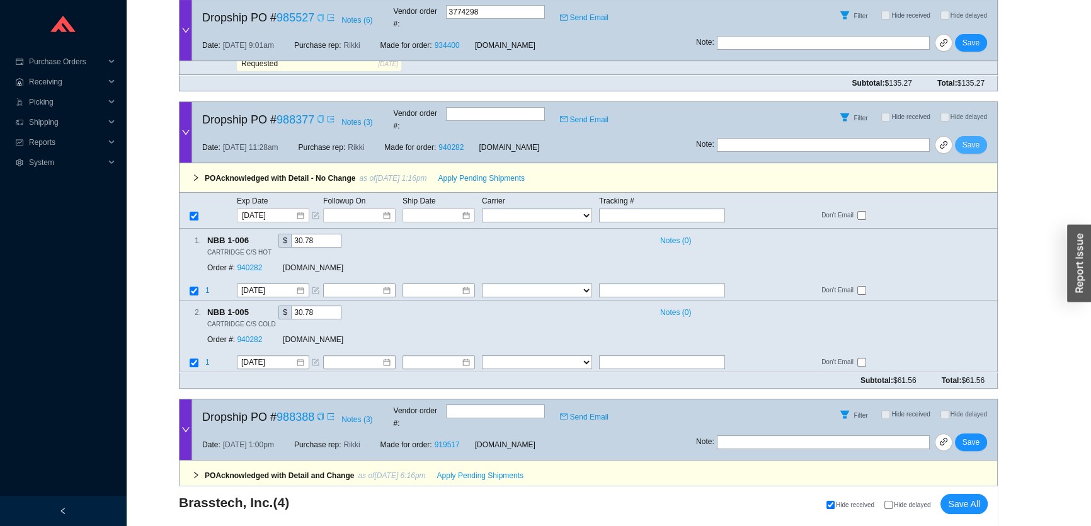
click at [976, 139] on span "Save" at bounding box center [971, 145] width 17 height 13
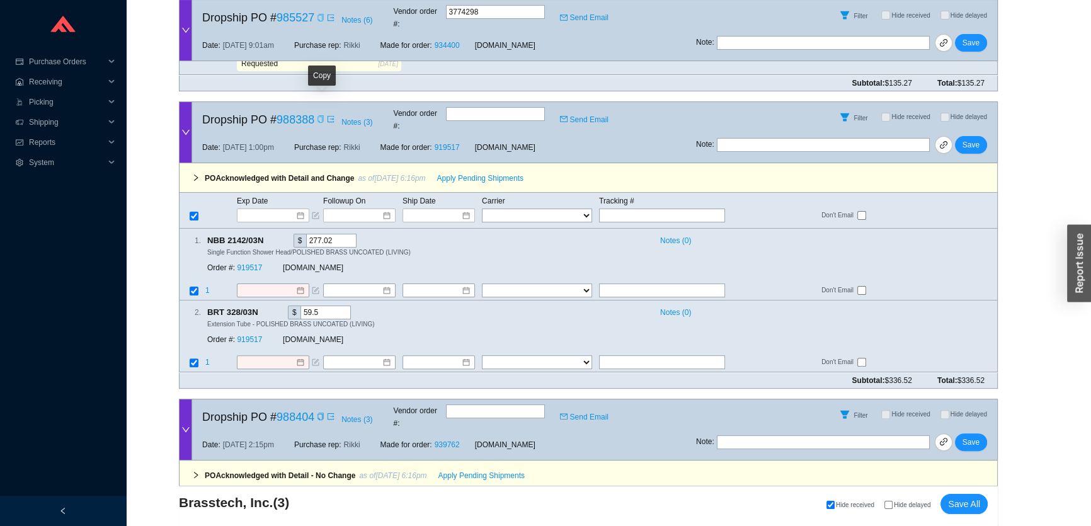
click at [321, 115] on icon "copy" at bounding box center [321, 119] width 8 height 8
click at [267, 199] on div "Exp Date Followup On Ship Date Carrier Tracking # FedEx UPS ---------------- 2 …" at bounding box center [588, 211] width 819 height 36
click at [267, 209] on input at bounding box center [269, 215] width 54 height 13
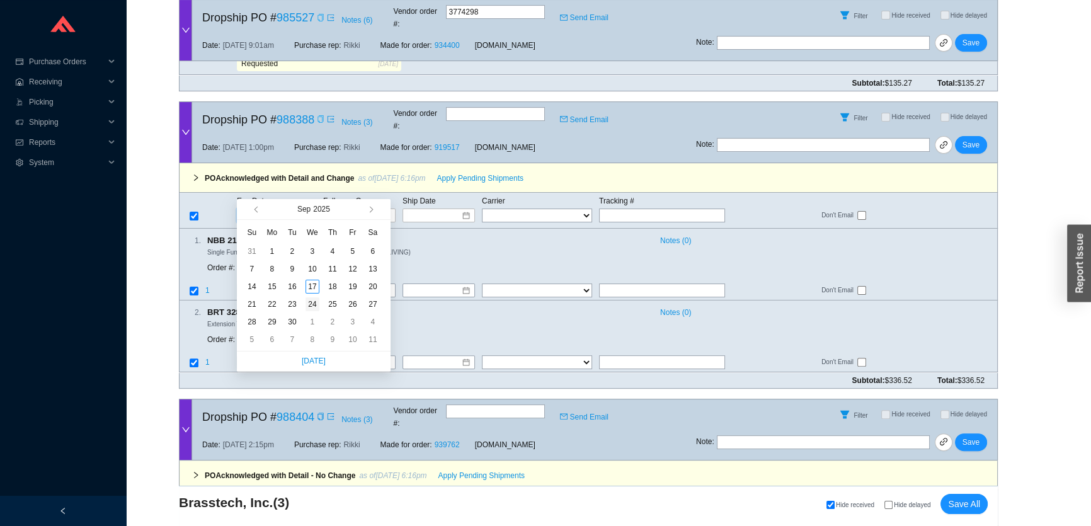
type input "[DATE]"
click at [313, 302] on div "24" at bounding box center [313, 304] width 14 height 14
type input "[DATE]"
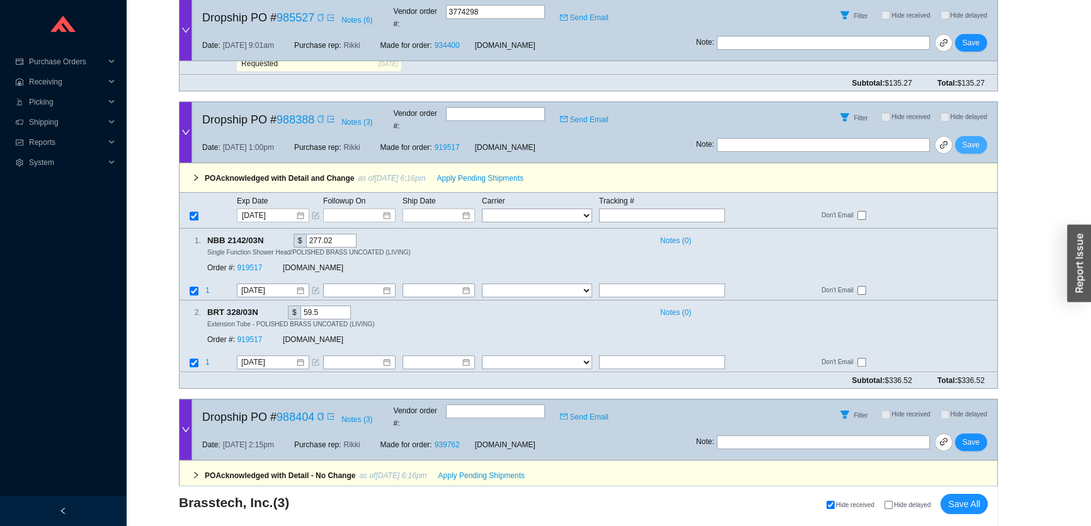
click at [974, 139] on span "Save" at bounding box center [971, 145] width 17 height 13
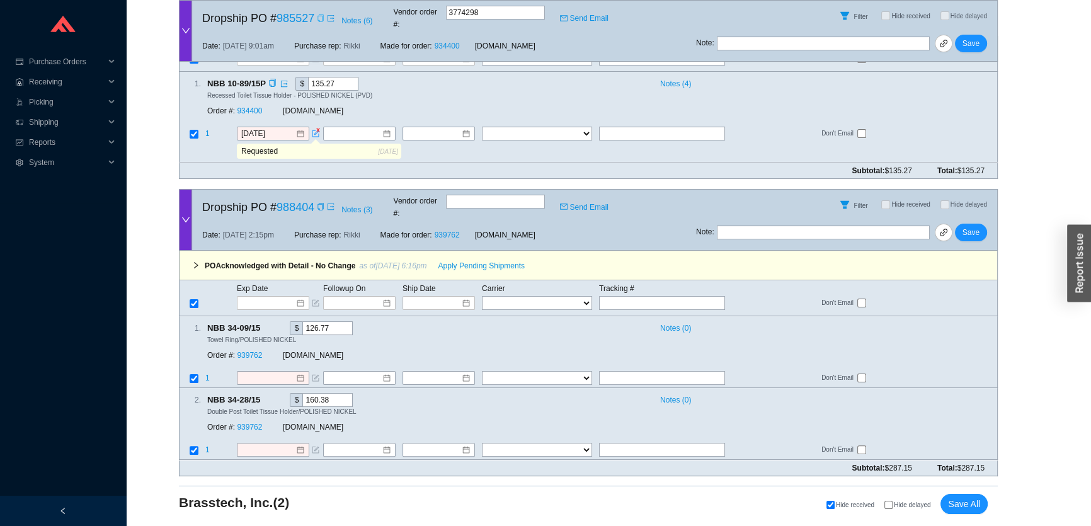
scroll to position [288, 0]
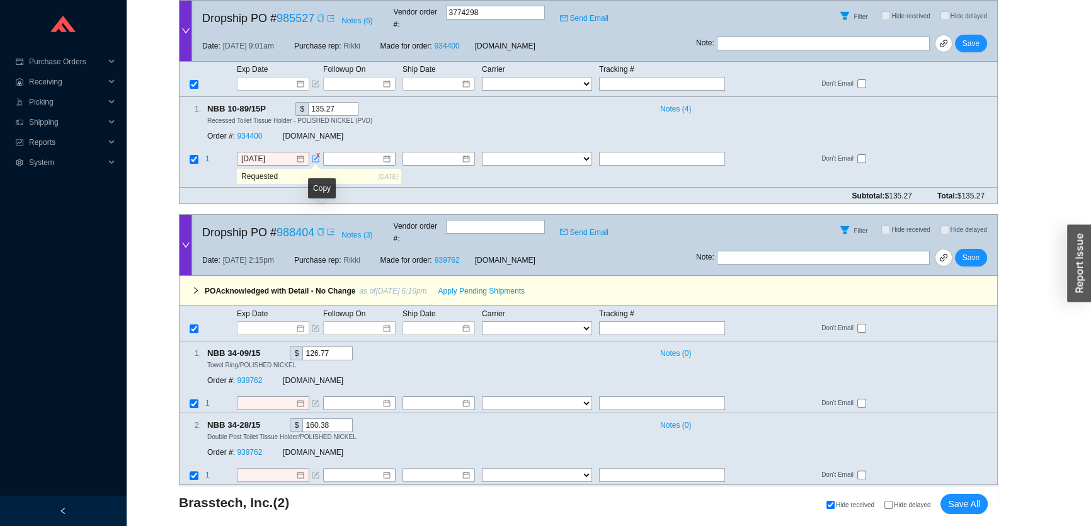
click at [321, 228] on icon "copy" at bounding box center [321, 232] width 8 height 8
click at [256, 322] on input at bounding box center [269, 328] width 54 height 13
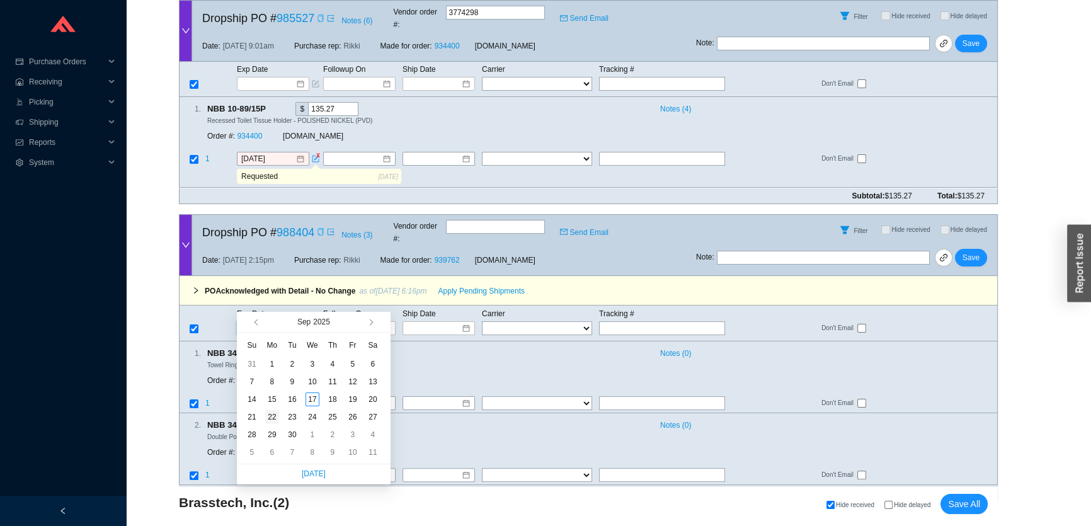
type input "[DATE]"
click at [275, 415] on div "22" at bounding box center [272, 417] width 14 height 14
type input "[DATE]"
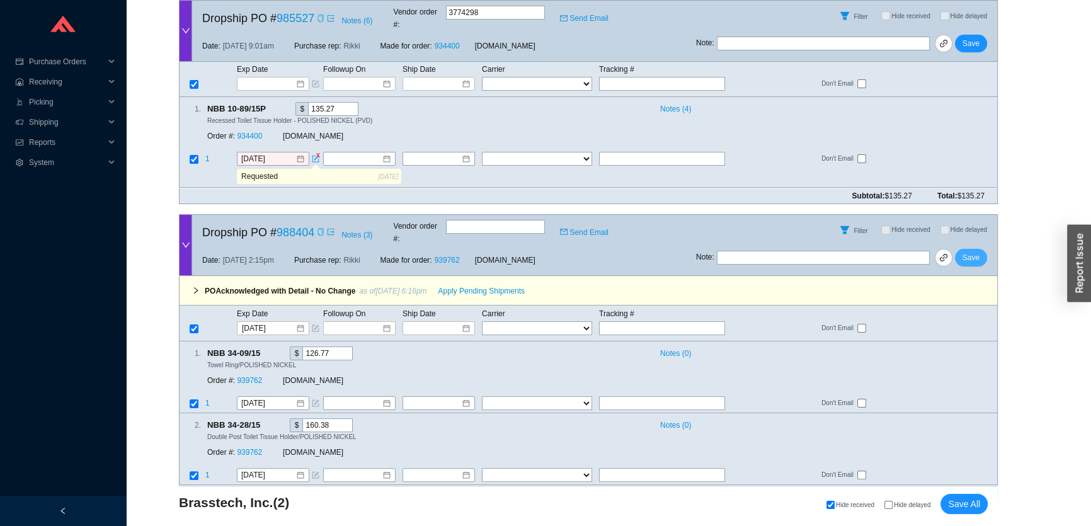
click at [967, 251] on span "Save" at bounding box center [971, 257] width 17 height 13
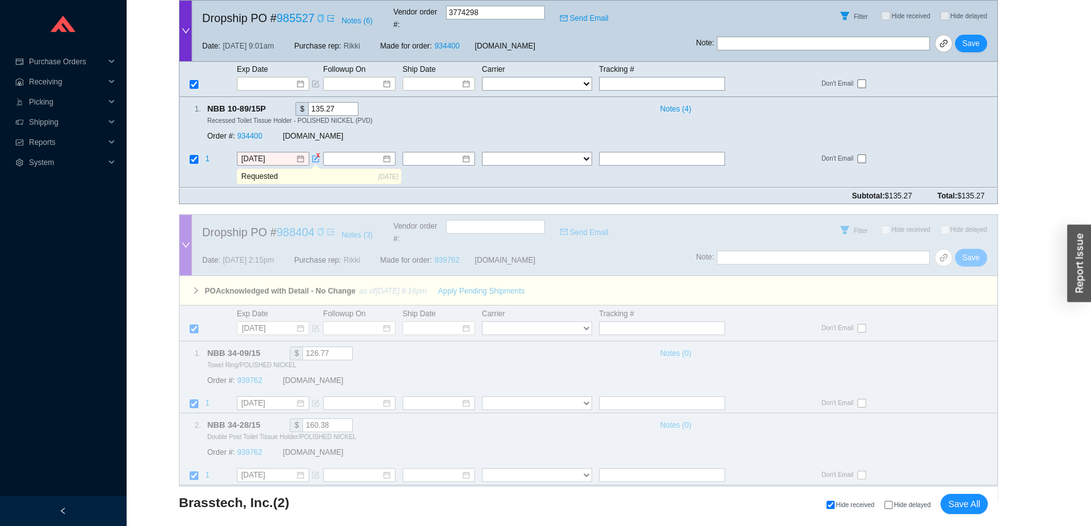
scroll to position [3, 0]
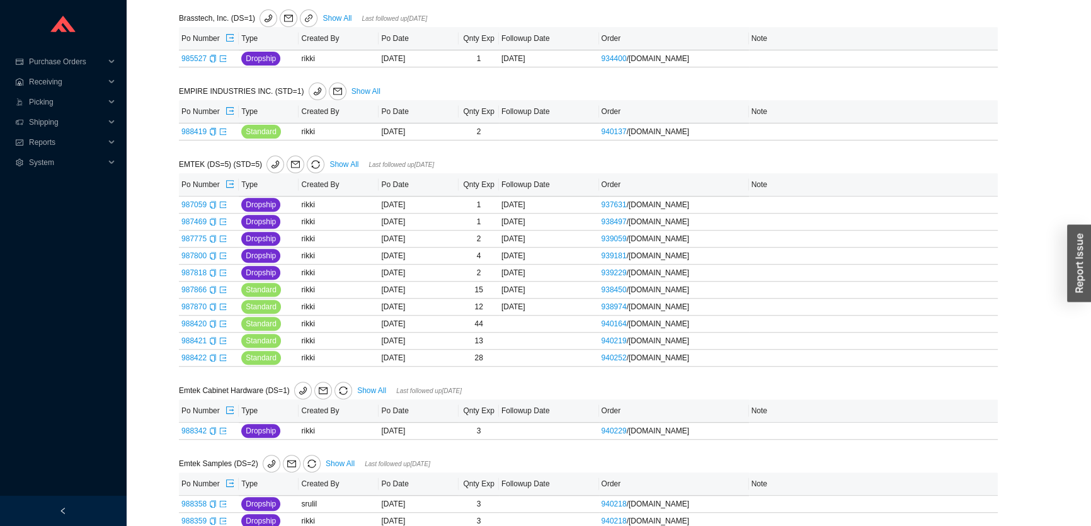
scroll to position [114, 0]
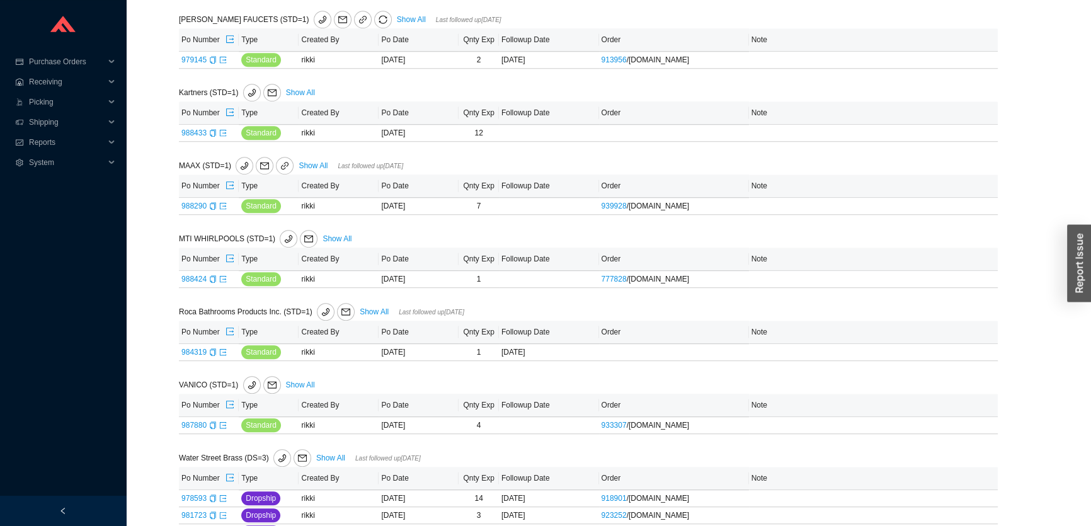
scroll to position [1134, 0]
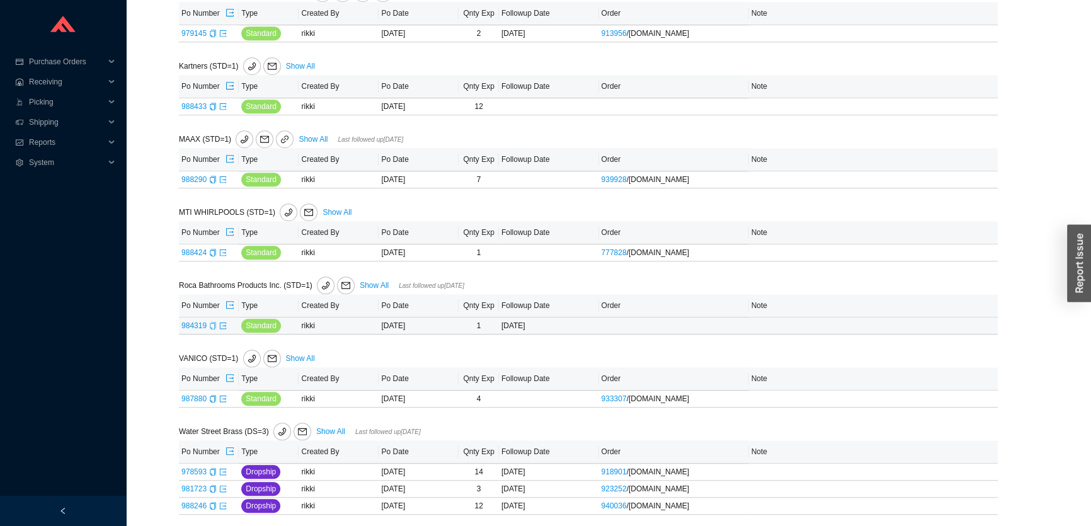
click at [213, 326] on icon "copy" at bounding box center [213, 326] width 6 height 8
click at [224, 322] on icon "export" at bounding box center [223, 325] width 6 height 6
click at [328, 427] on link "Show All" at bounding box center [330, 431] width 29 height 9
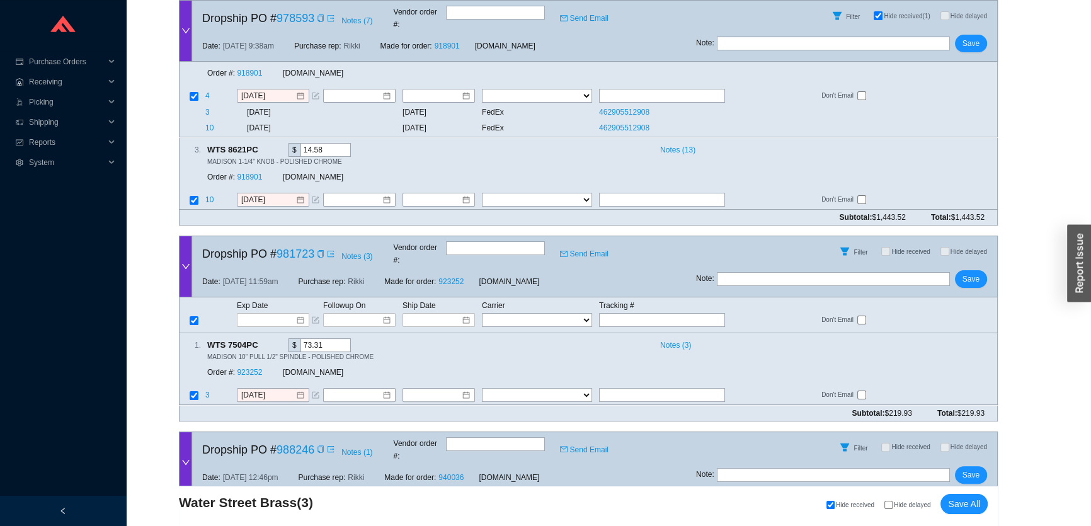
scroll to position [454, 0]
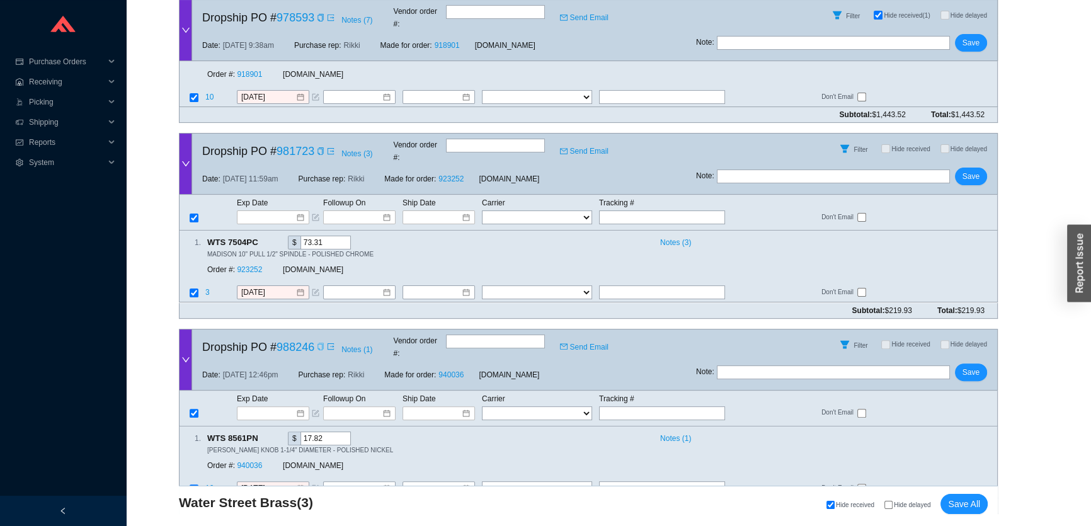
click at [321, 343] on icon "copy" at bounding box center [321, 347] width 6 height 8
click at [694, 406] on input "text" at bounding box center [662, 413] width 126 height 14
paste input "479571110520"
type input "479571110520"
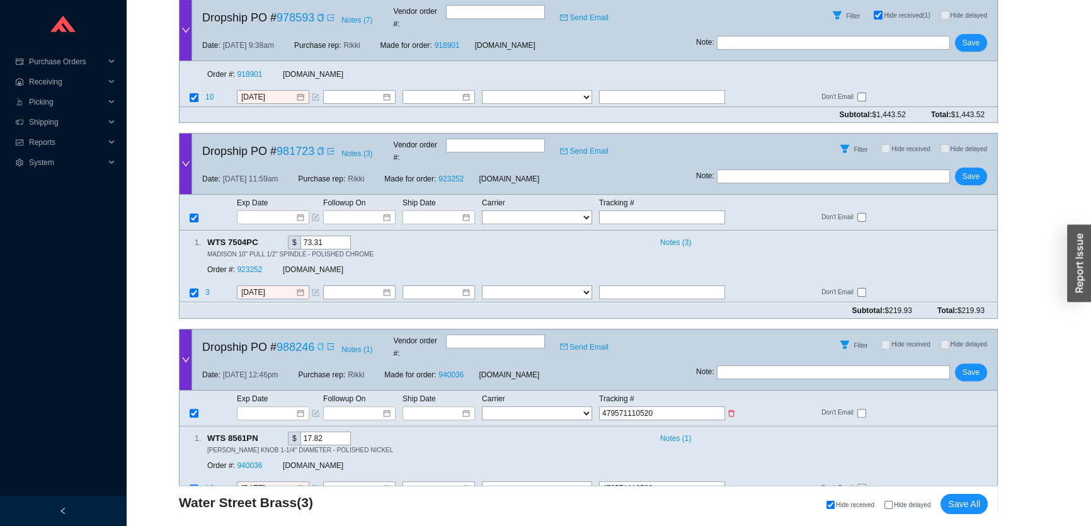
type input "479571110520"
drag, startPoint x: 506, startPoint y: 372, endPoint x: 495, endPoint y: 372, distance: 11.3
click at [506, 406] on select "FedEx UPS ---------------- 2 Day Transportation INC A&B Freight A. [PERSON_NAME…" at bounding box center [537, 413] width 110 height 14
select select "1"
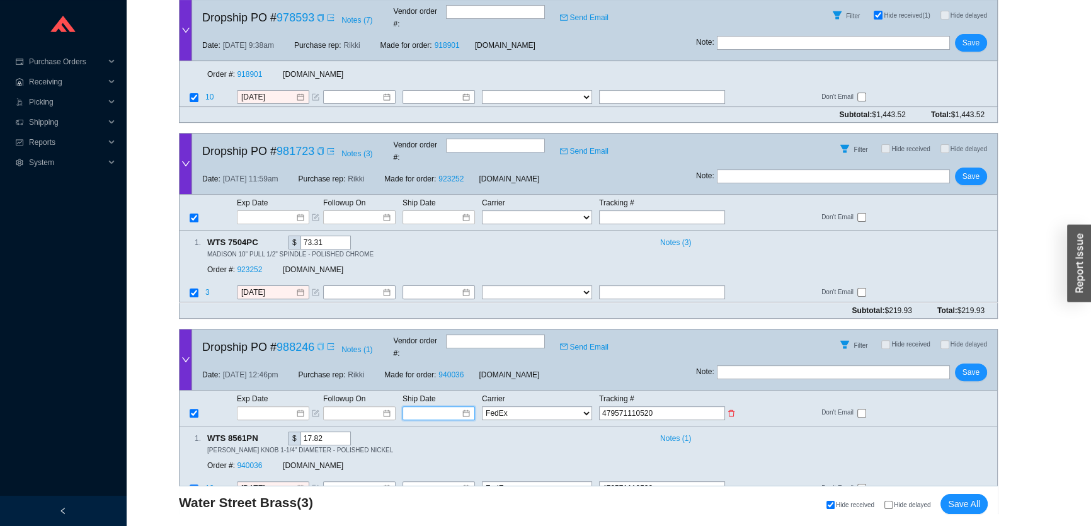
click at [451, 407] on input at bounding box center [435, 413] width 54 height 13
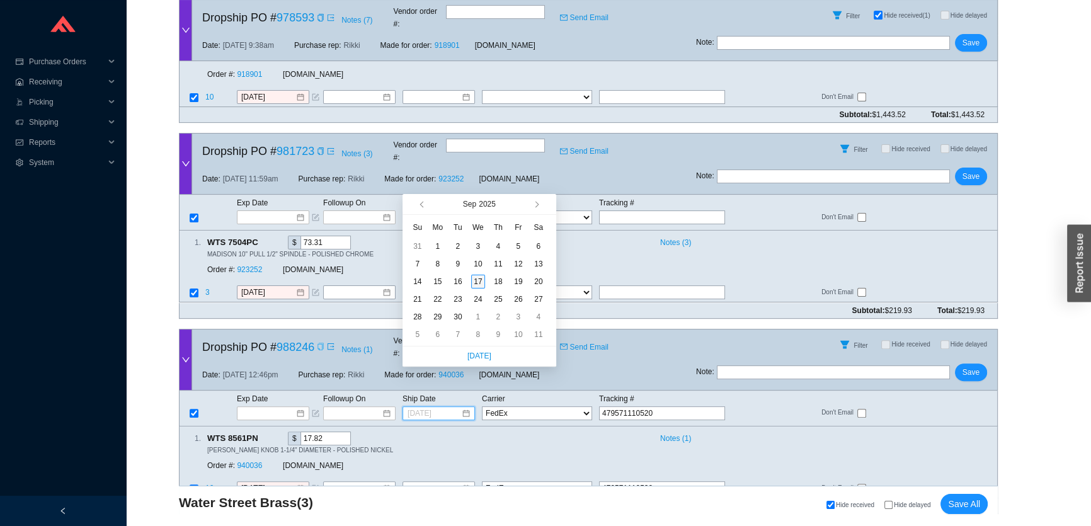
type input "[DATE]"
click at [476, 279] on div "17" at bounding box center [478, 282] width 14 height 14
type input "[DATE]"
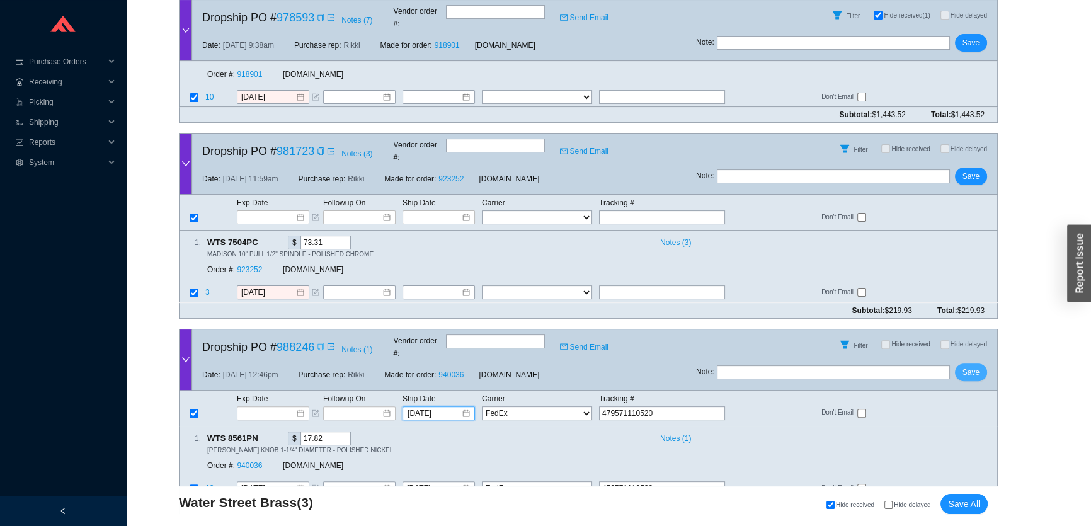
click at [969, 364] on button "Save" at bounding box center [971, 373] width 32 height 18
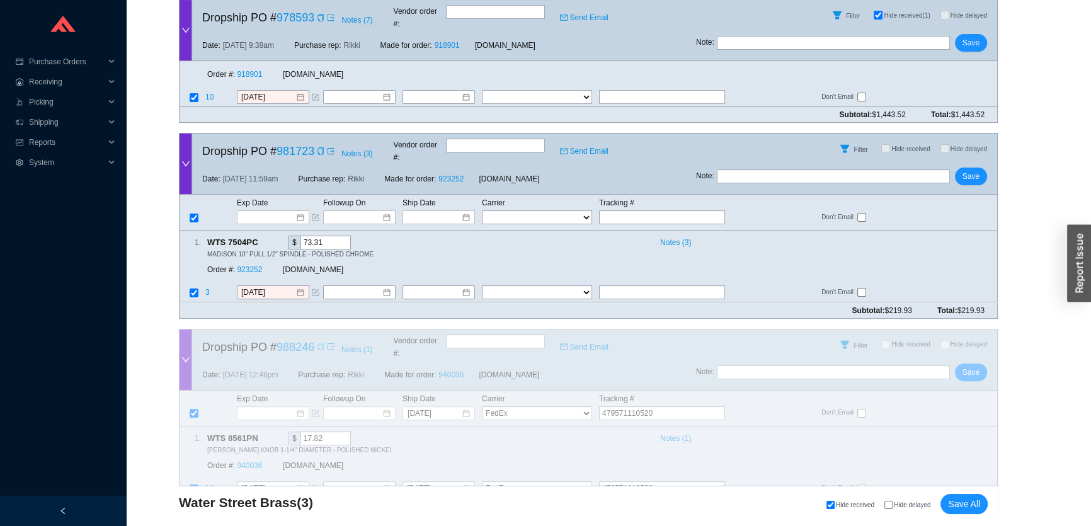
scroll to position [271, 0]
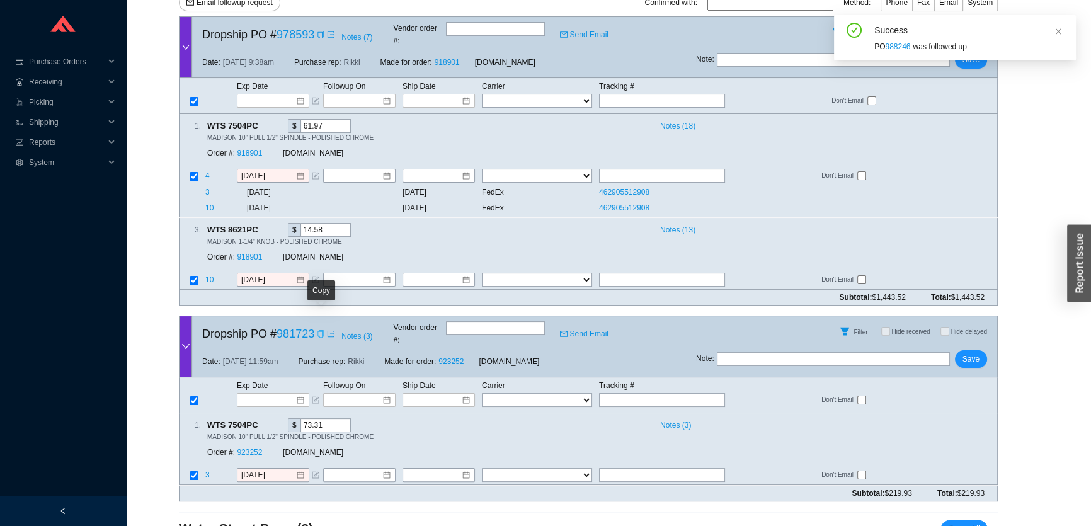
click at [323, 330] on icon "copy" at bounding box center [321, 334] width 8 height 8
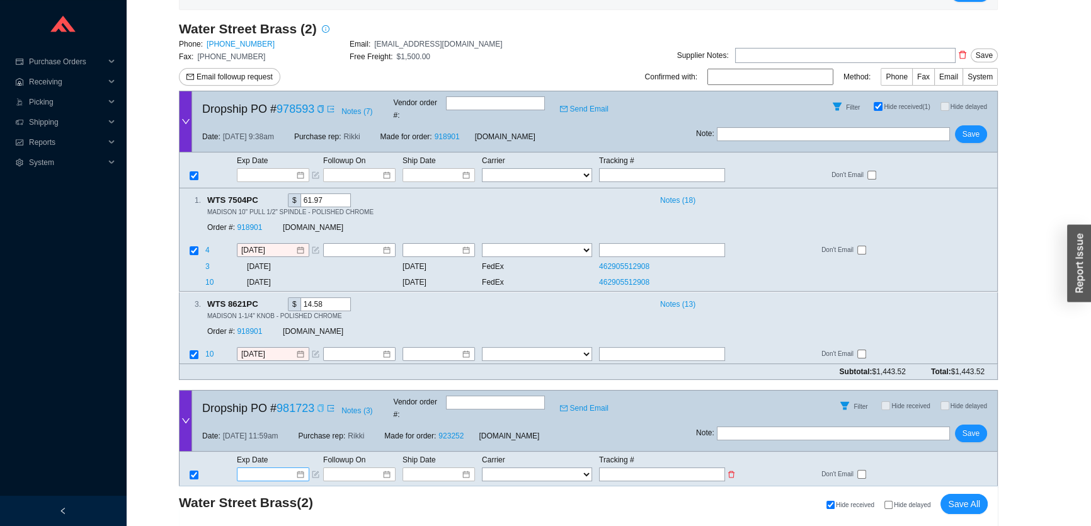
scroll to position [100, 0]
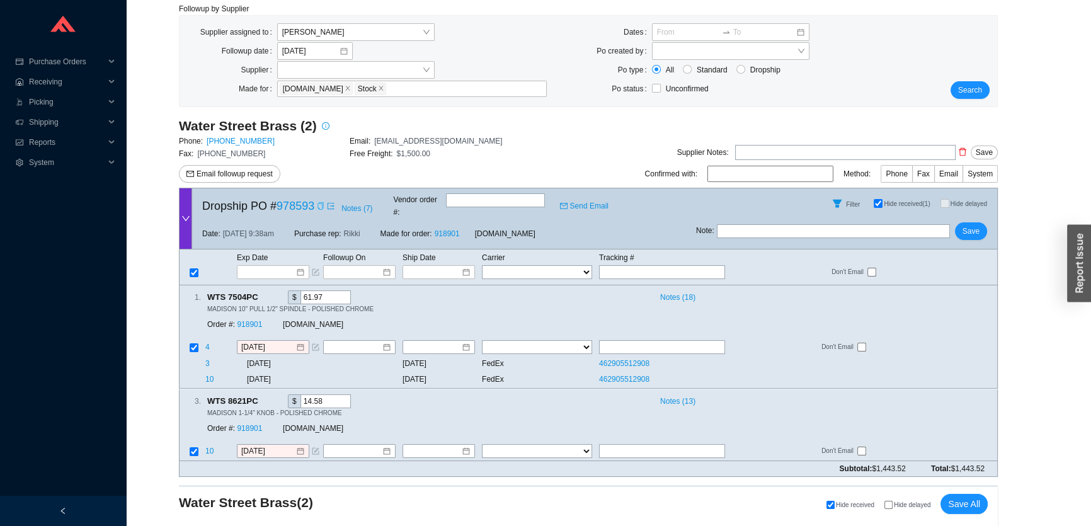
click at [321, 202] on icon "copy" at bounding box center [321, 206] width 8 height 8
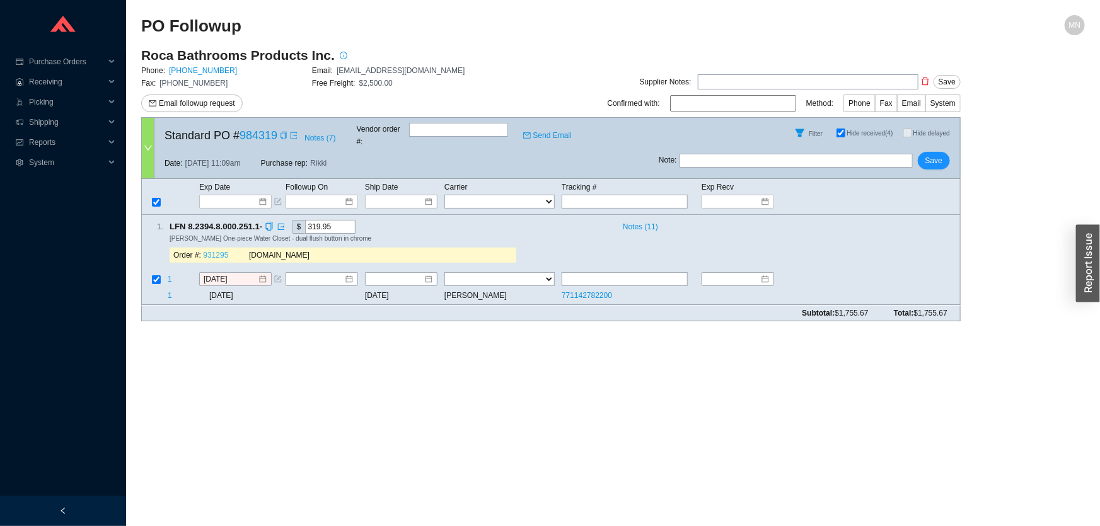
click at [219, 251] on link "931295" at bounding box center [215, 255] width 25 height 9
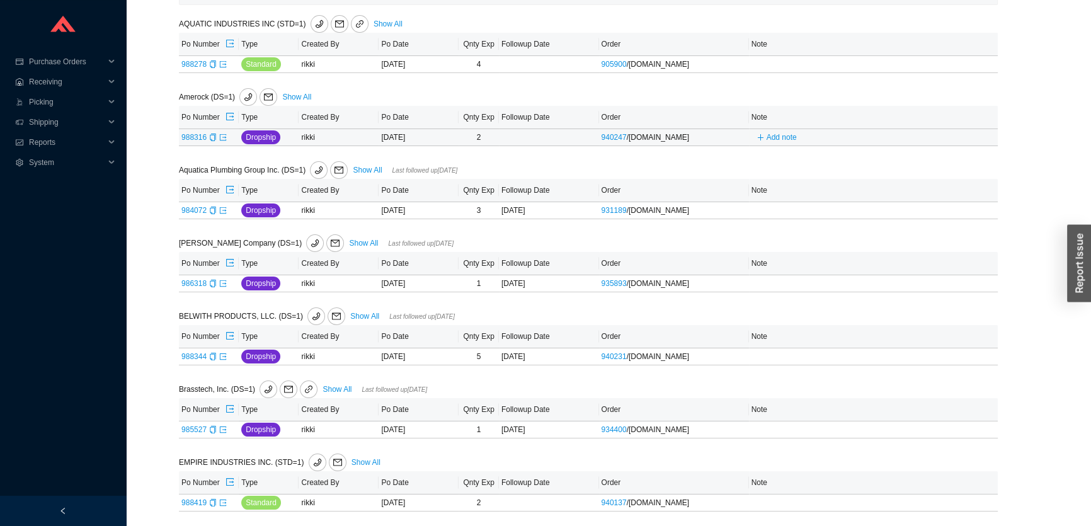
scroll to position [85, 0]
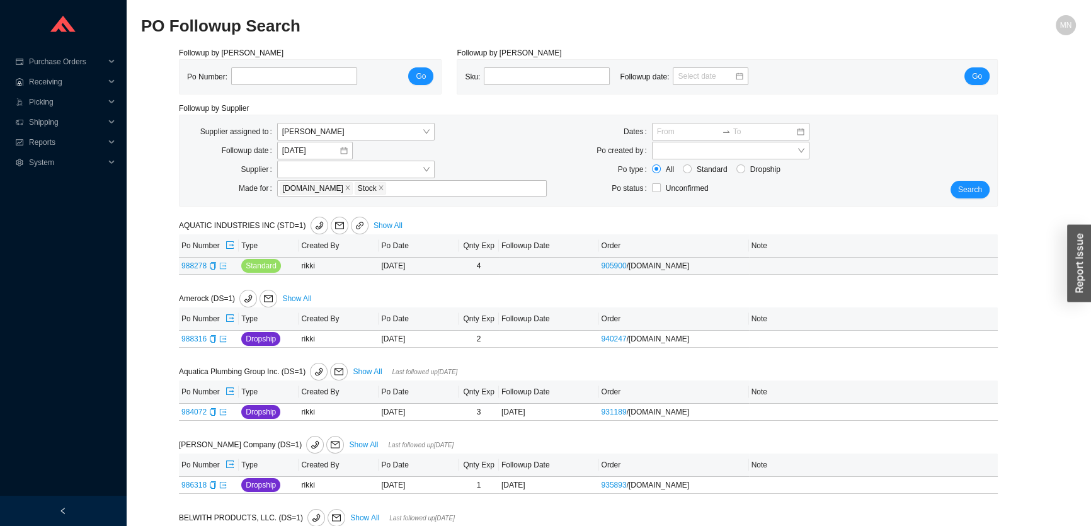
click at [222, 267] on icon "export" at bounding box center [223, 266] width 8 height 8
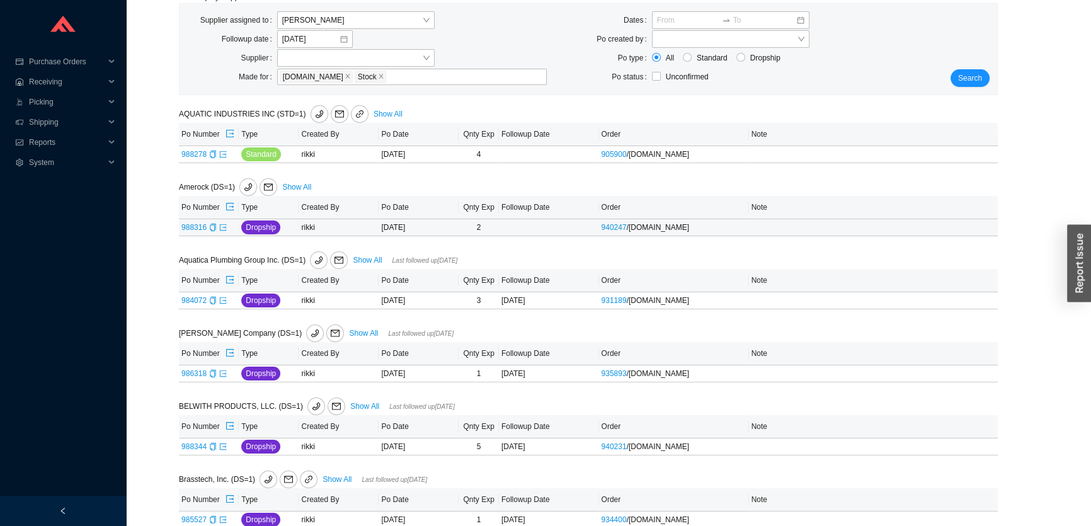
scroll to position [114, 0]
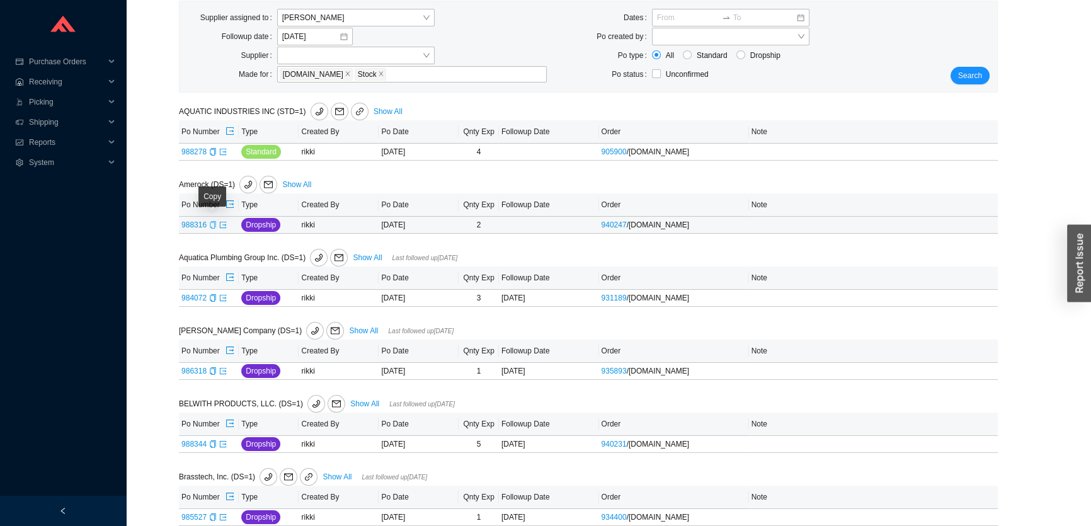
click at [211, 224] on icon "copy" at bounding box center [213, 225] width 8 height 8
click at [221, 226] on icon "export" at bounding box center [223, 225] width 8 height 8
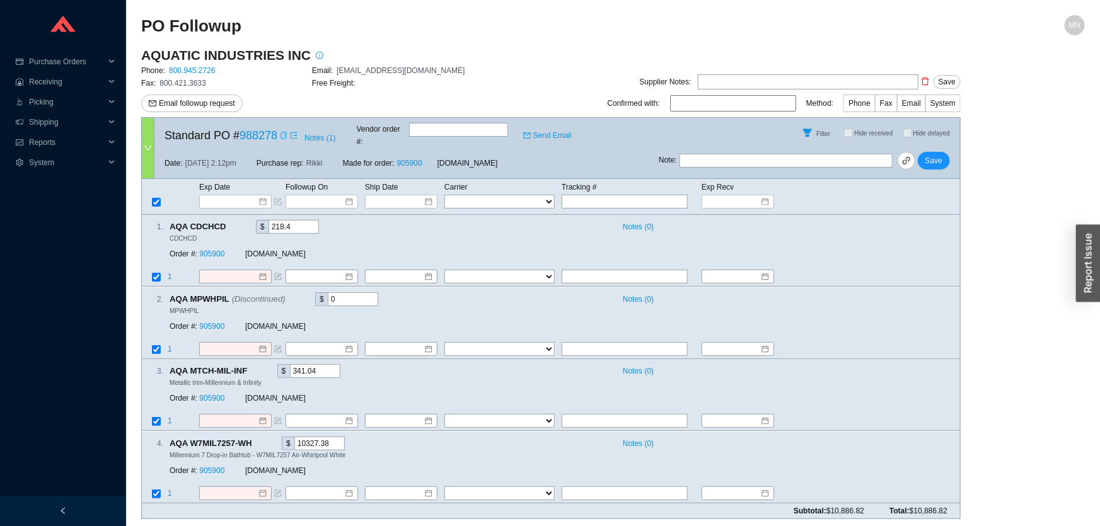
click at [282, 135] on icon "copy" at bounding box center [284, 136] width 8 height 8
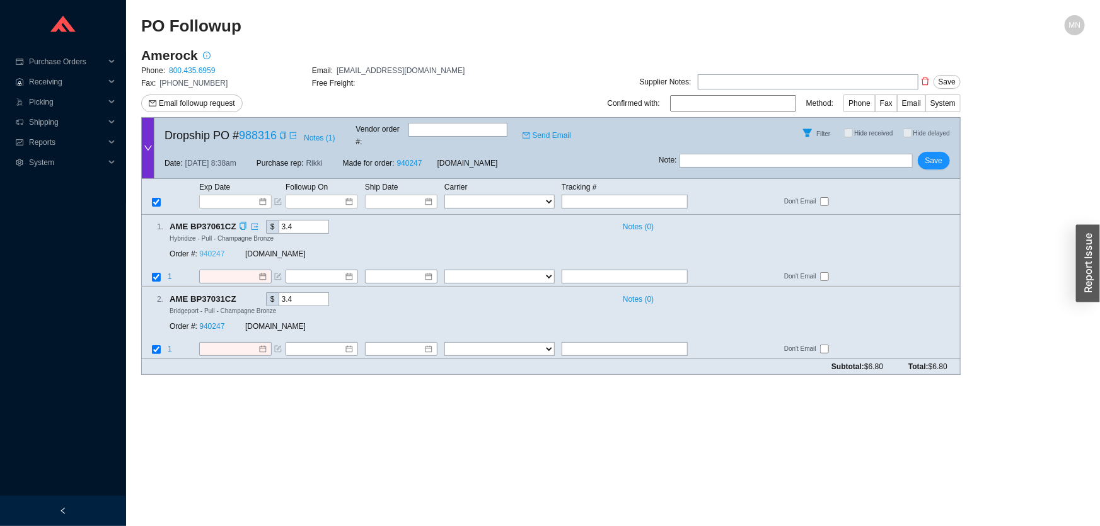
click at [221, 250] on link "940247" at bounding box center [211, 254] width 25 height 9
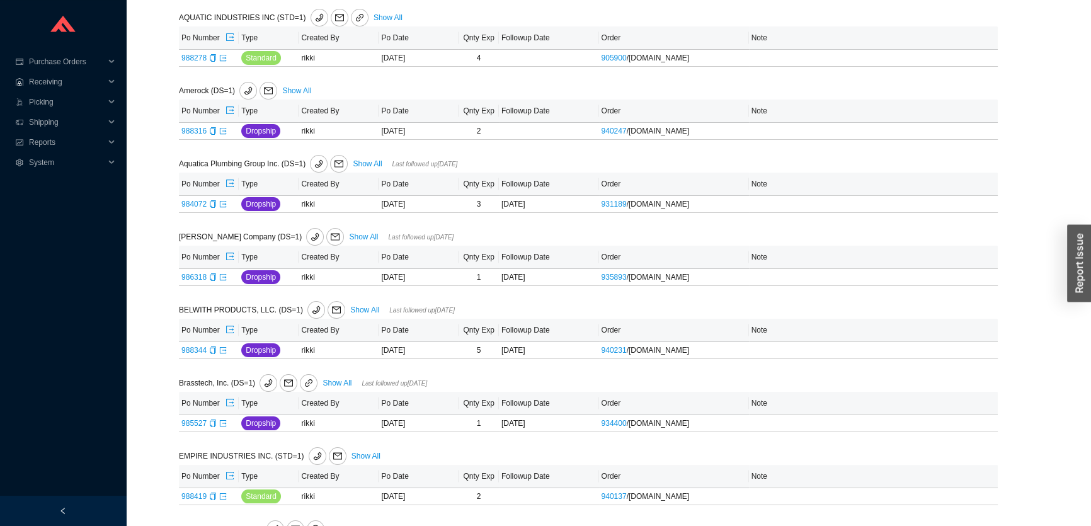
scroll to position [458, 0]
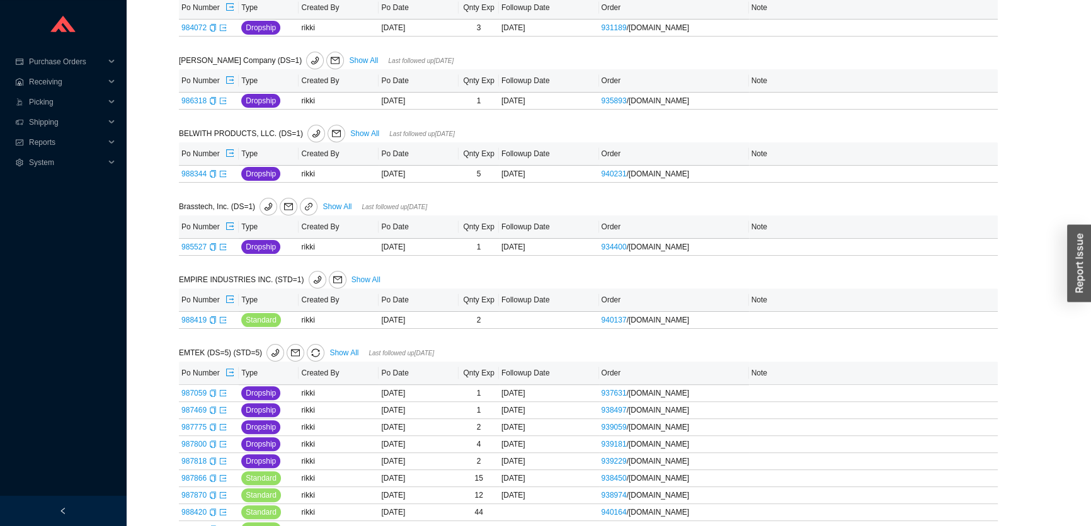
scroll to position [543, 0]
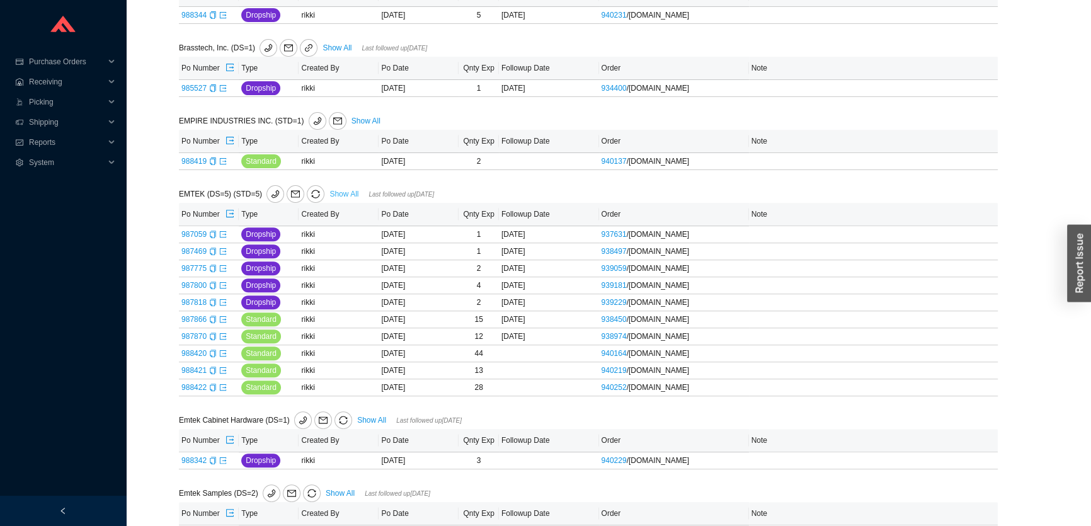
click at [350, 191] on link "Show All" at bounding box center [344, 194] width 29 height 9
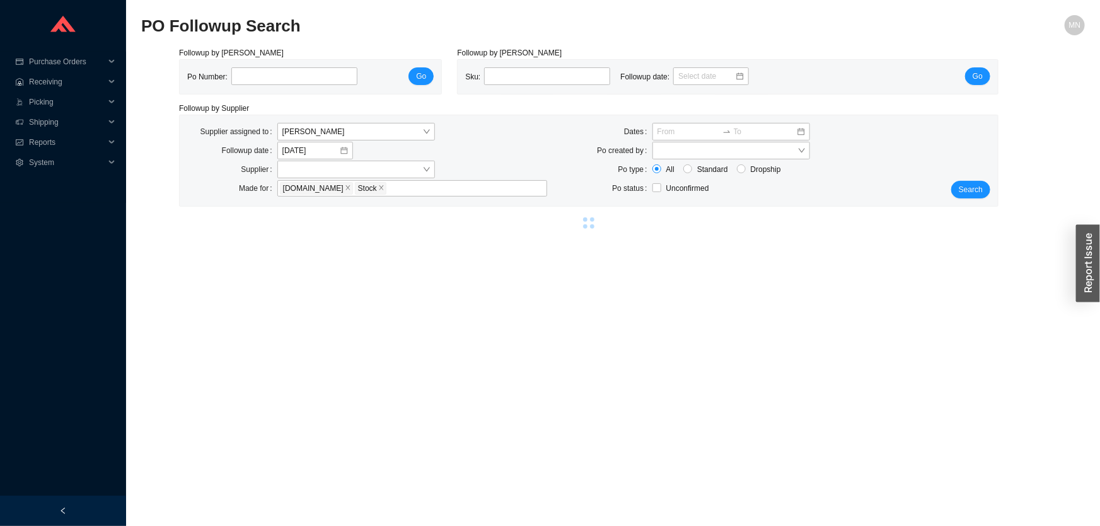
select select "2"
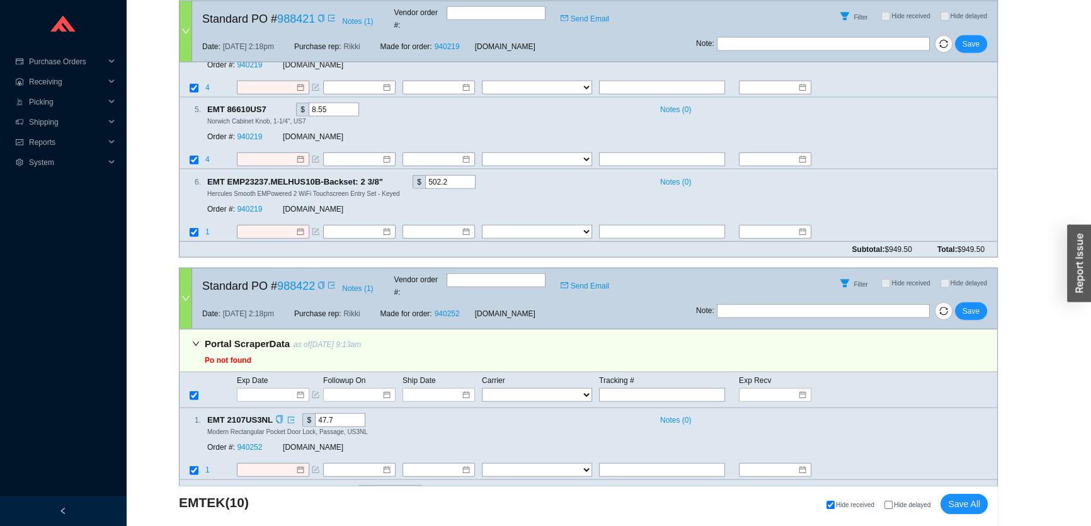
scroll to position [3864, 0]
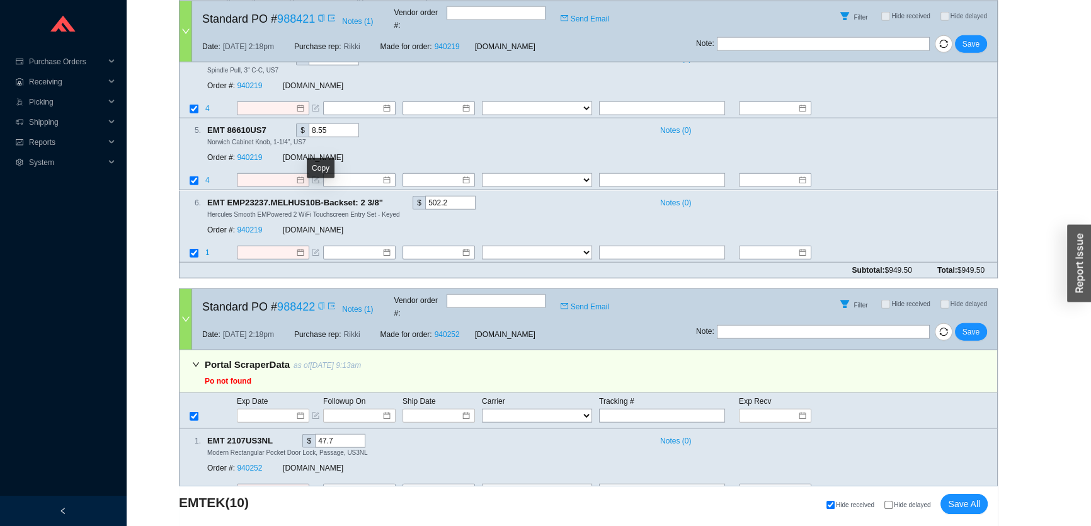
click at [321, 302] on icon "copy" at bounding box center [322, 306] width 8 height 8
click at [272, 410] on input at bounding box center [269, 416] width 54 height 13
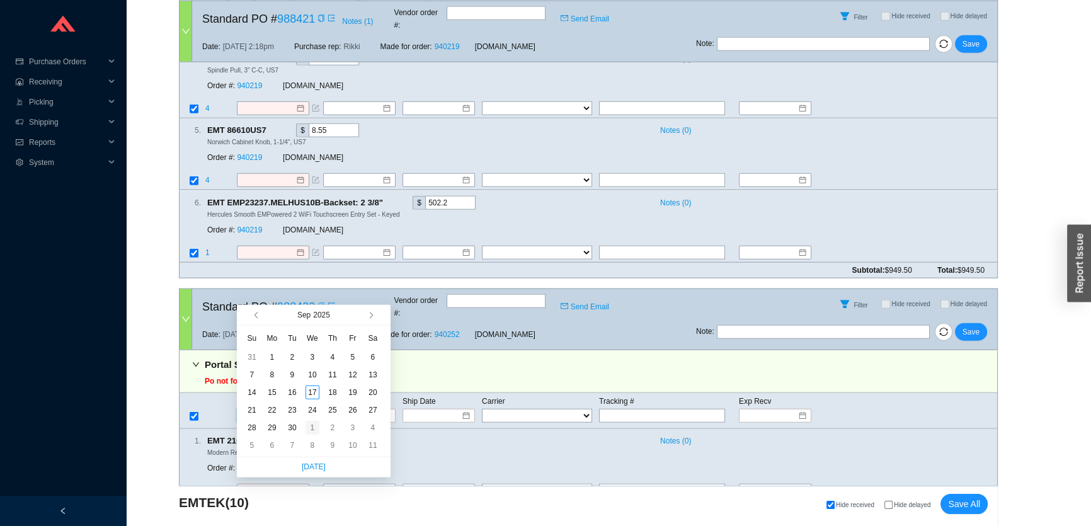
type input "10/1/2025"
click at [312, 425] on div "1" at bounding box center [313, 428] width 14 height 14
type input "10/1/2025"
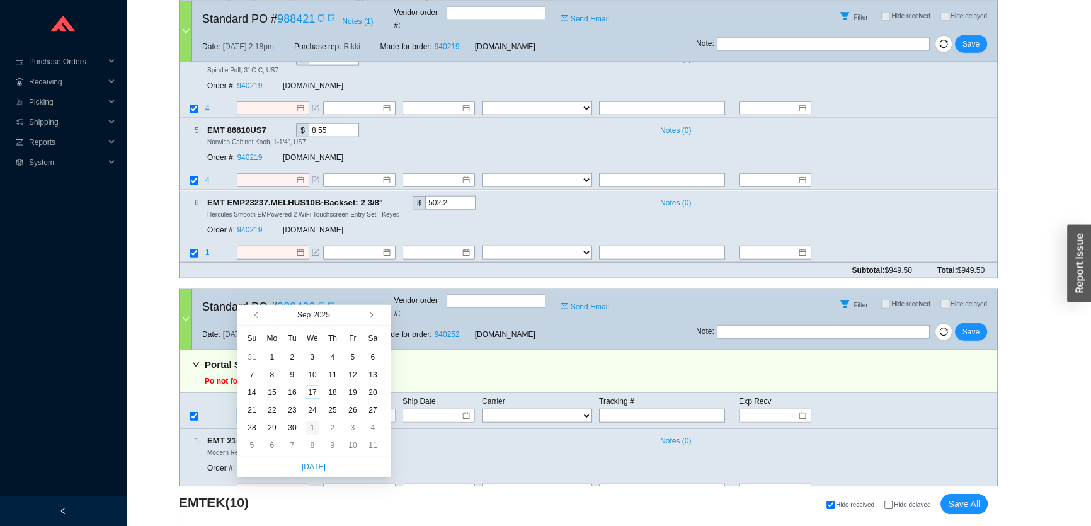
type input "10/1/2025"
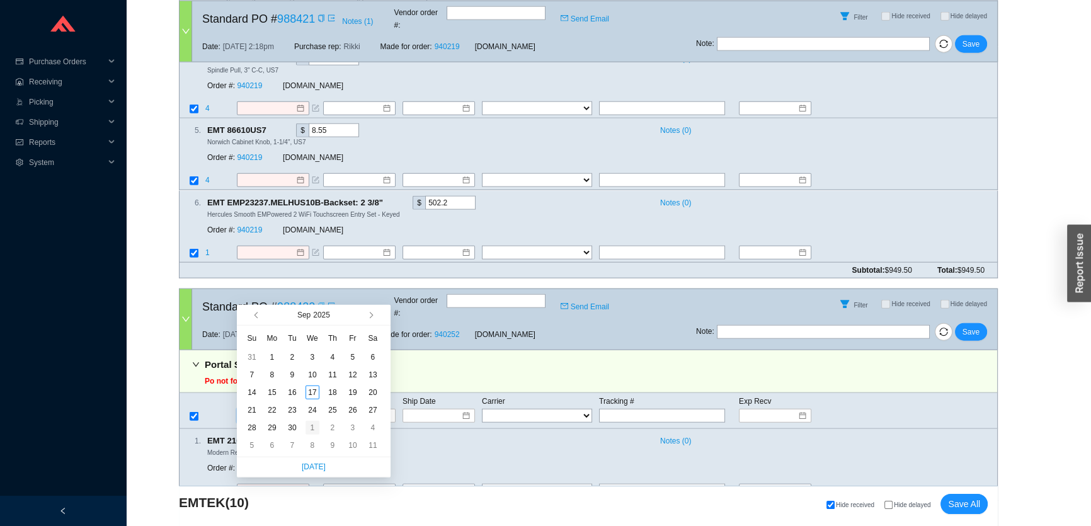
type input "10/1/2025"
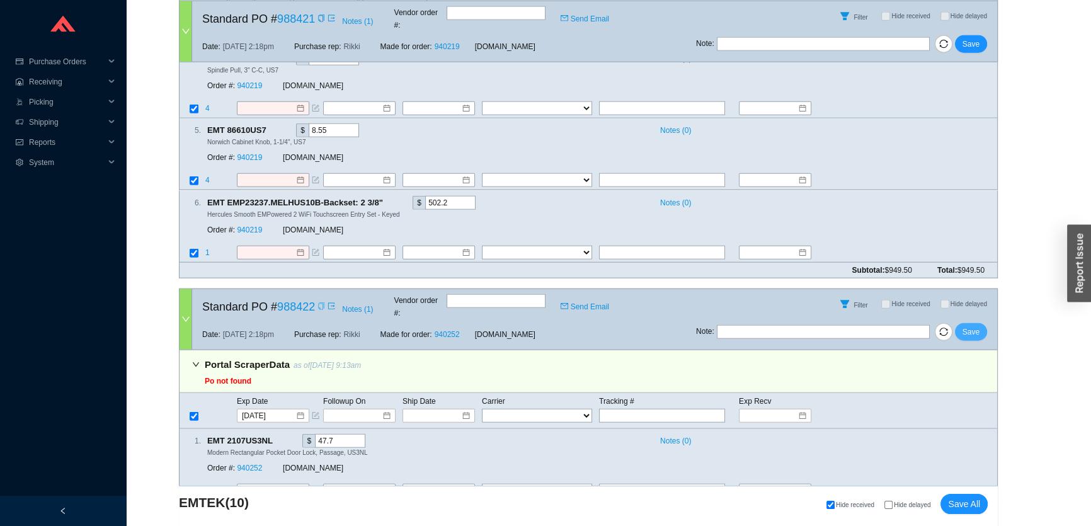
click at [972, 326] on span "Save" at bounding box center [971, 332] width 17 height 13
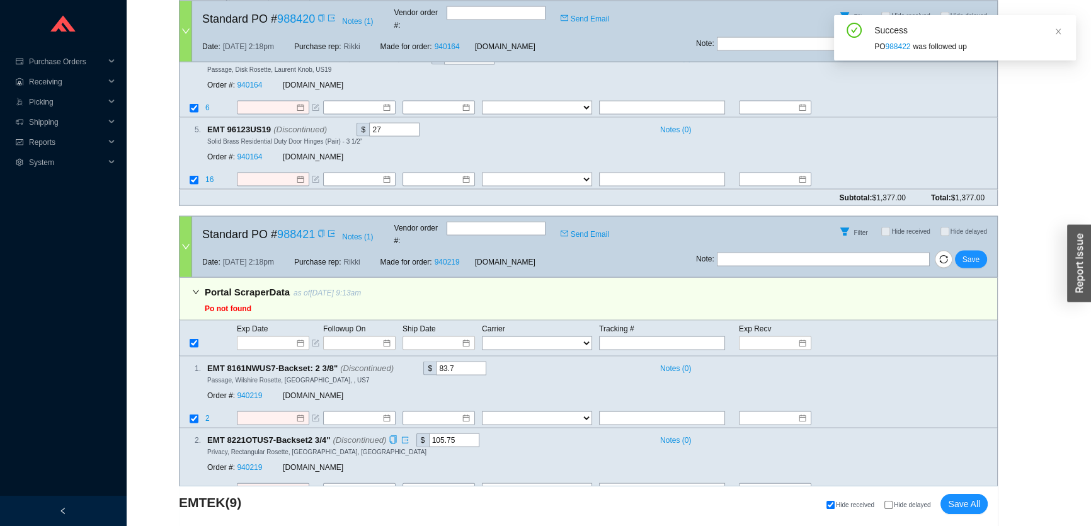
scroll to position [3329, 0]
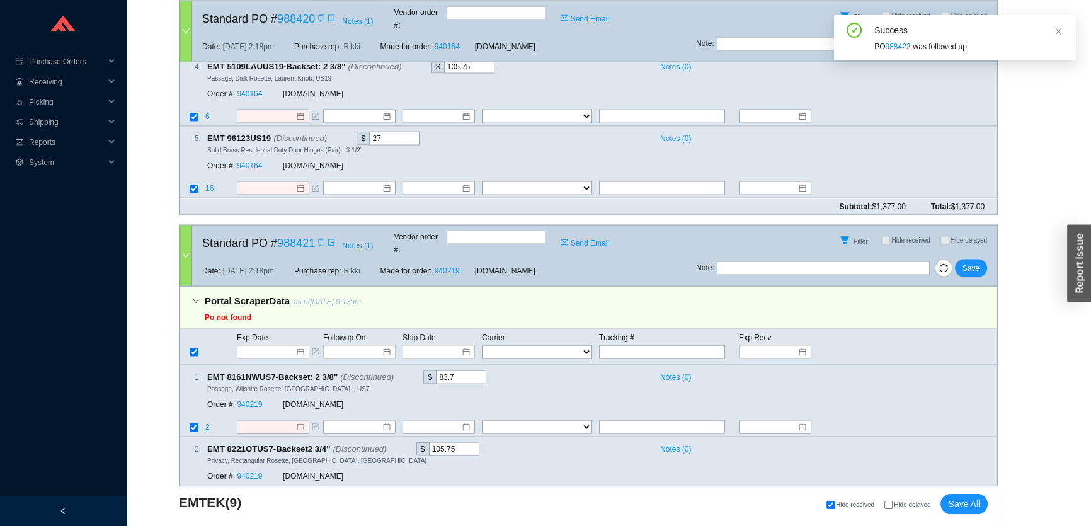
click at [318, 239] on icon "copy" at bounding box center [322, 243] width 8 height 8
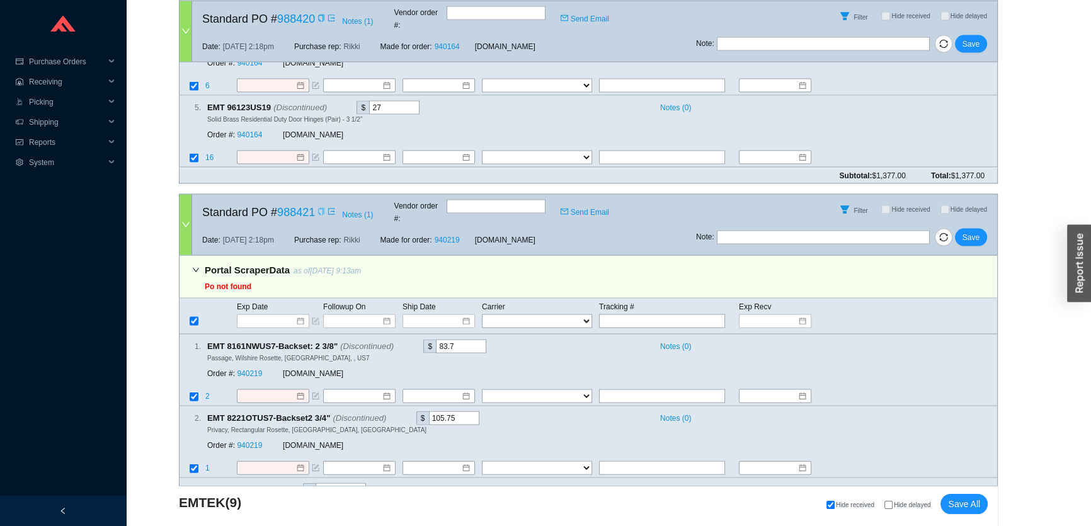
scroll to position [3387, 0]
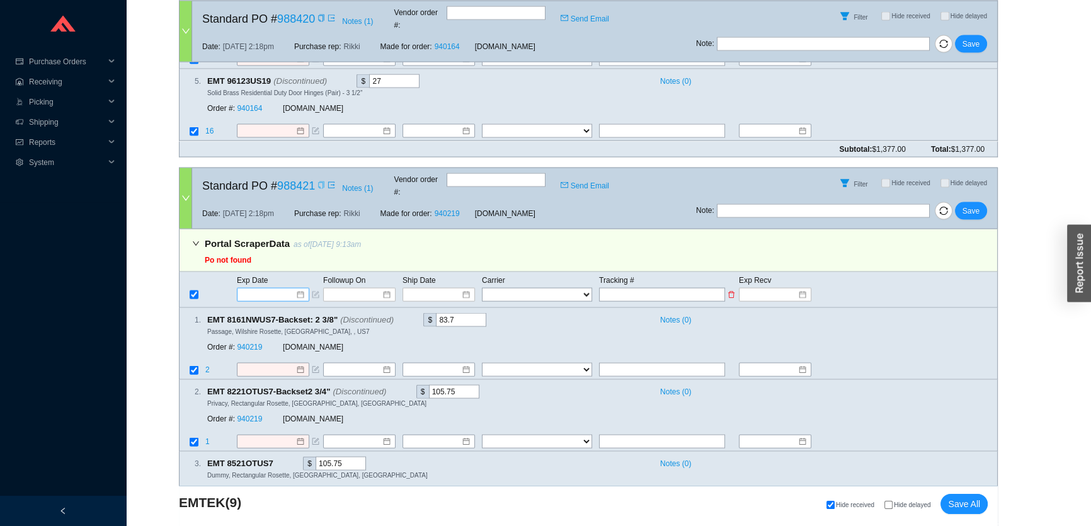
click at [277, 289] on input at bounding box center [269, 295] width 54 height 13
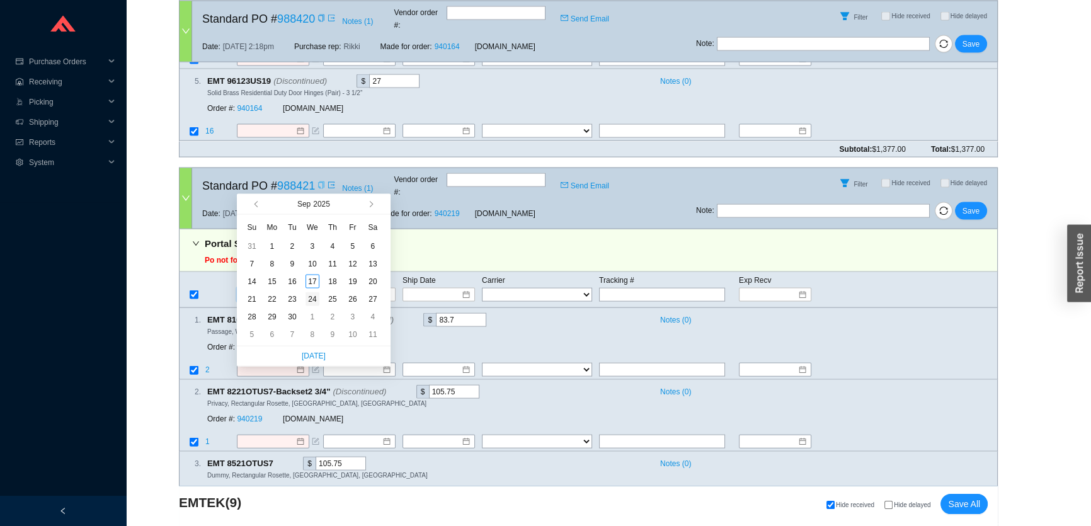
type input "9/24/2025"
click at [310, 299] on div "24" at bounding box center [313, 299] width 14 height 14
type input "9/24/2025"
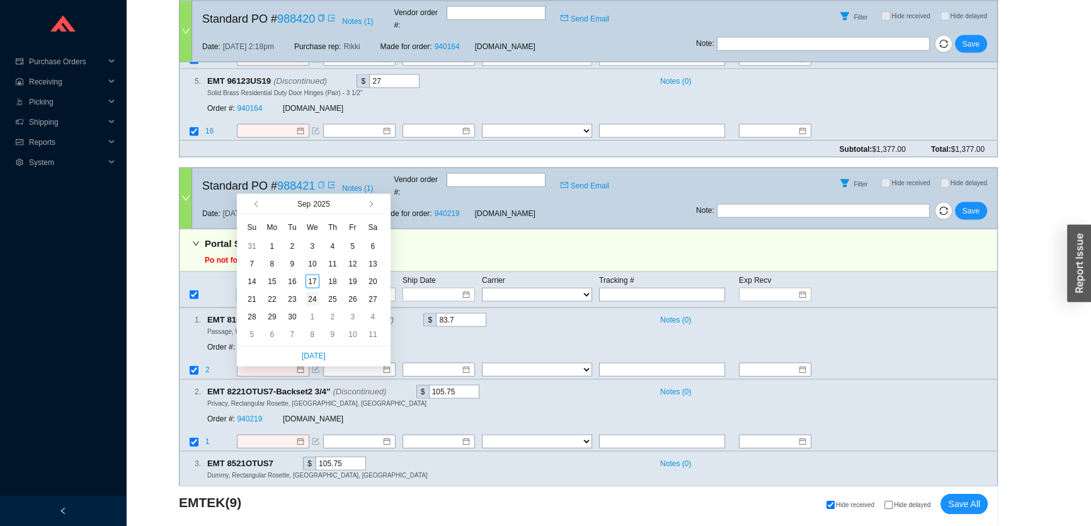
type input "9/24/2025"
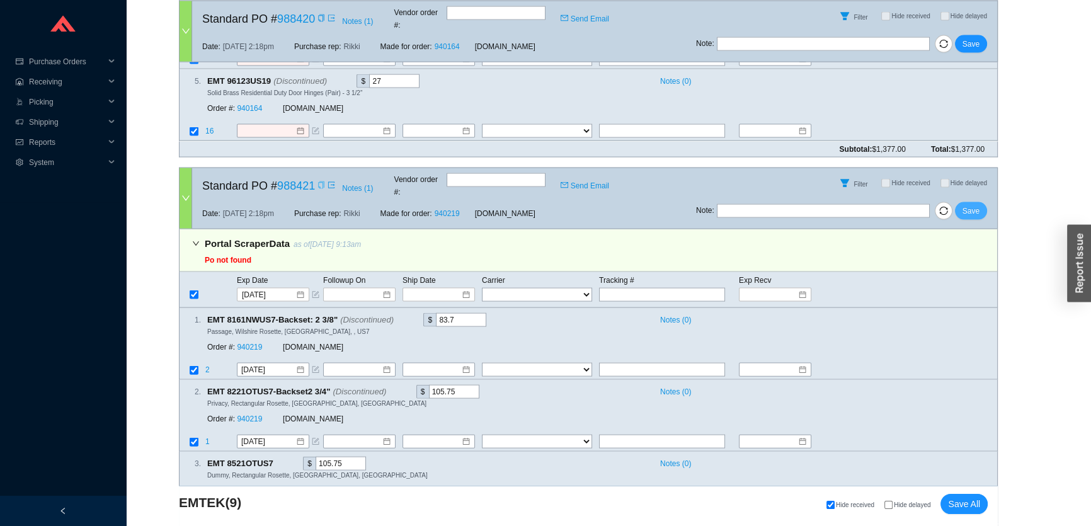
click at [975, 205] on span "Save" at bounding box center [971, 211] width 17 height 13
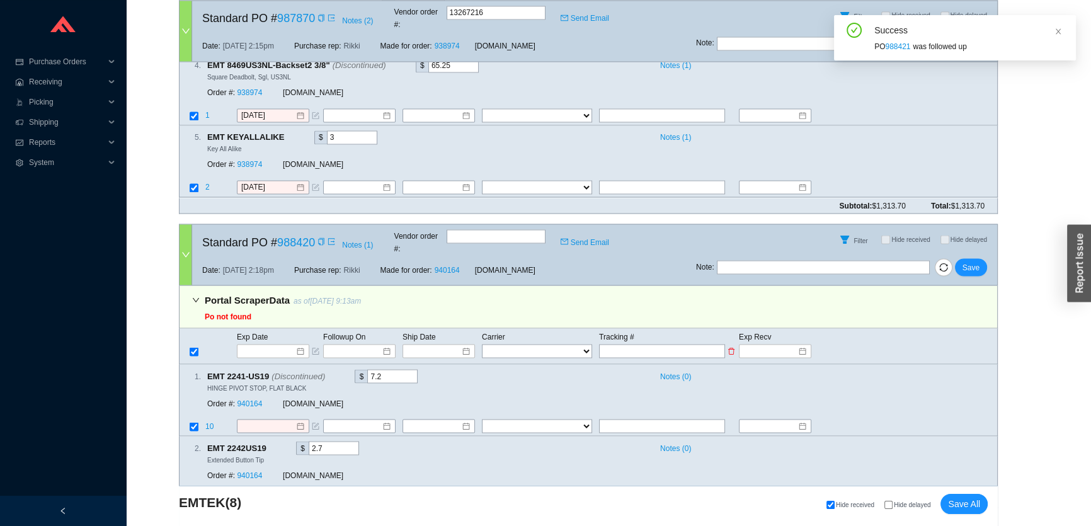
scroll to position [2798, 0]
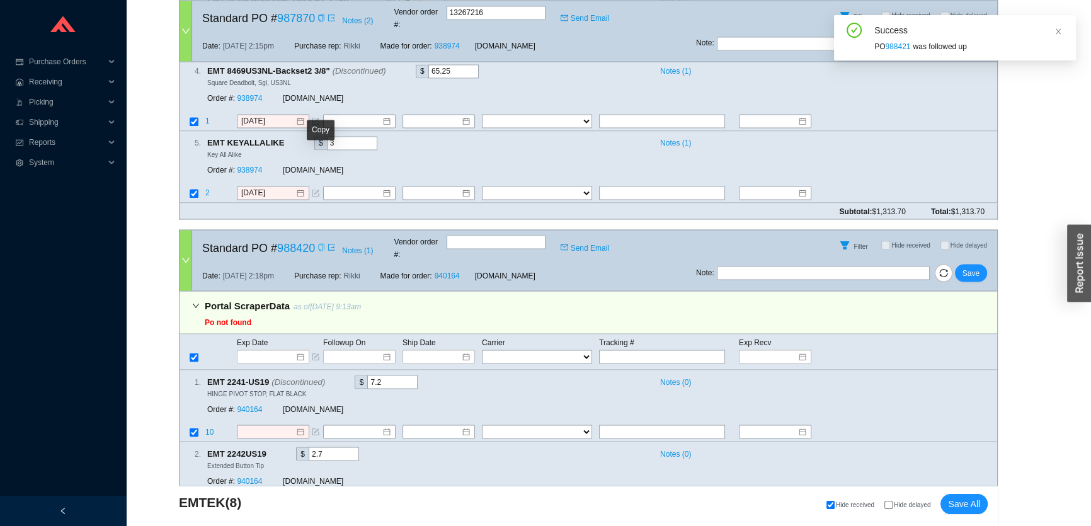
click at [318, 243] on icon "copy" at bounding box center [321, 247] width 6 height 8
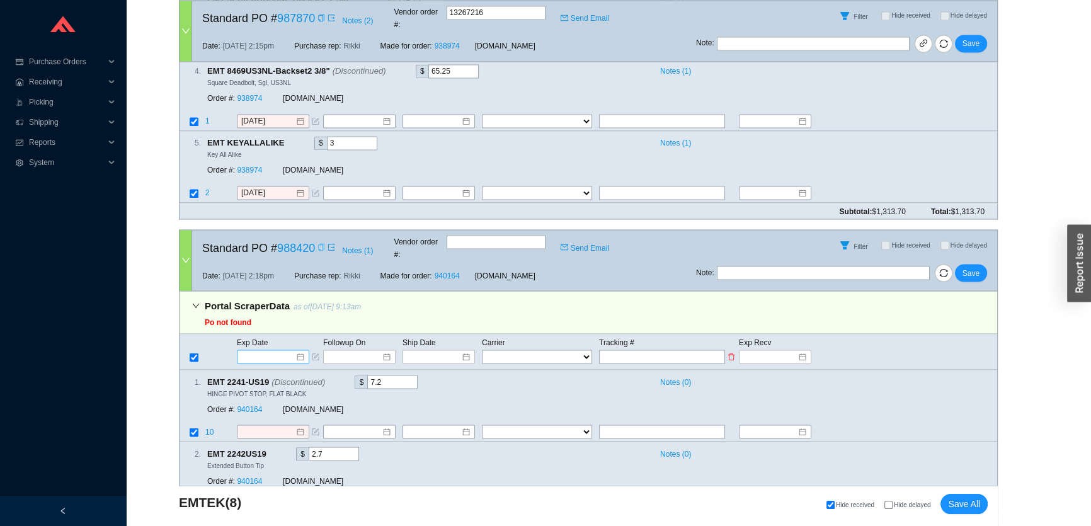
click at [258, 350] on input at bounding box center [269, 356] width 54 height 13
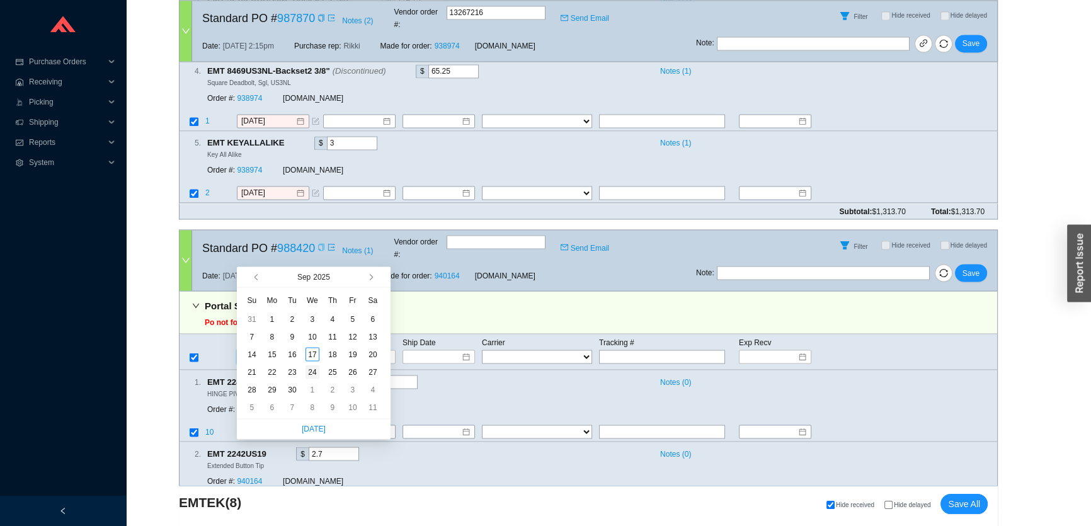
type input "9/24/2025"
click at [310, 365] on div "24" at bounding box center [313, 372] width 14 height 14
type input "9/24/2025"
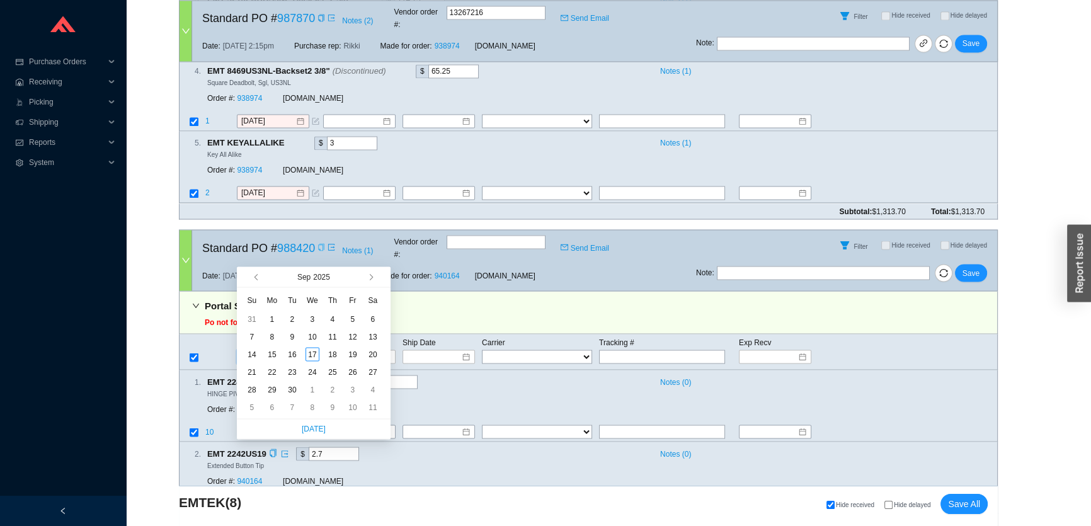
type input "9/24/2025"
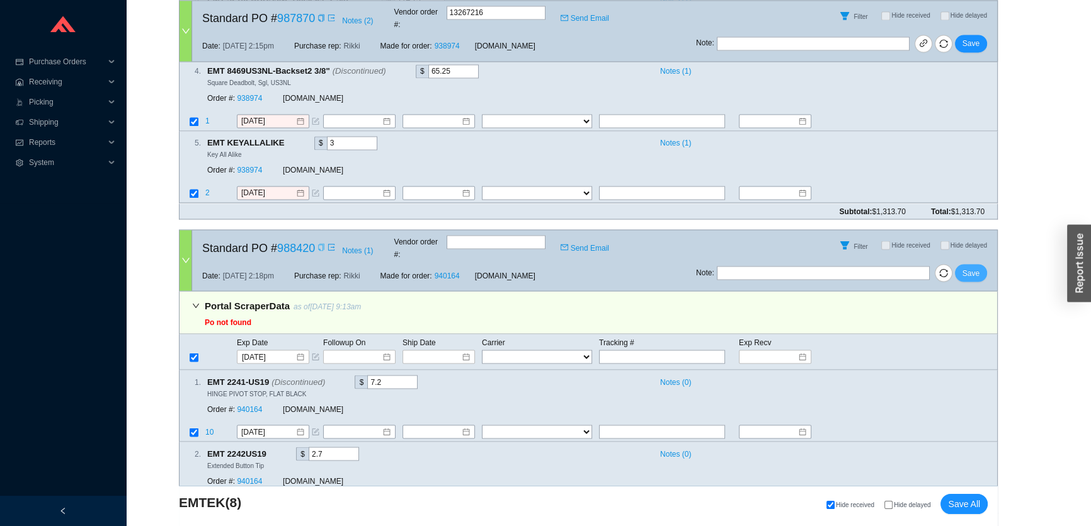
click at [981, 264] on button "Save" at bounding box center [971, 273] width 32 height 18
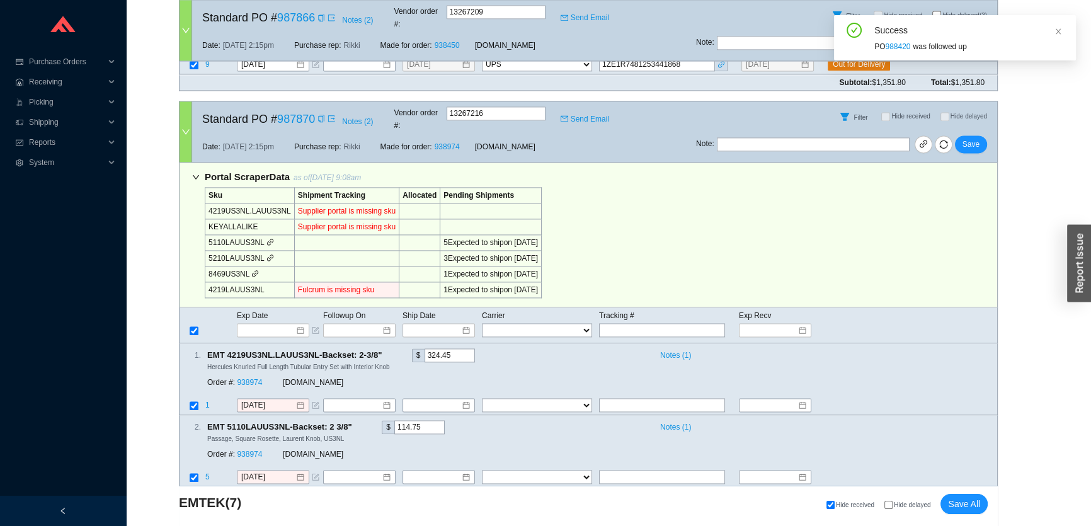
scroll to position [2282, 0]
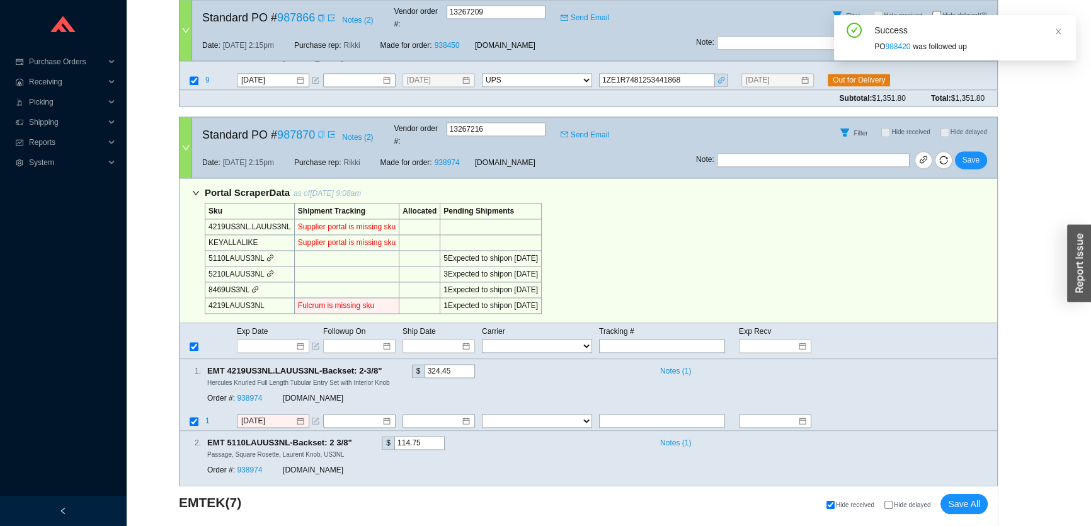
click at [321, 130] on icon "copy" at bounding box center [321, 134] width 6 height 8
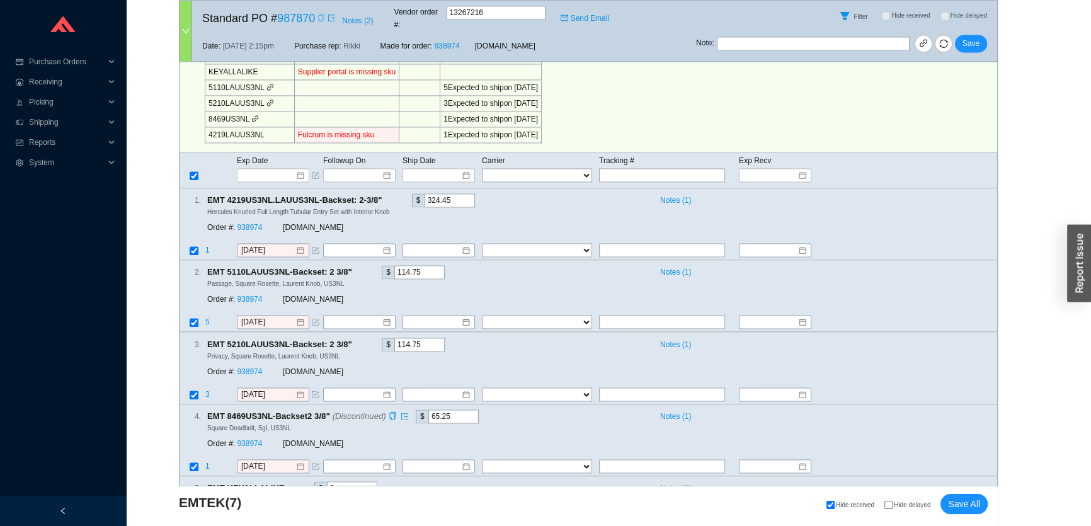
scroll to position [2454, 0]
click at [246, 438] on link "938974" at bounding box center [249, 442] width 25 height 9
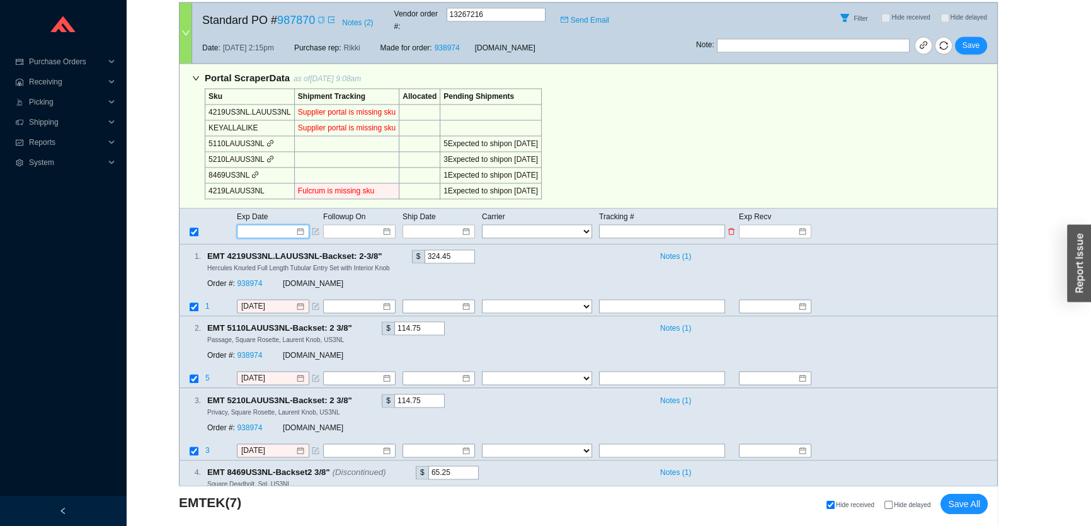
click at [274, 225] on input at bounding box center [269, 231] width 54 height 13
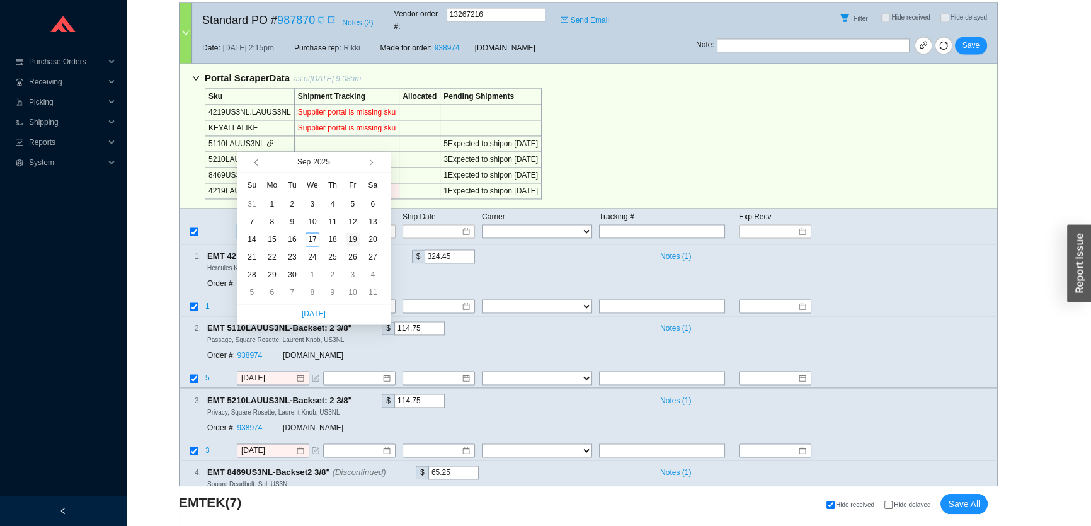
type input "9/19/2025"
click at [348, 236] on div "19" at bounding box center [353, 240] width 14 height 14
type input "9/19/2025"
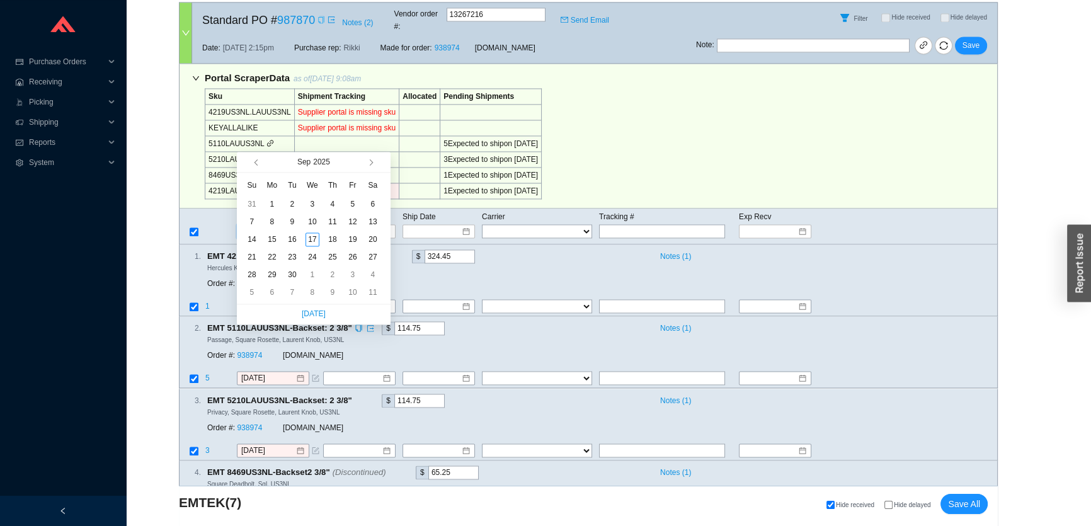
type input "9/19/2025"
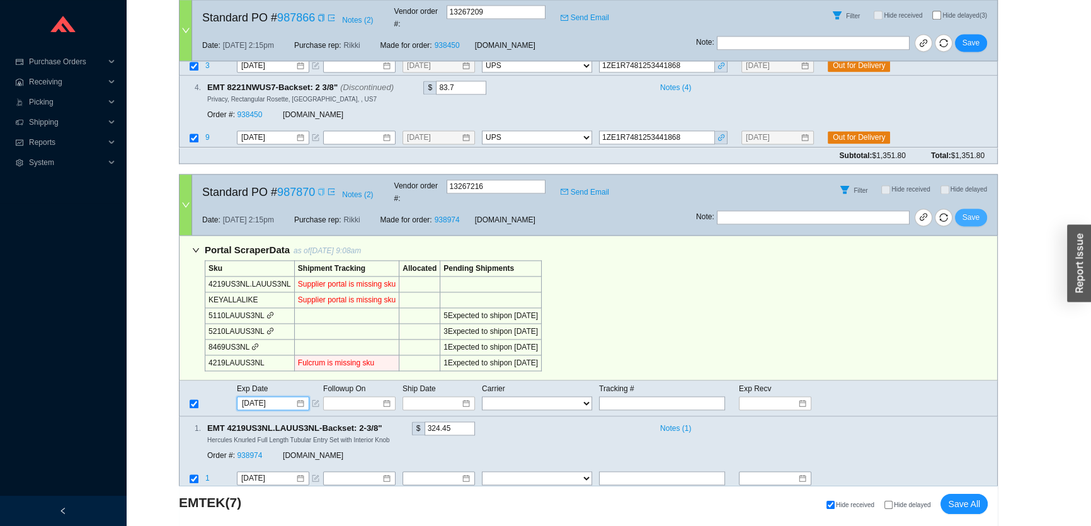
click at [970, 211] on span "Save" at bounding box center [971, 217] width 17 height 13
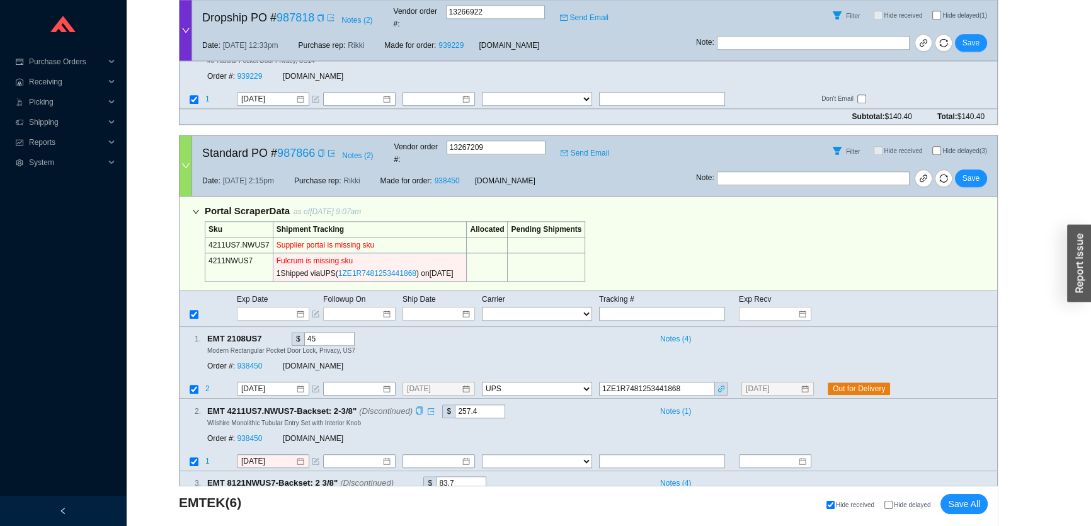
scroll to position [1836, 0]
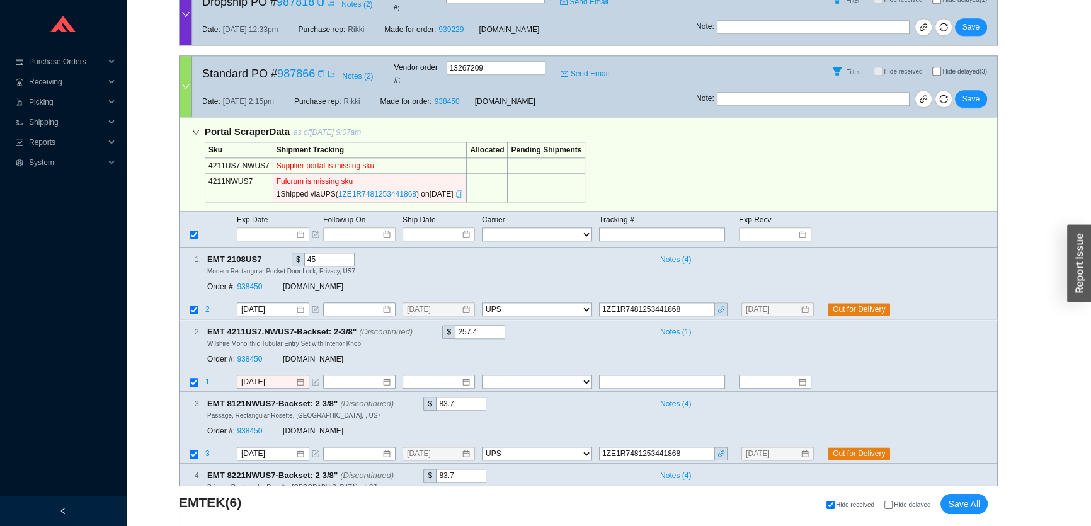
click at [463, 190] on icon "copy" at bounding box center [460, 194] width 8 height 8
click at [664, 375] on input "text" at bounding box center [662, 382] width 126 height 14
paste input "1ZE1R7481253441868"
type input "9/15/2025"
type input "1ZE1R7481253441868"
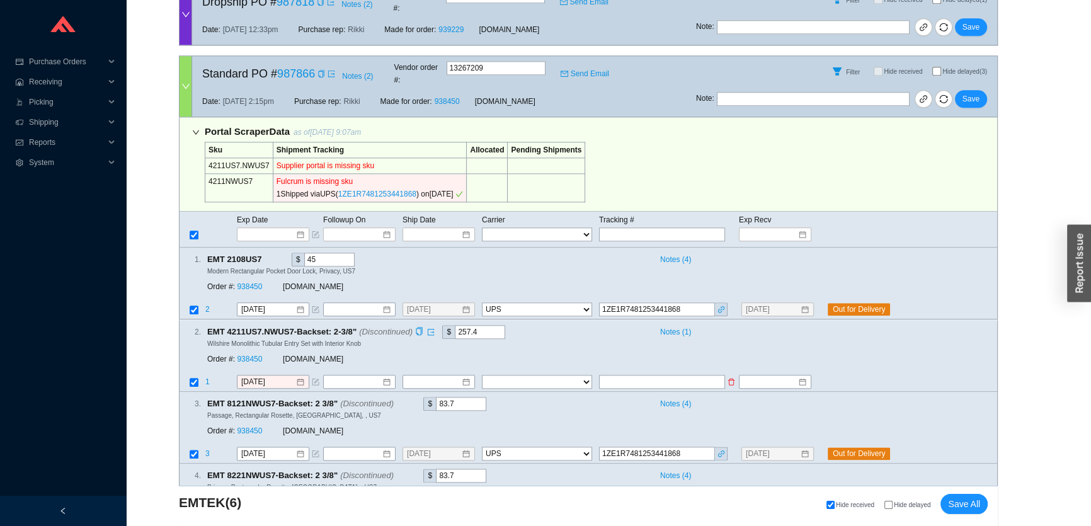
type input "9/24/2025"
select select "2"
type input "1ZE1R7481253441868"
click at [976, 93] on span "Save" at bounding box center [971, 99] width 17 height 13
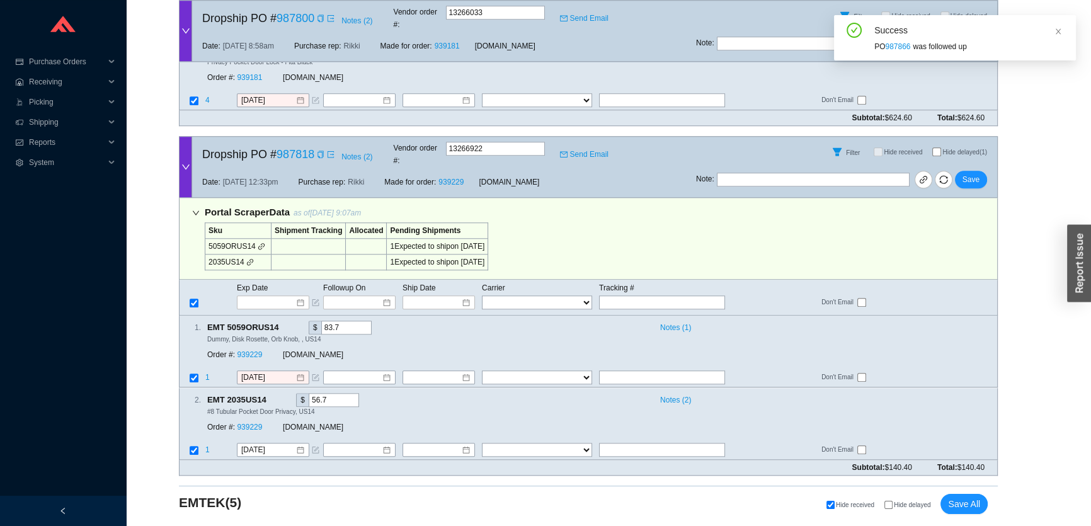
scroll to position [1342, 0]
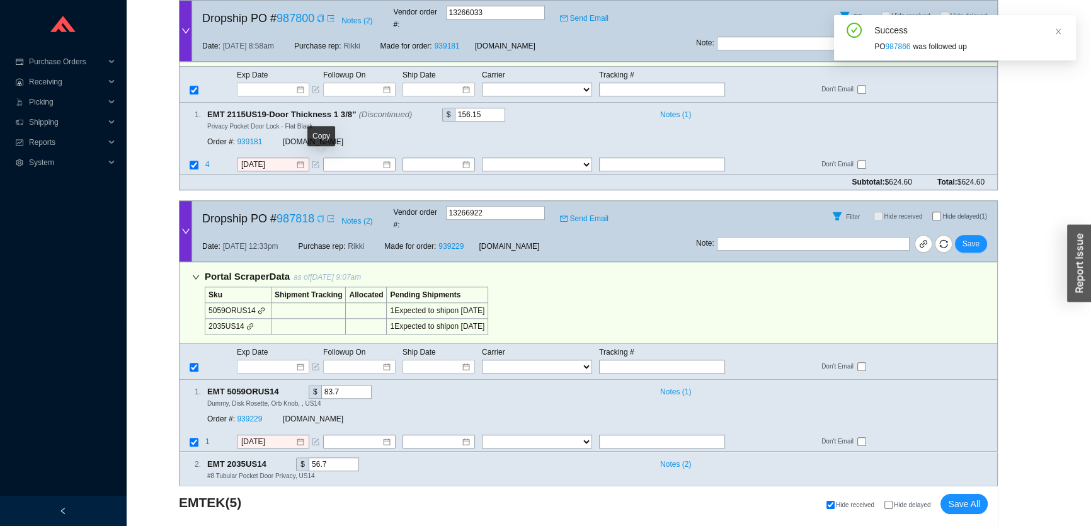
click at [319, 215] on icon "copy" at bounding box center [321, 219] width 8 height 8
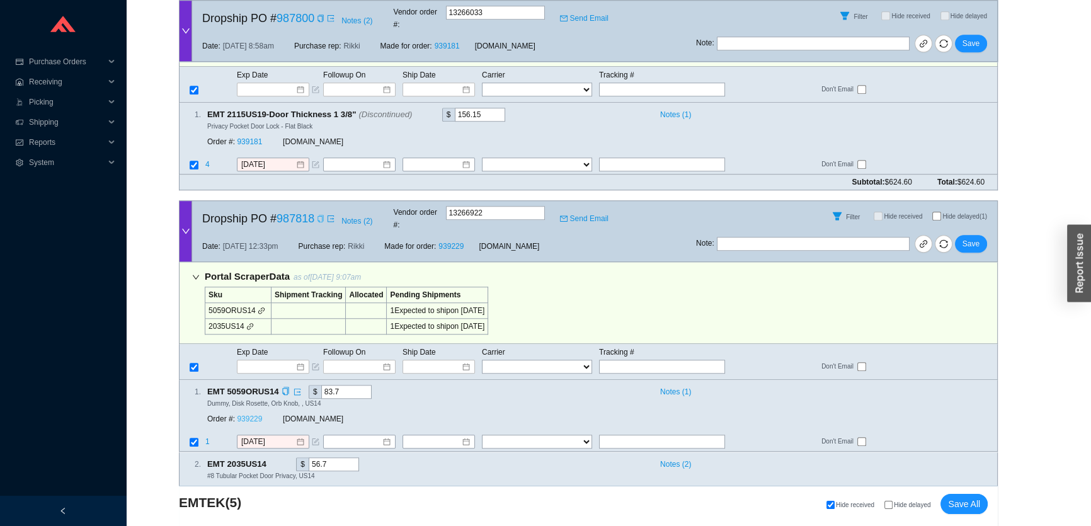
click at [248, 415] on link "939229" at bounding box center [249, 419] width 25 height 9
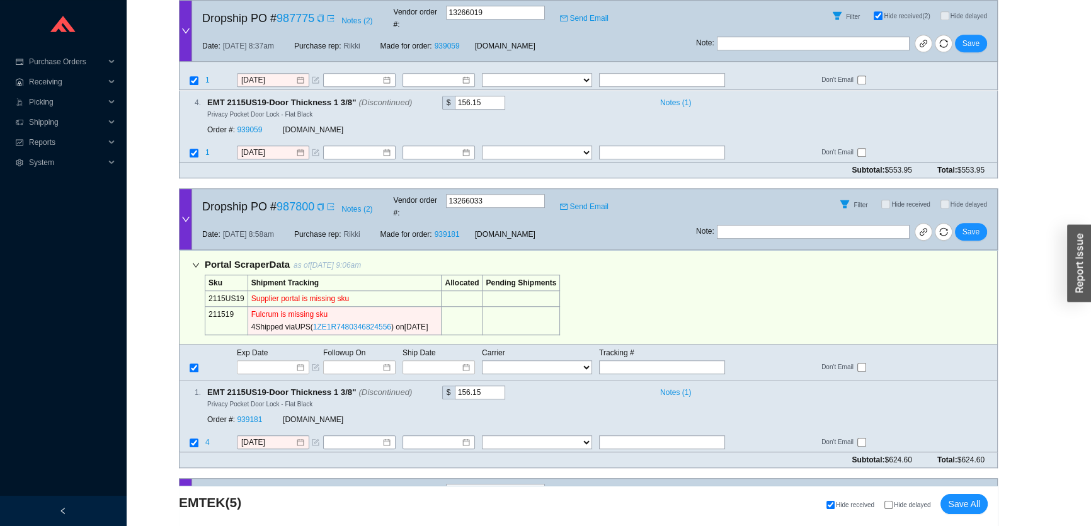
scroll to position [1170, 0]
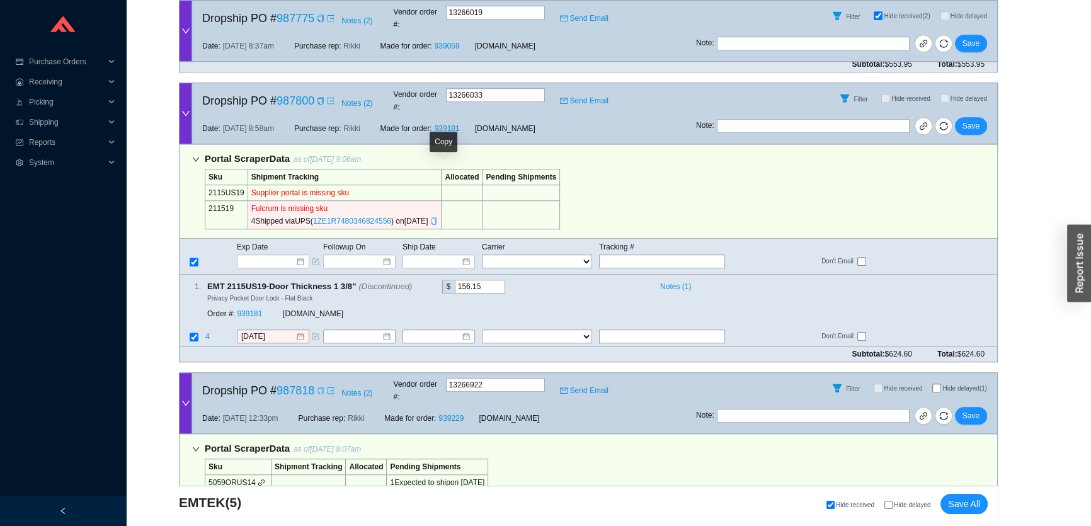
click at [437, 217] on icon "copy" at bounding box center [435, 221] width 6 height 8
click at [650, 255] on input "text" at bounding box center [662, 262] width 126 height 14
paste input "1ZE1R7480346824556"
type input "1ZE1R7480346824556"
type input "9/11/2025"
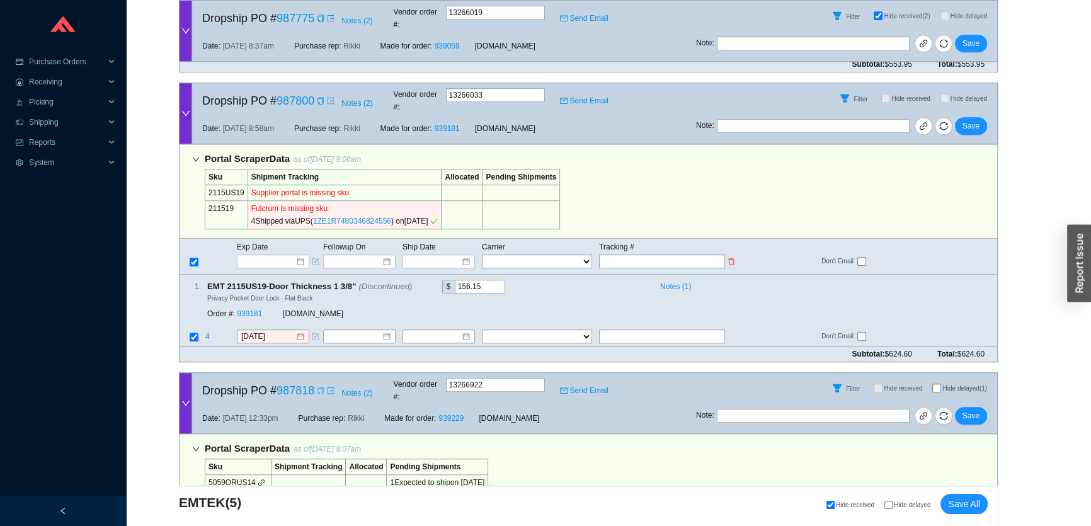
type input "1ZE1R7480346824556"
select select "2"
type input "1ZE1R7480346824556"
click at [967, 120] on span "Save" at bounding box center [971, 126] width 17 height 13
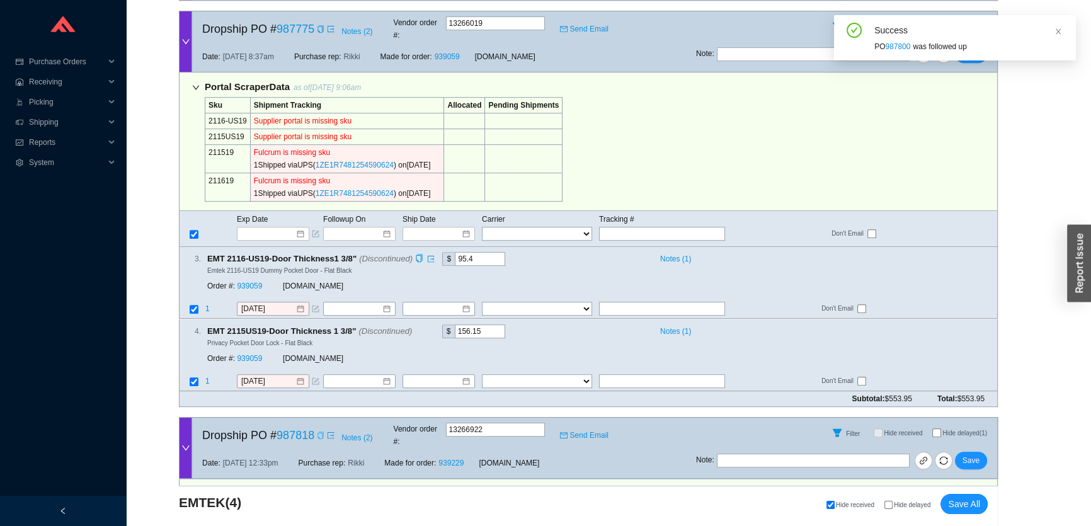
scroll to position [778, 0]
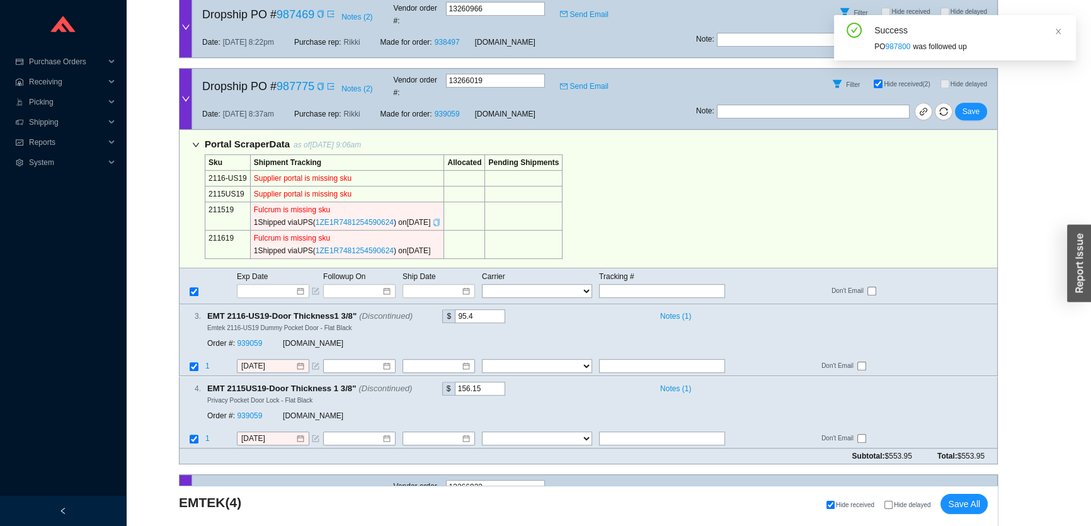
click at [440, 219] on icon "copy" at bounding box center [437, 223] width 8 height 8
click at [606, 284] on input "text" at bounding box center [662, 291] width 126 height 14
paste input "1ZE1R7481254590624"
type input "1ZE1R7481254590624"
type input "9/15/2025"
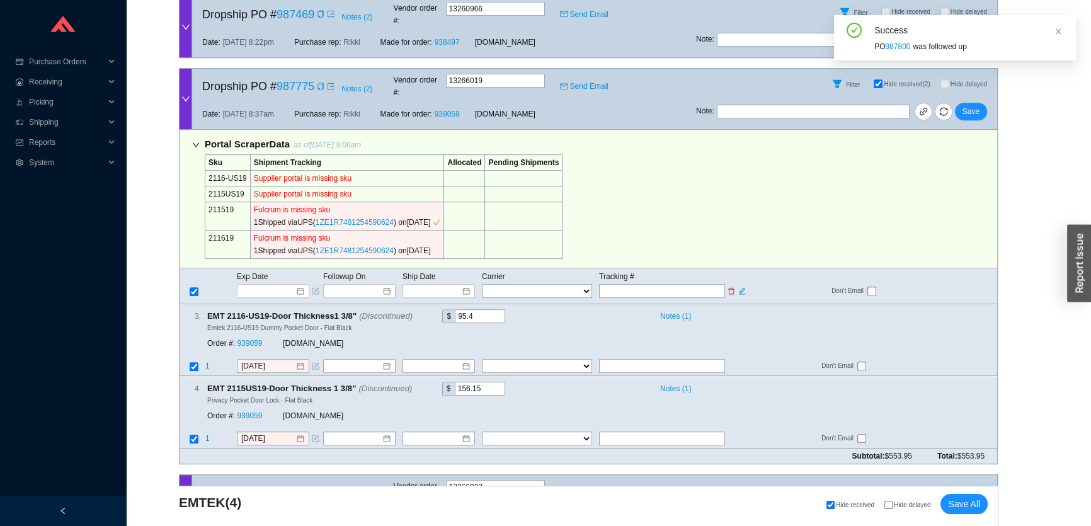
type input "1ZE1R7481254590624"
type input "9/15/2025"
type input "1ZE1R7481254590624"
select select "2"
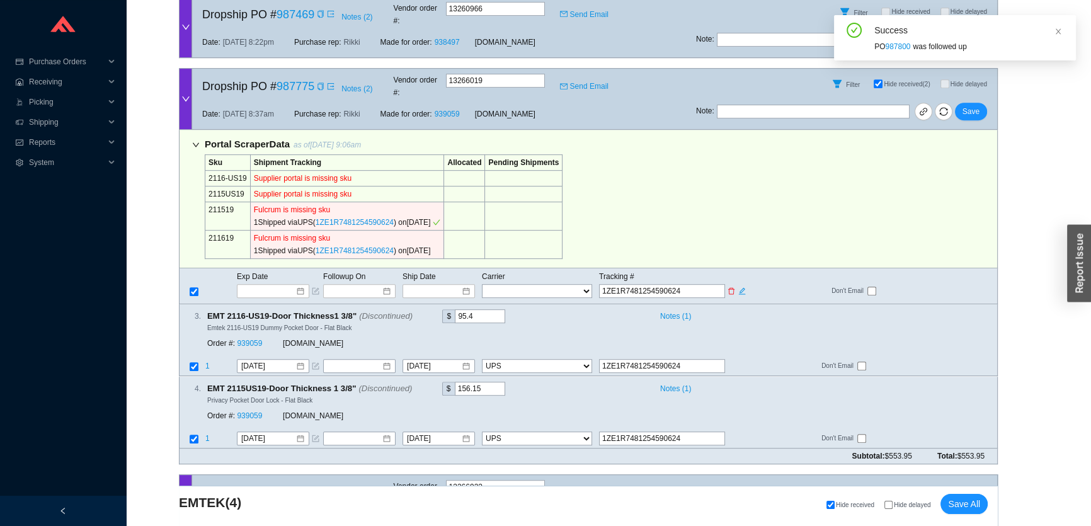
scroll to position [720, 0]
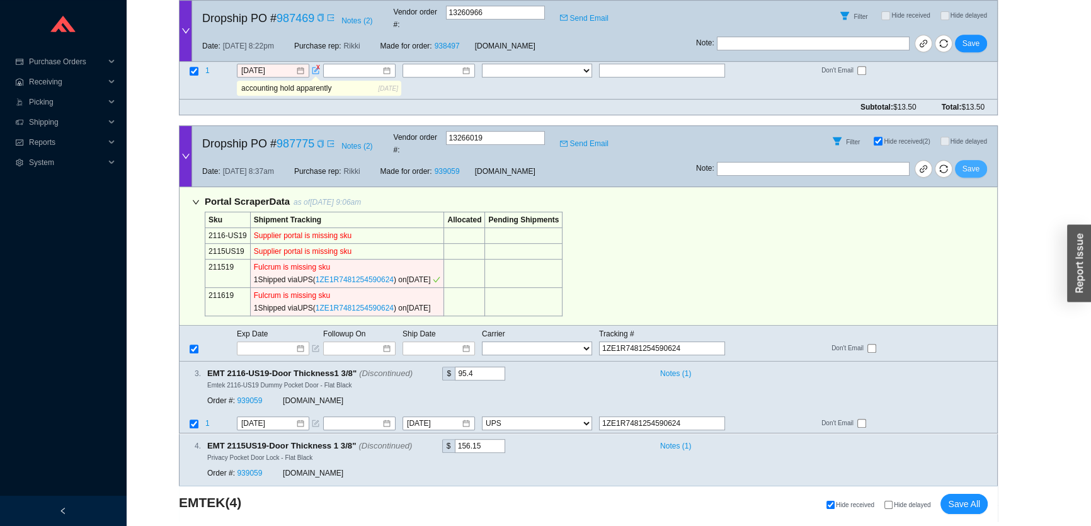
type input "1ZE1R7481254590624"
click at [965, 163] on span "Save" at bounding box center [971, 169] width 17 height 13
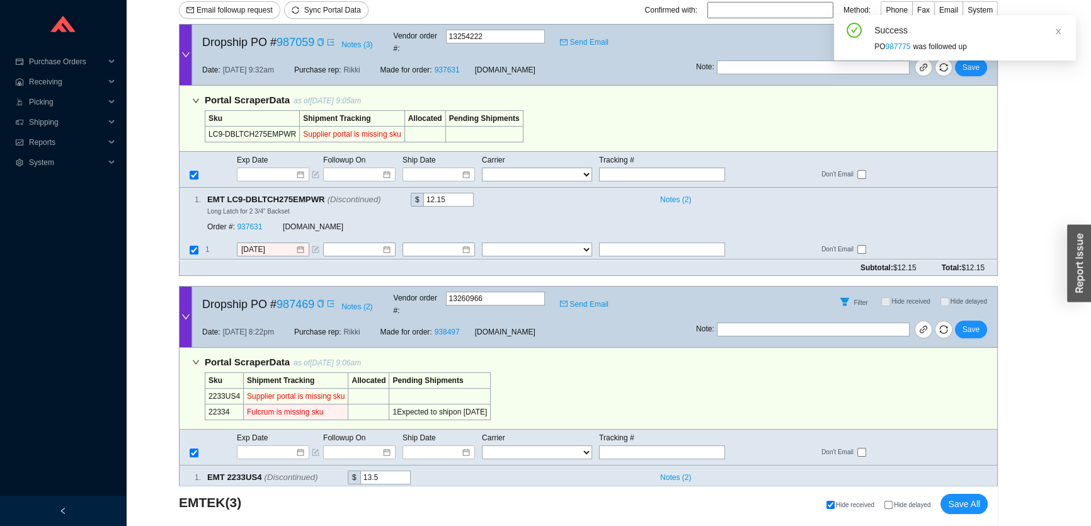
scroll to position [155, 0]
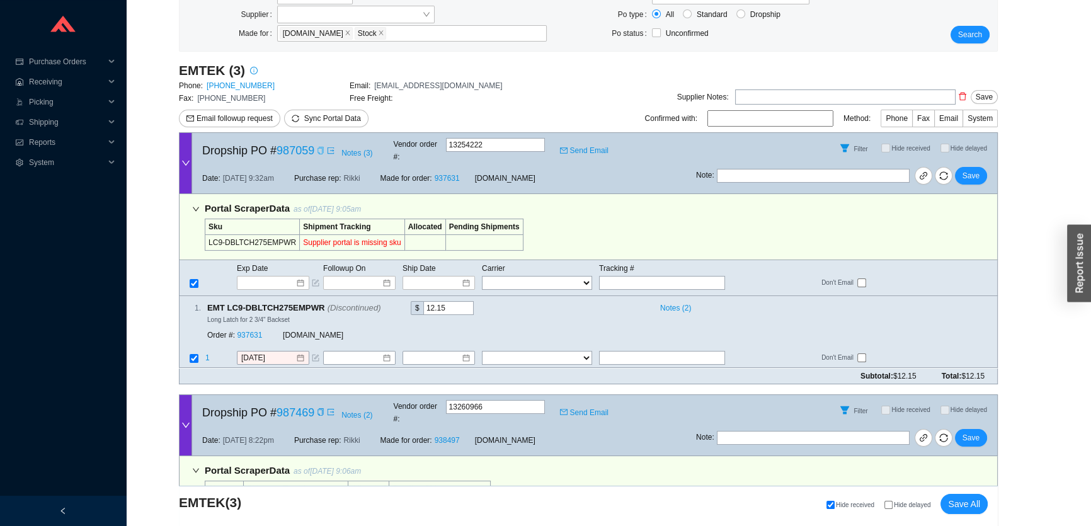
click at [321, 150] on icon "copy" at bounding box center [321, 151] width 8 height 8
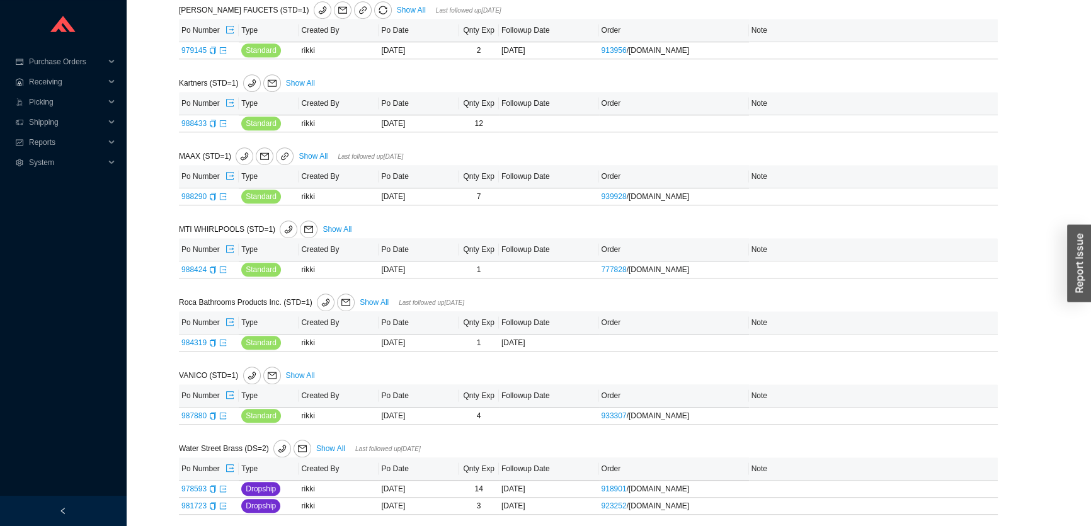
scroll to position [940, 0]
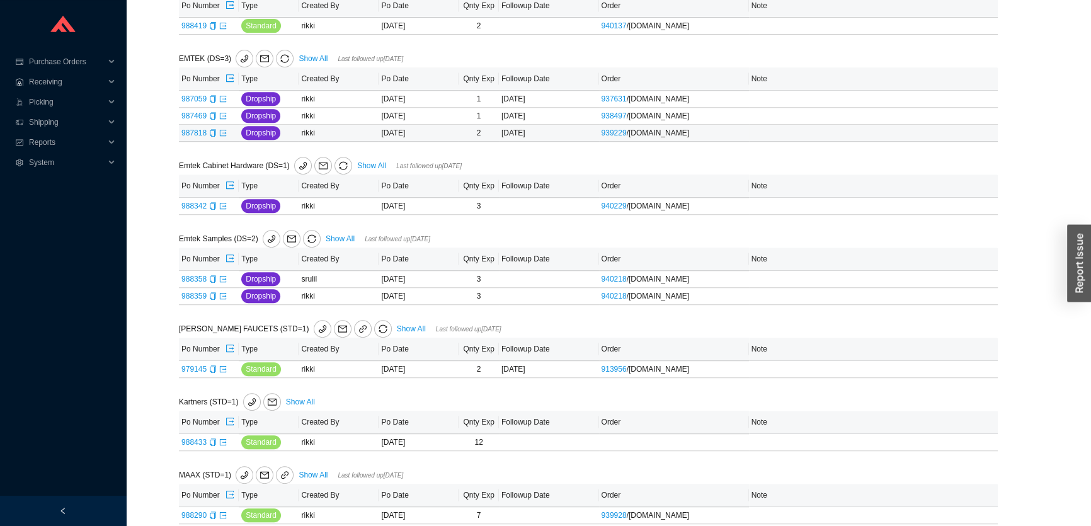
scroll to position [654, 0]
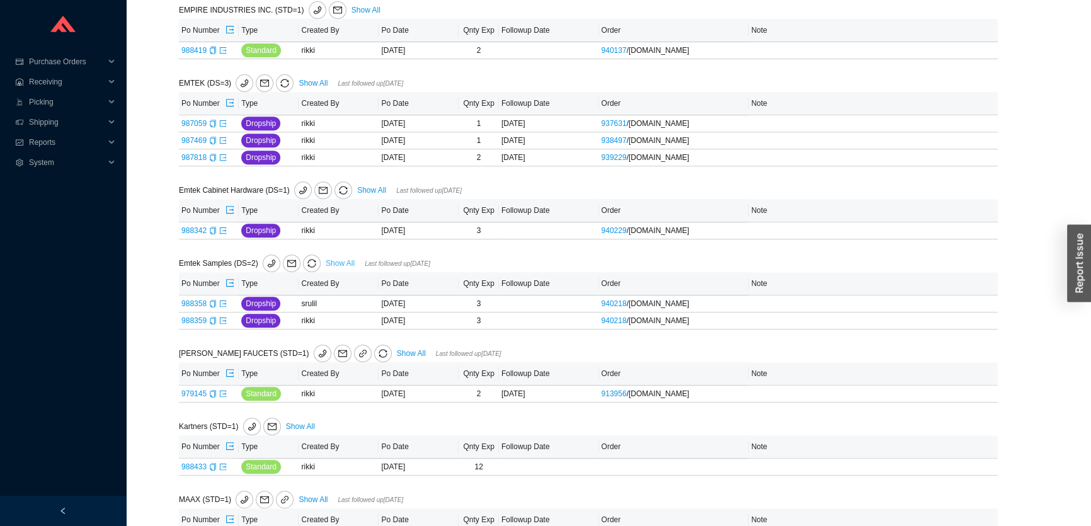
click at [334, 263] on link "Show All" at bounding box center [340, 263] width 29 height 9
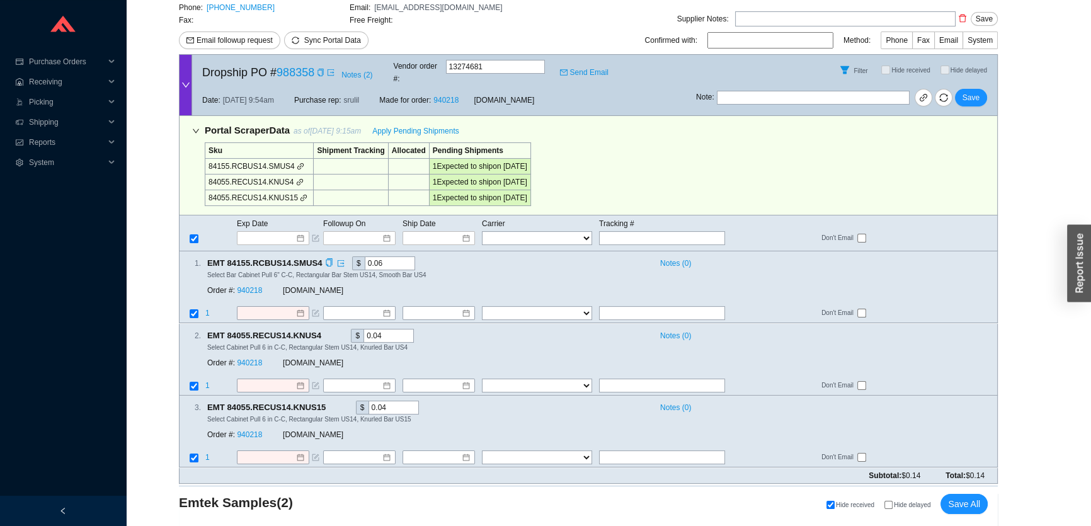
scroll to position [254, 0]
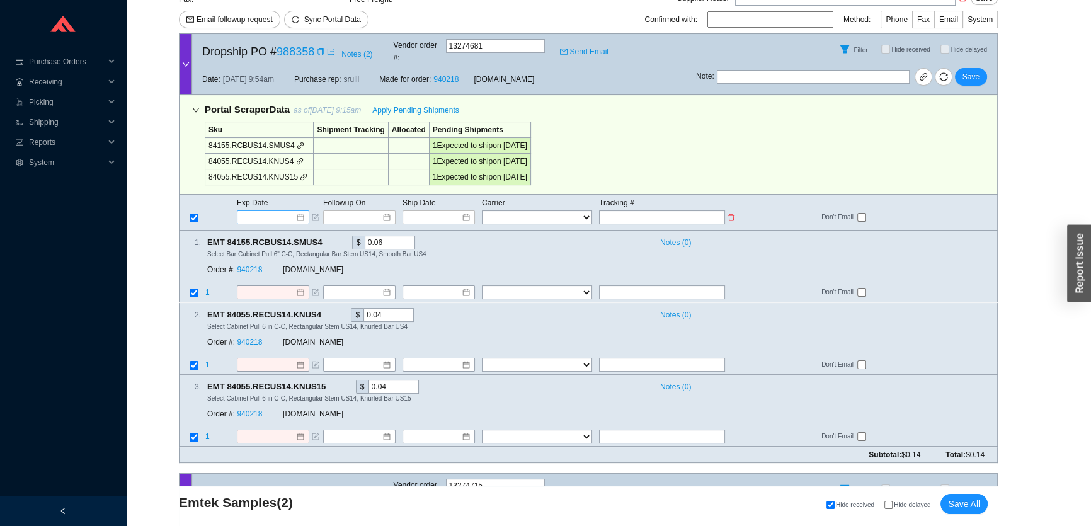
click at [267, 211] on input at bounding box center [269, 217] width 54 height 13
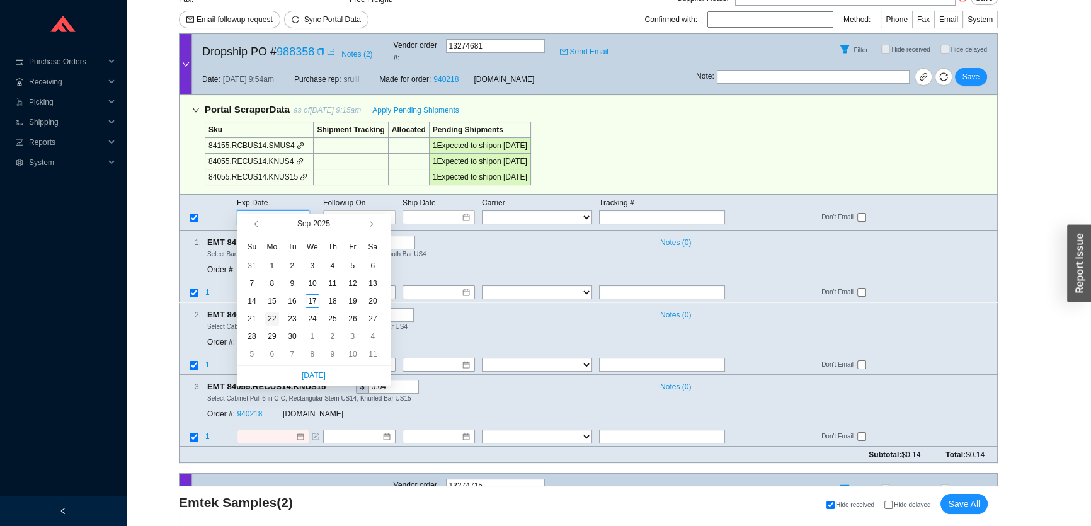
type input "[DATE]"
click at [275, 317] on div "22" at bounding box center [272, 319] width 14 height 14
type input "[DATE]"
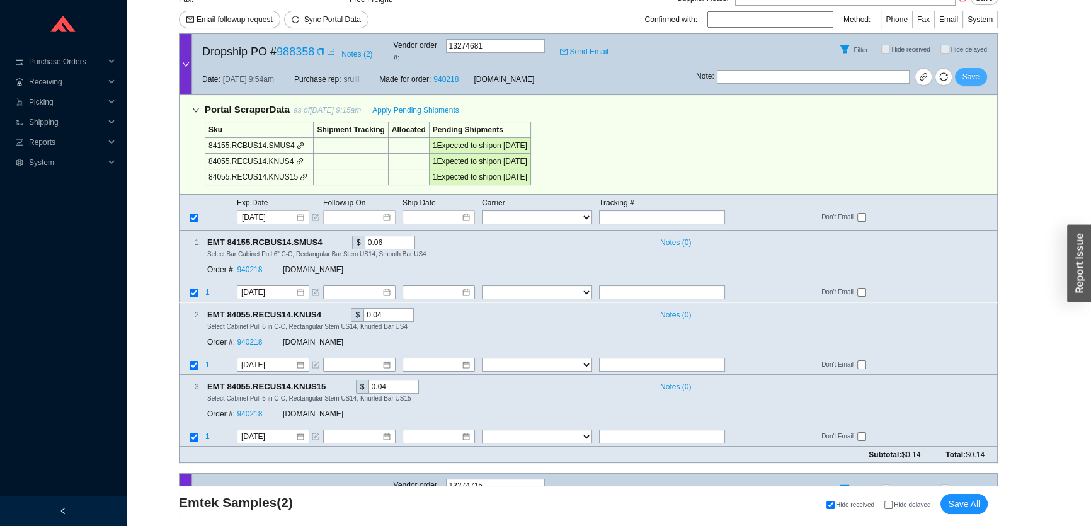
click at [970, 71] on span "Save" at bounding box center [971, 77] width 17 height 13
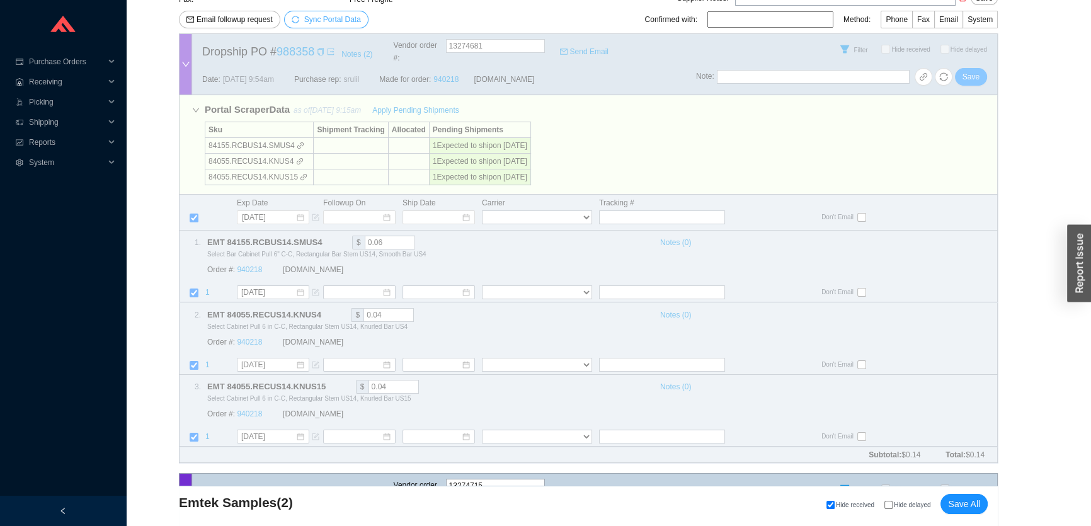
scroll to position [228, 0]
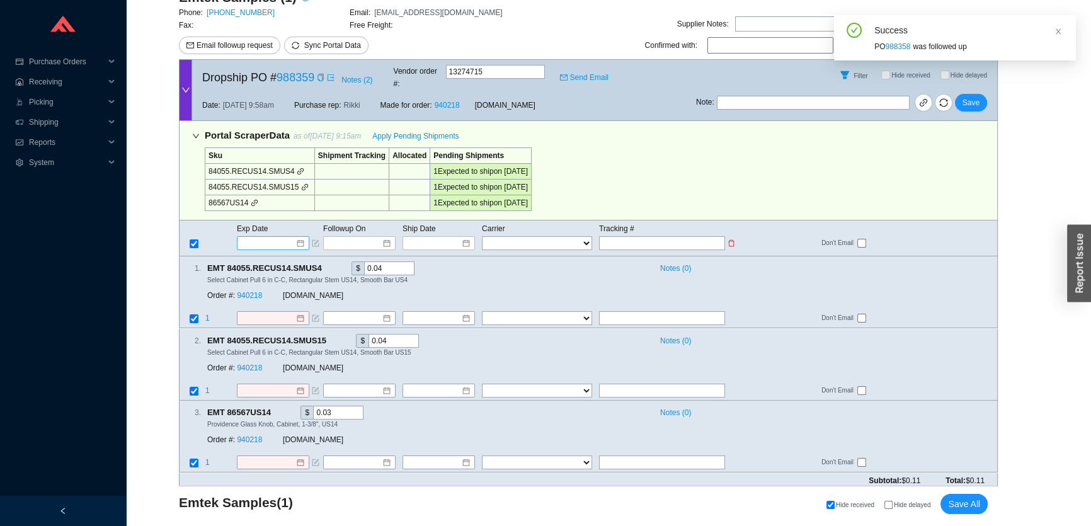
click at [261, 237] on input at bounding box center [269, 243] width 54 height 13
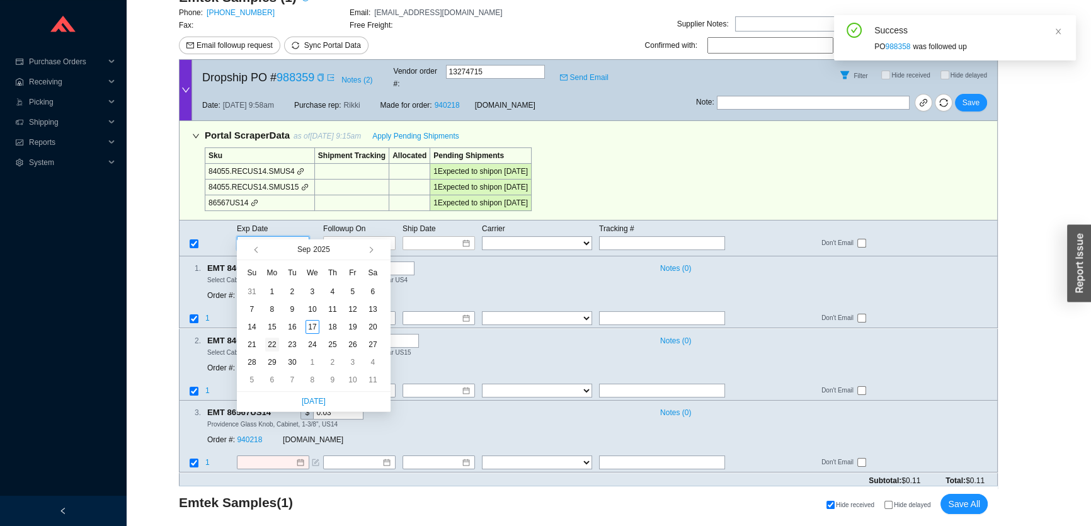
type input "[DATE]"
click at [272, 343] on div "22" at bounding box center [272, 345] width 14 height 14
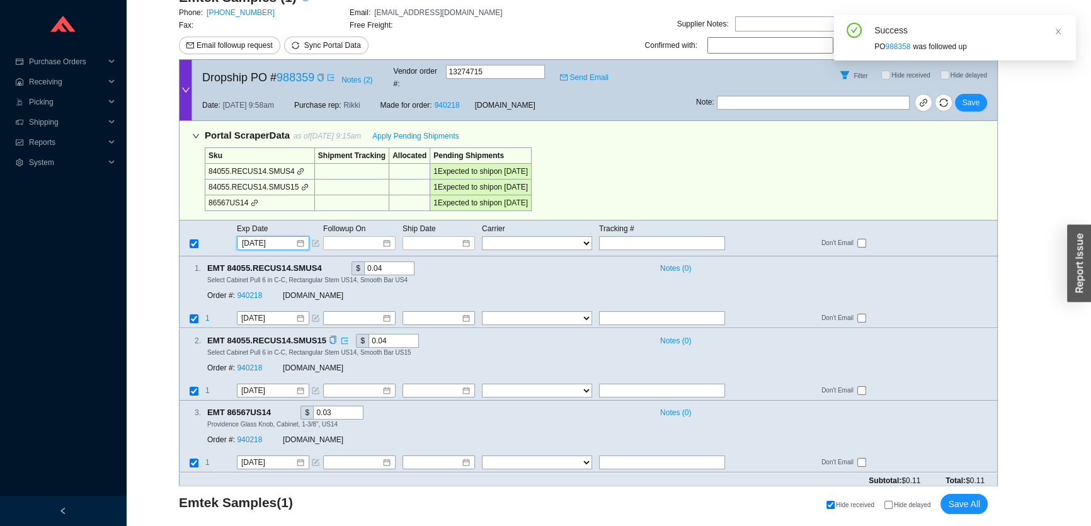
type input "[DATE]"
click at [977, 96] on span "Save" at bounding box center [971, 102] width 17 height 13
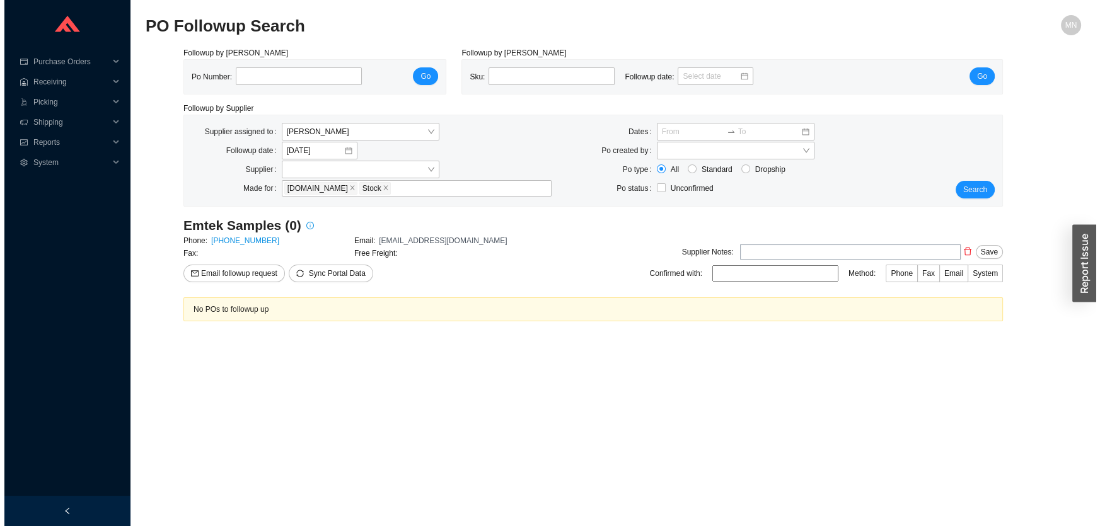
scroll to position [0, 0]
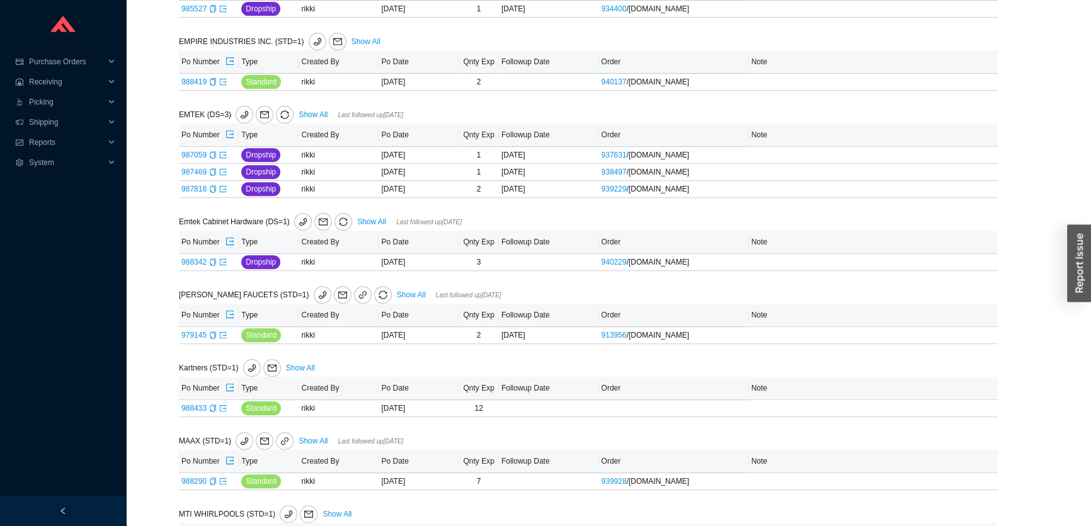
scroll to position [621, 0]
click at [222, 260] on icon "export" at bounding box center [223, 264] width 8 height 8
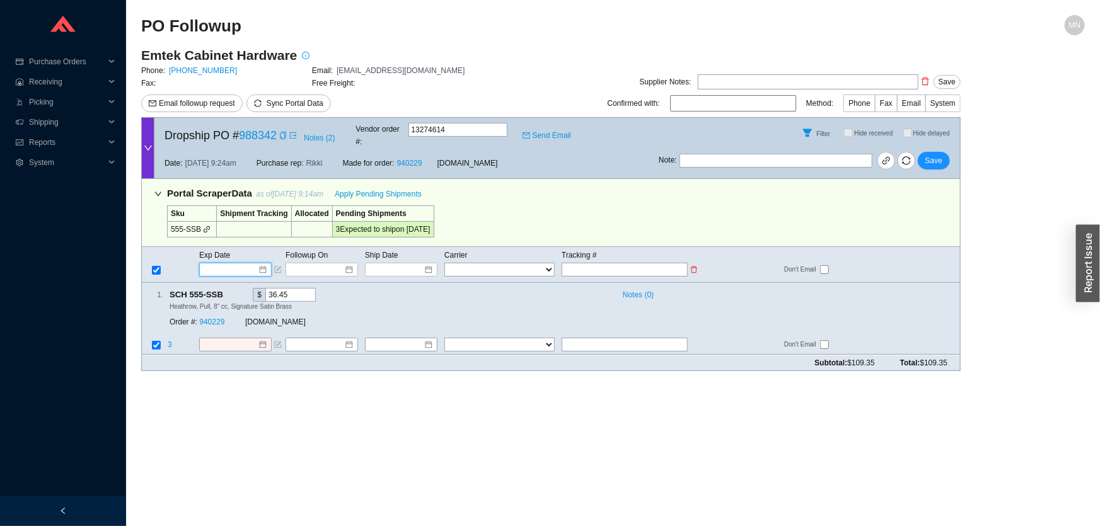
click at [234, 263] on input at bounding box center [231, 269] width 54 height 13
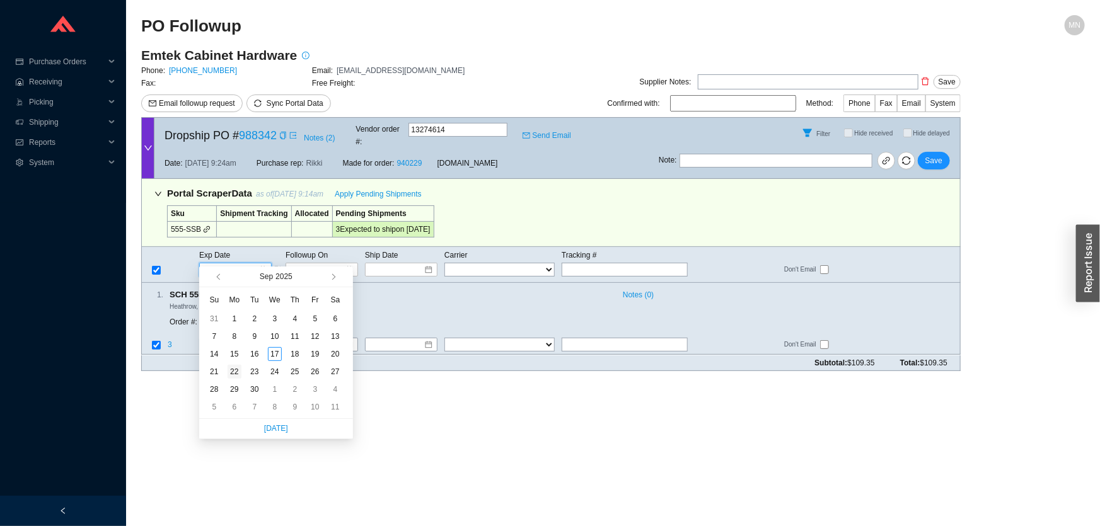
type input "[DATE]"
click at [233, 368] on div "22" at bounding box center [234, 372] width 14 height 14
type input "[DATE]"
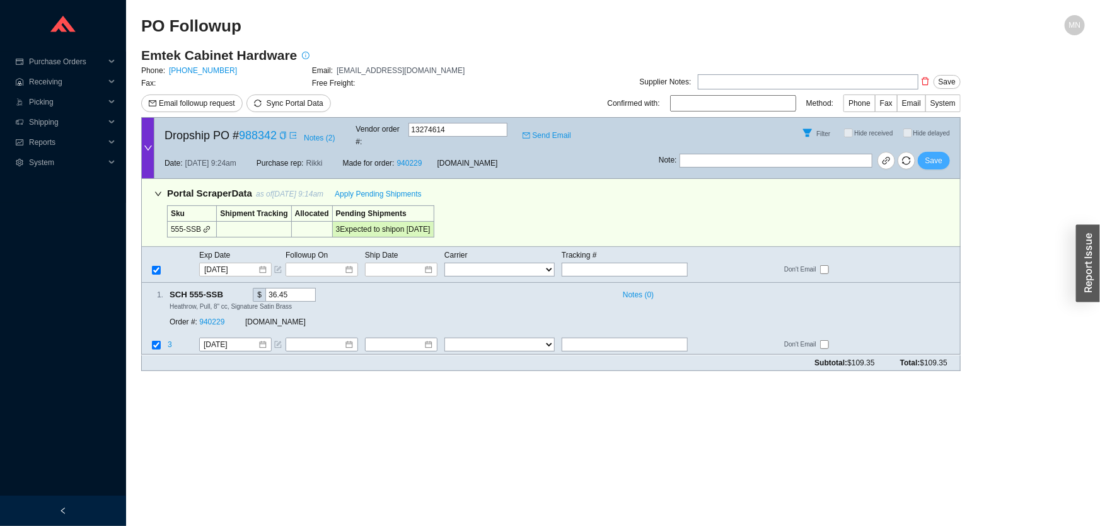
click at [935, 156] on span "Save" at bounding box center [933, 160] width 17 height 13
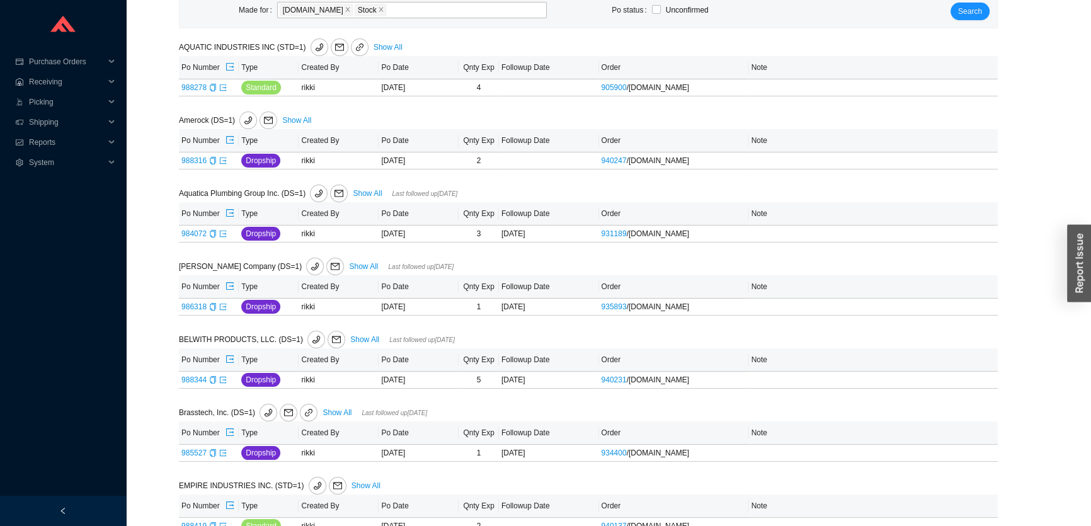
scroll to position [205, 0]
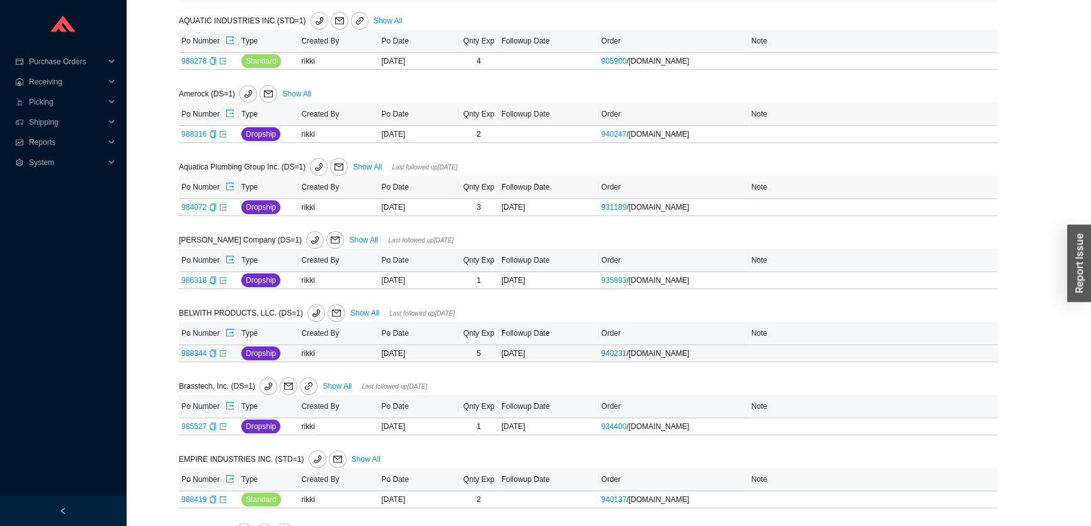
click at [226, 352] on icon "export" at bounding box center [223, 354] width 8 height 8
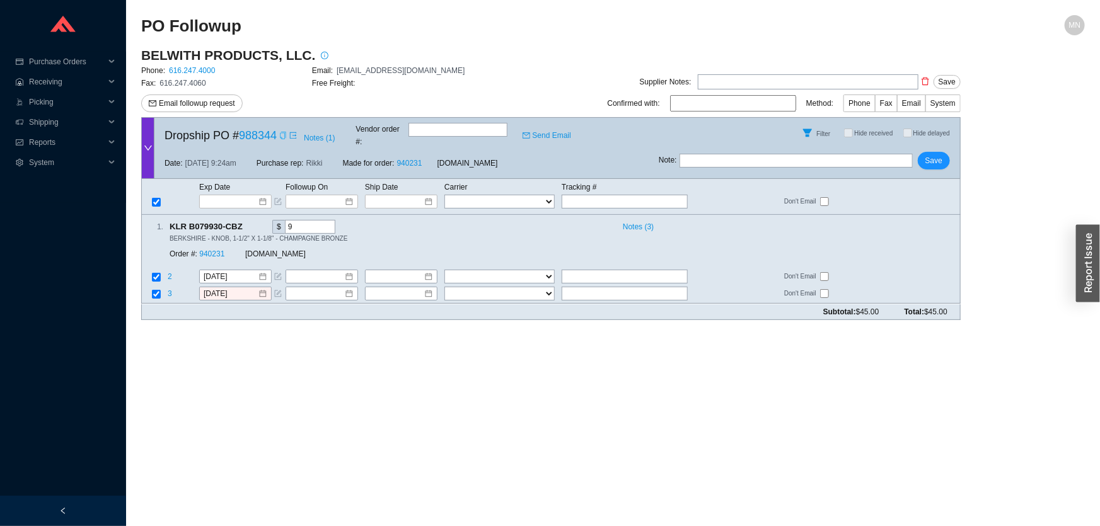
click at [280, 132] on icon "copy" at bounding box center [283, 136] width 8 height 8
click at [220, 250] on link "940231" at bounding box center [211, 254] width 25 height 9
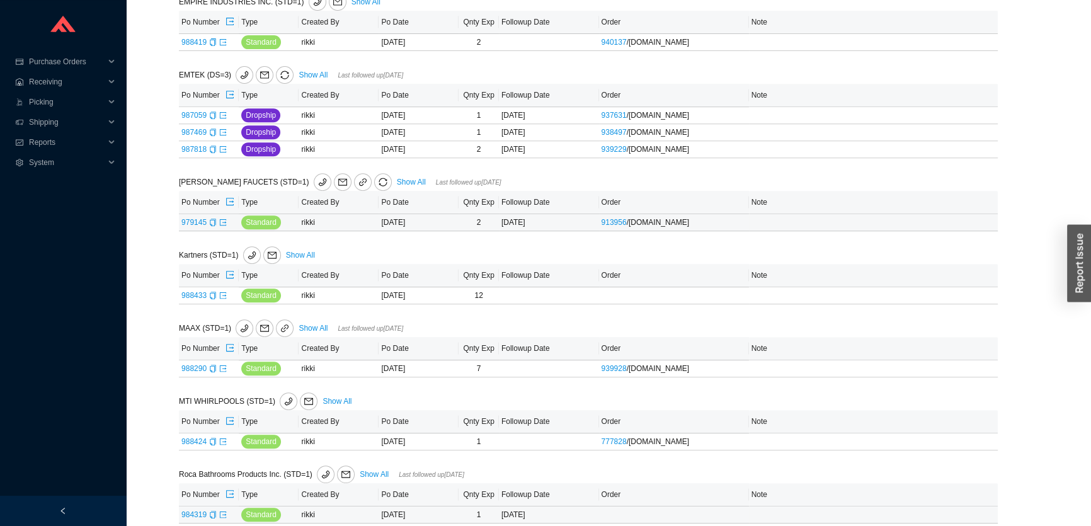
scroll to position [663, 0]
click at [223, 364] on icon "export" at bounding box center [223, 367] width 6 height 6
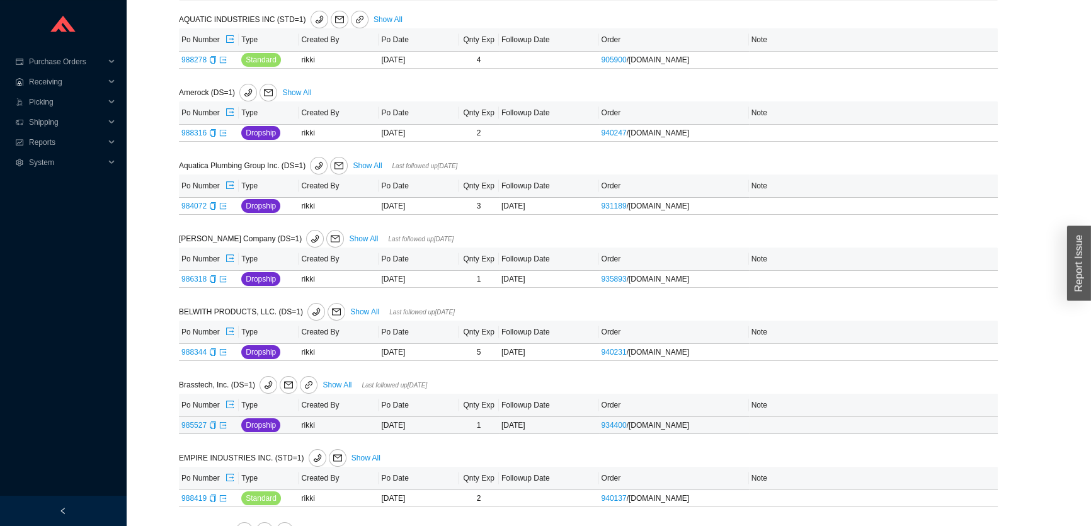
scroll to position [205, 0]
click at [221, 353] on icon "export" at bounding box center [223, 354] width 8 height 8
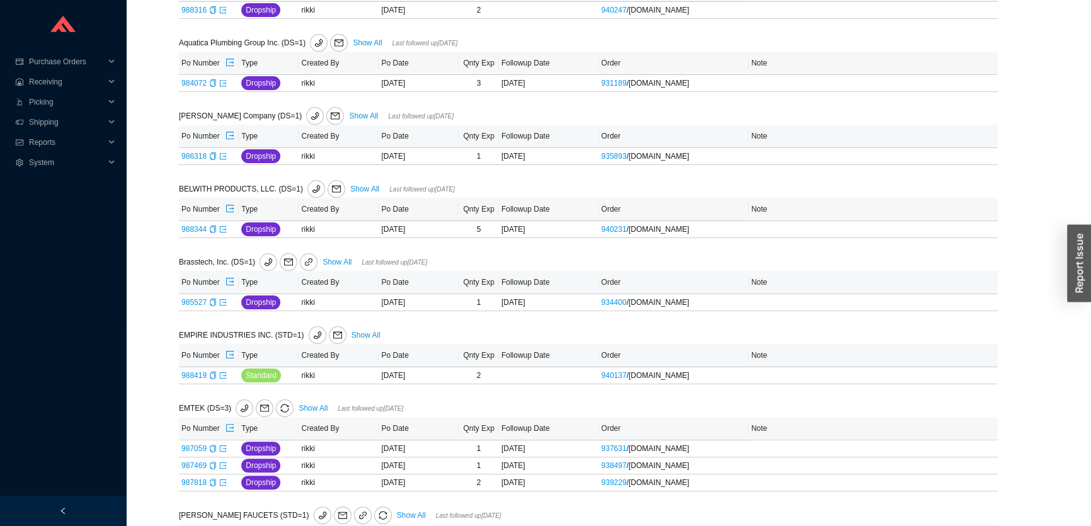
scroll to position [320, 0]
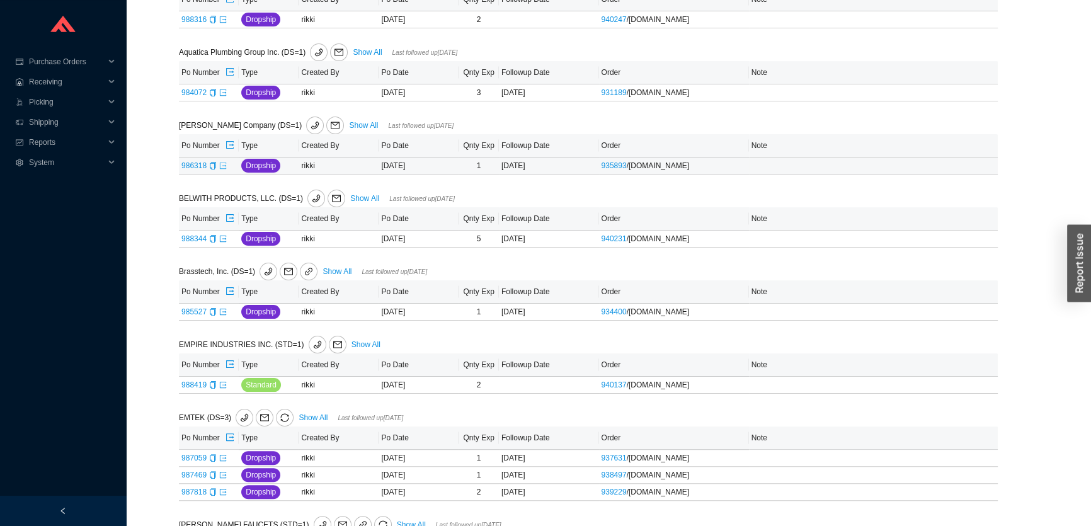
click at [223, 164] on icon "export" at bounding box center [223, 165] width 6 height 6
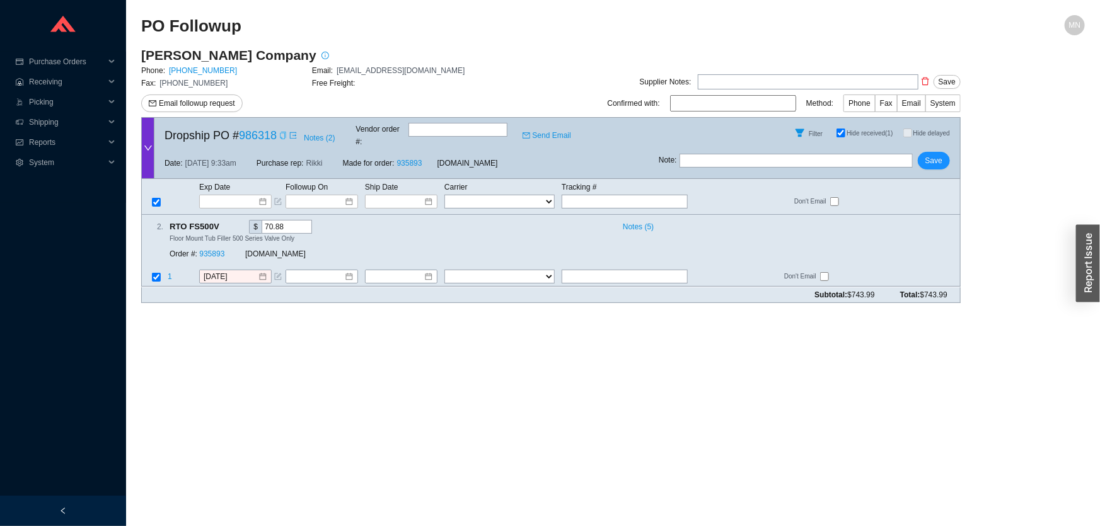
click at [280, 132] on icon "copy" at bounding box center [283, 136] width 8 height 8
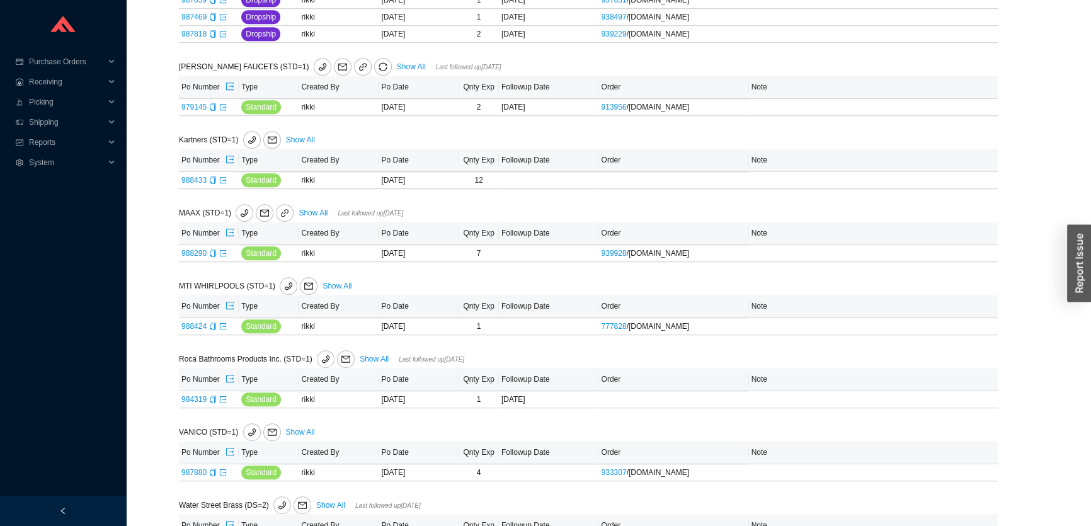
scroll to position [835, 0]
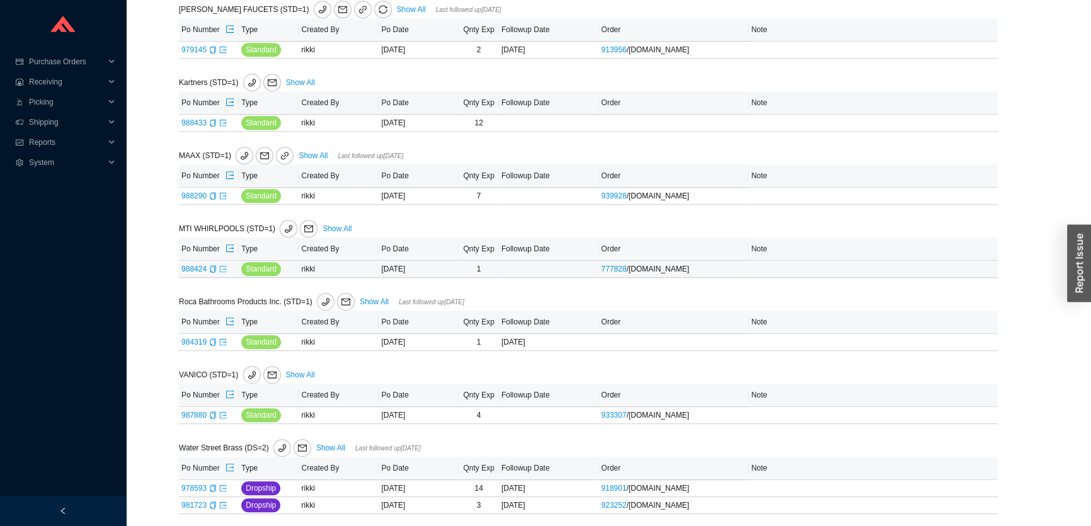
click at [224, 267] on icon "export" at bounding box center [223, 268] width 6 height 6
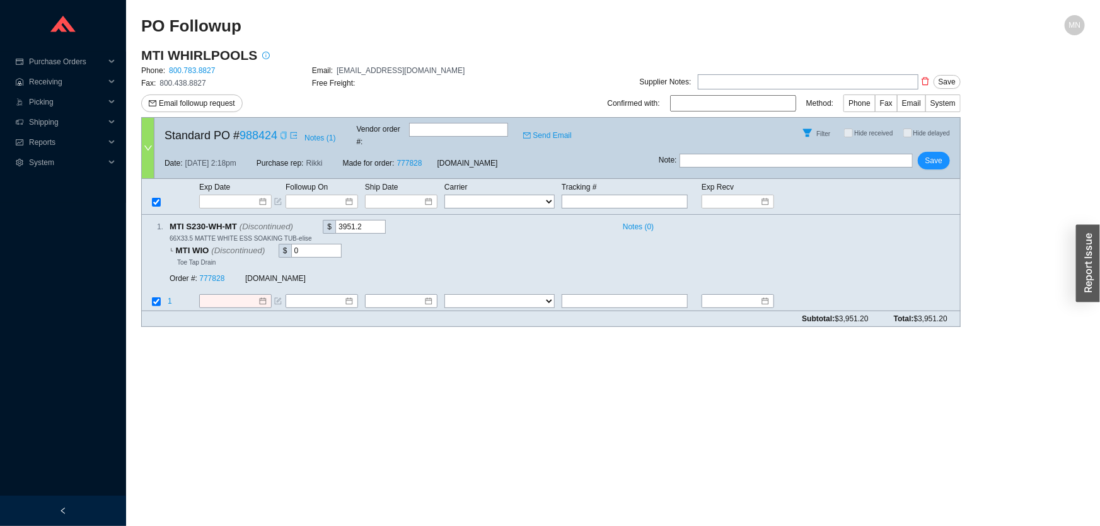
click at [282, 132] on icon "copy" at bounding box center [284, 136] width 8 height 8
click at [219, 274] on link "777828" at bounding box center [211, 278] width 25 height 9
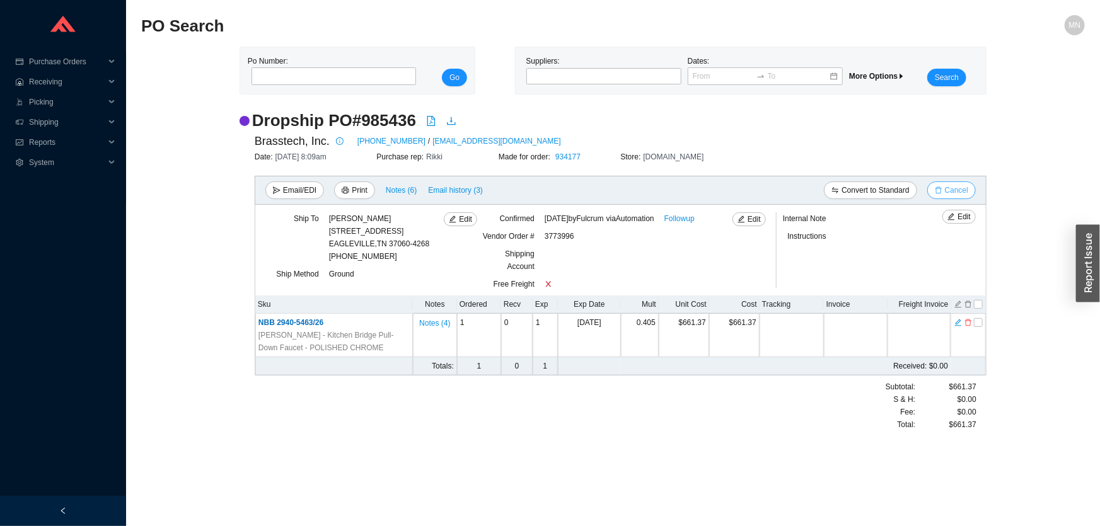
click at [957, 189] on span "Cancel" at bounding box center [956, 190] width 23 height 13
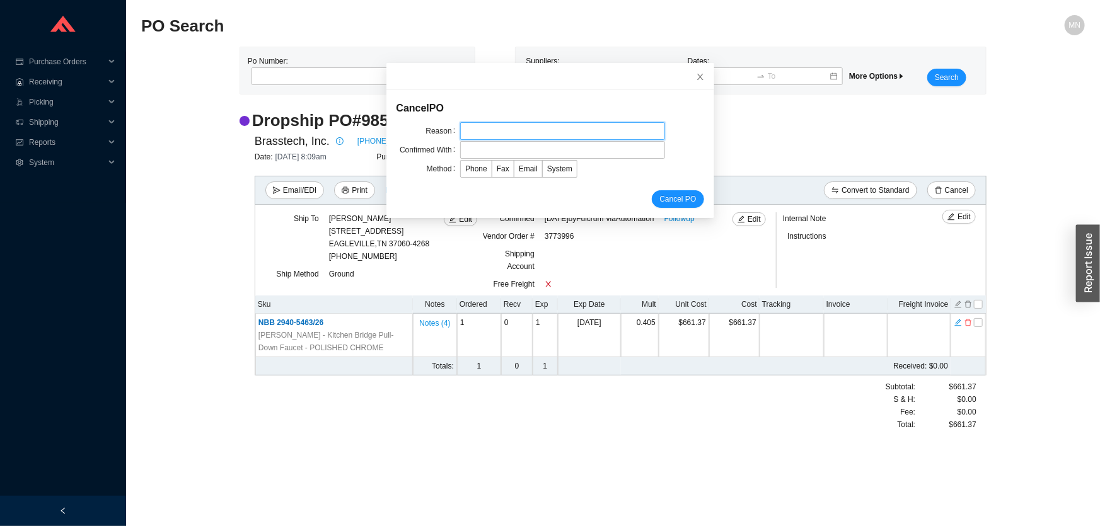
click at [481, 130] on input "text" at bounding box center [562, 131] width 205 height 18
type input "customer request"
click at [503, 144] on input "text" at bounding box center [562, 150] width 205 height 18
type input "Orders"
click at [519, 170] on span "Email" at bounding box center [528, 168] width 19 height 9
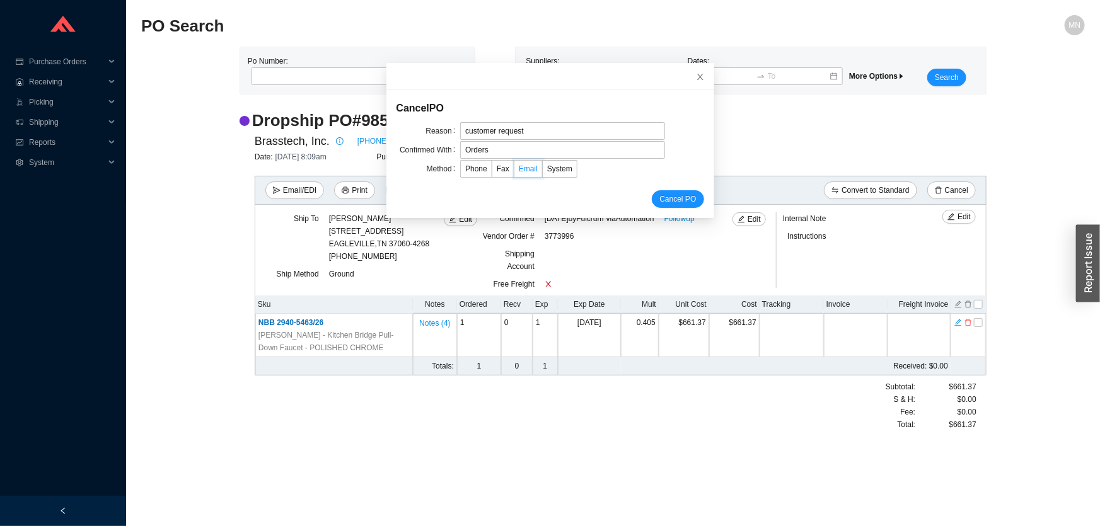
click at [514, 171] on input "Email" at bounding box center [514, 171] width 0 height 0
click at [674, 195] on span "Cancel PO" at bounding box center [677, 199] width 37 height 13
